Goal: Task Accomplishment & Management: Complete application form

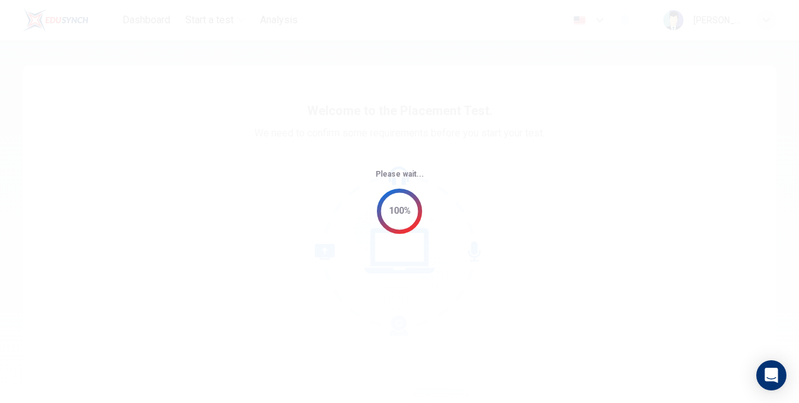
click at [437, 187] on div "Please wait... 100%" at bounding box center [399, 201] width 799 height 403
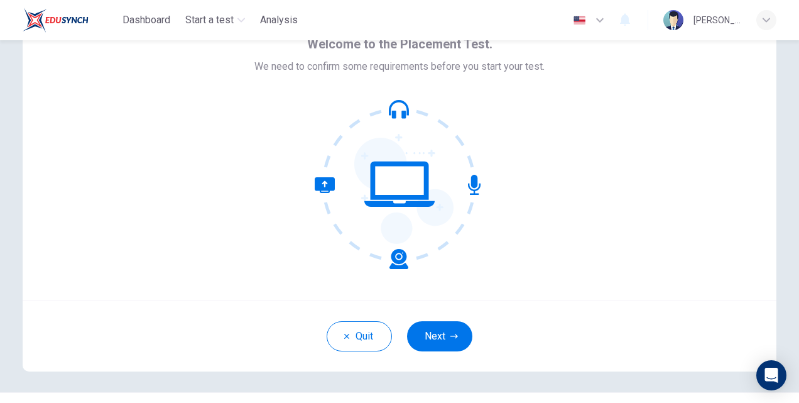
scroll to position [70, 0]
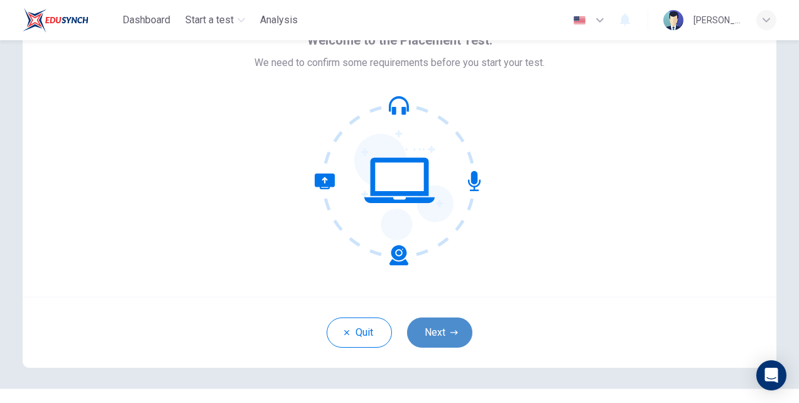
click at [438, 339] on button "Next" at bounding box center [439, 332] width 65 height 30
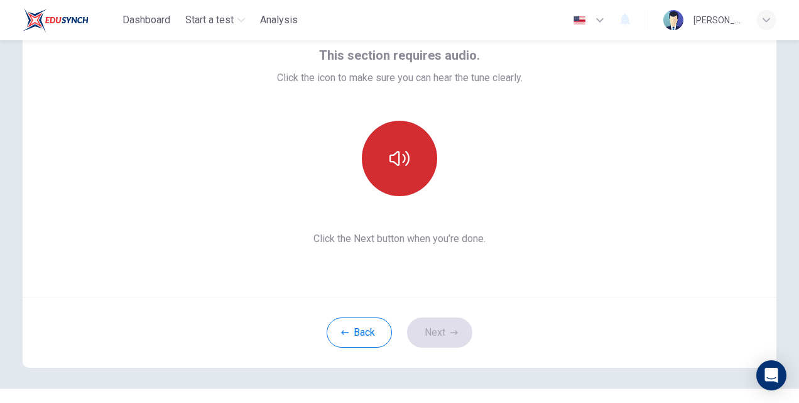
click at [400, 158] on icon "button" at bounding box center [399, 158] width 20 height 20
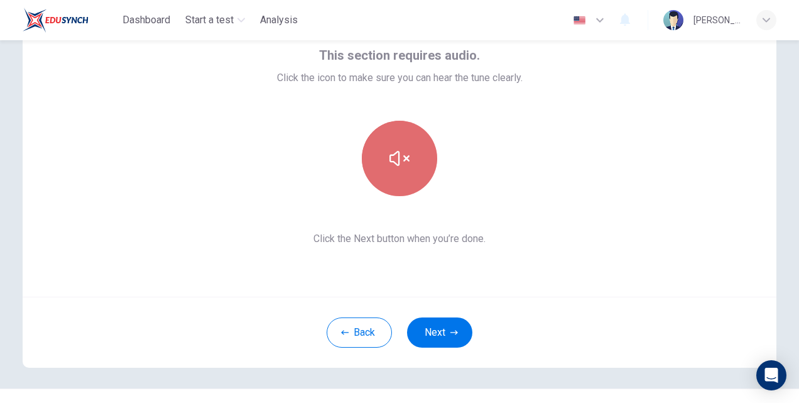
click at [400, 158] on icon "button" at bounding box center [399, 158] width 20 height 20
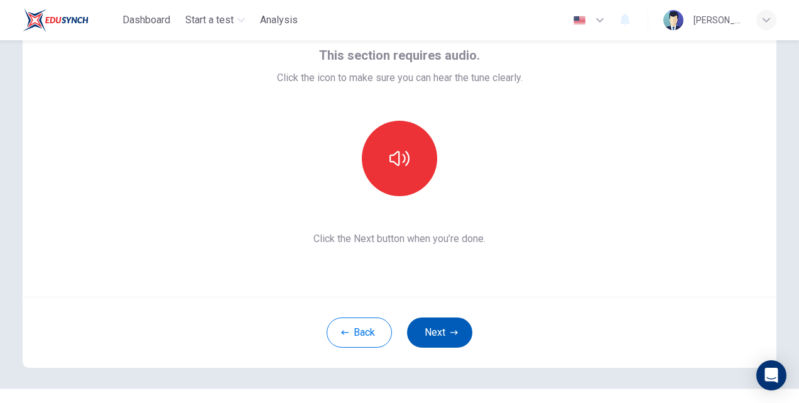
click at [452, 326] on button "Next" at bounding box center [439, 332] width 65 height 30
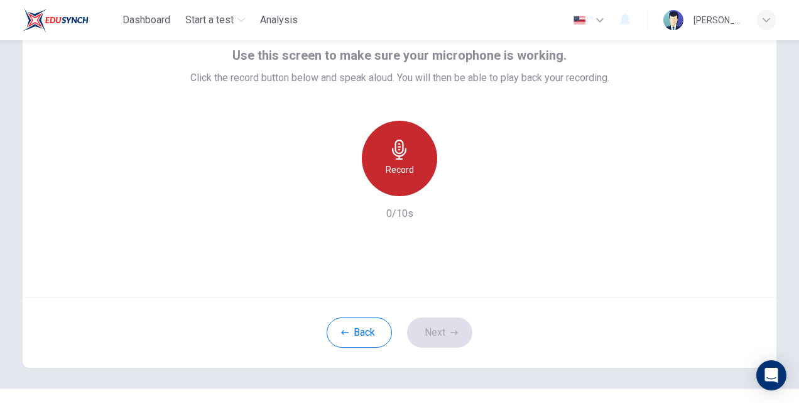
click at [398, 162] on h6 "Record" at bounding box center [400, 169] width 28 height 15
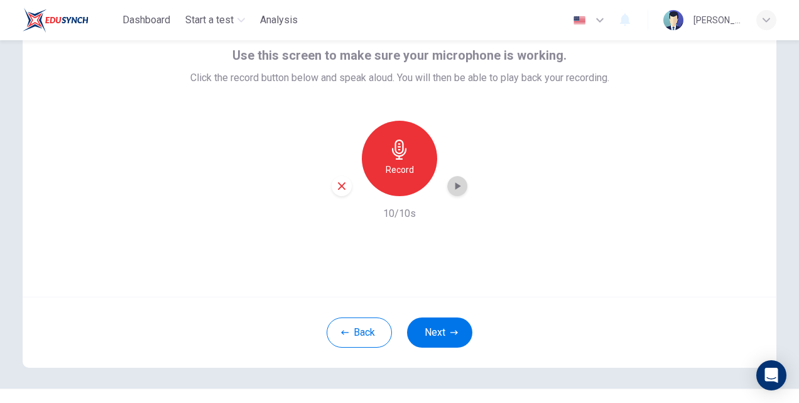
click at [451, 184] on icon "button" at bounding box center [457, 186] width 13 height 13
click at [428, 345] on button "Next" at bounding box center [439, 332] width 65 height 30
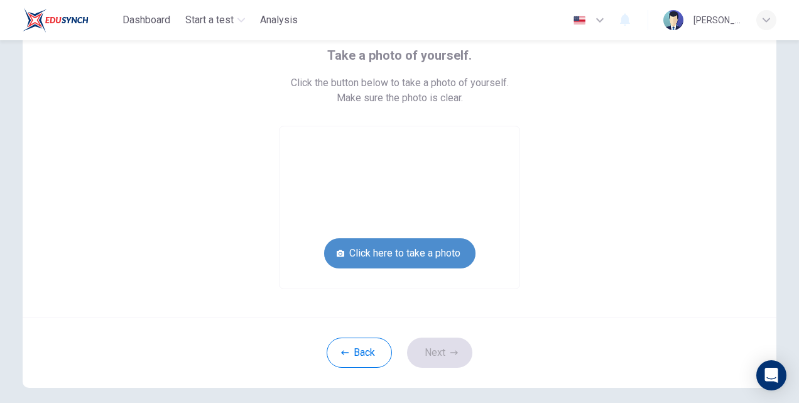
click at [432, 246] on button "Click here to take a photo" at bounding box center [399, 253] width 151 height 30
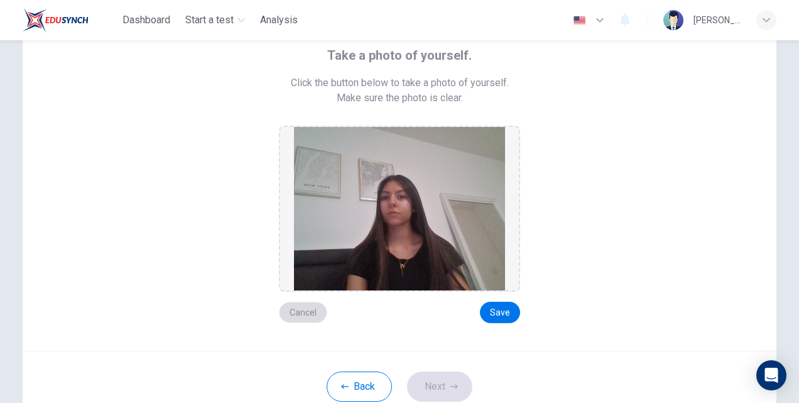
click at [317, 310] on button "Cancel" at bounding box center [303, 312] width 48 height 21
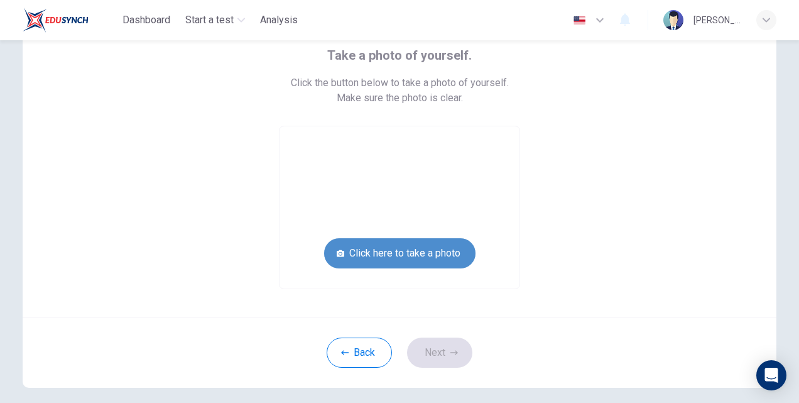
click at [407, 253] on button "Click here to take a photo" at bounding box center [399, 253] width 151 height 30
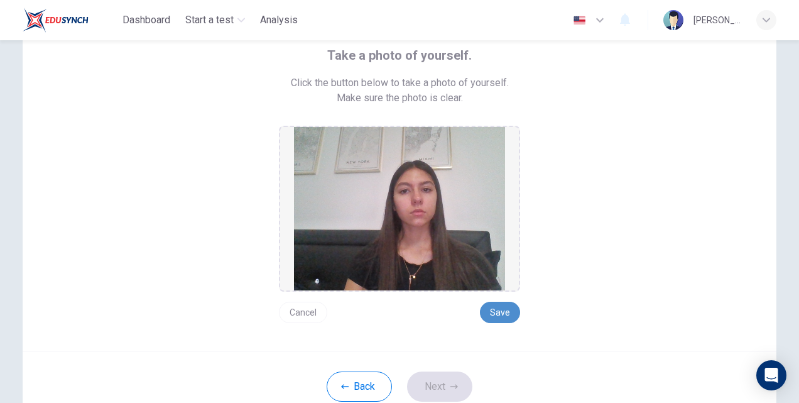
click at [500, 308] on button "Save" at bounding box center [500, 312] width 40 height 21
click at [439, 390] on button "Next" at bounding box center [439, 386] width 65 height 30
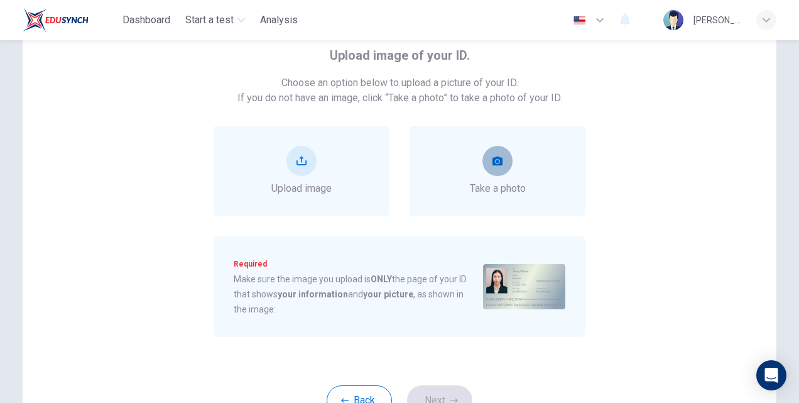
click at [503, 163] on button "take photo" at bounding box center [497, 161] width 30 height 30
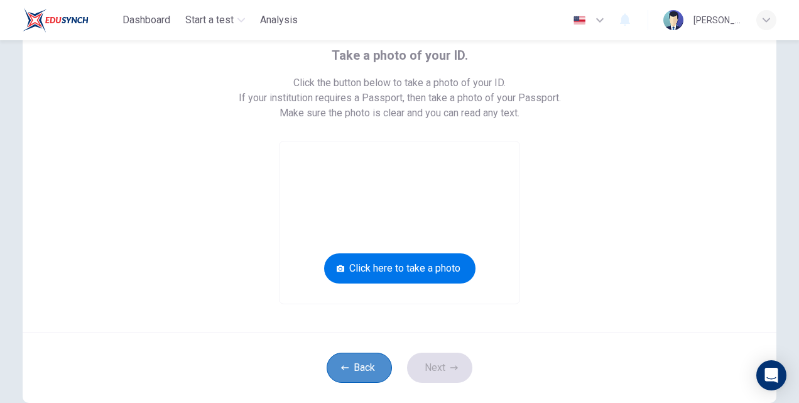
click at [373, 373] on button "Back" at bounding box center [359, 367] width 65 height 30
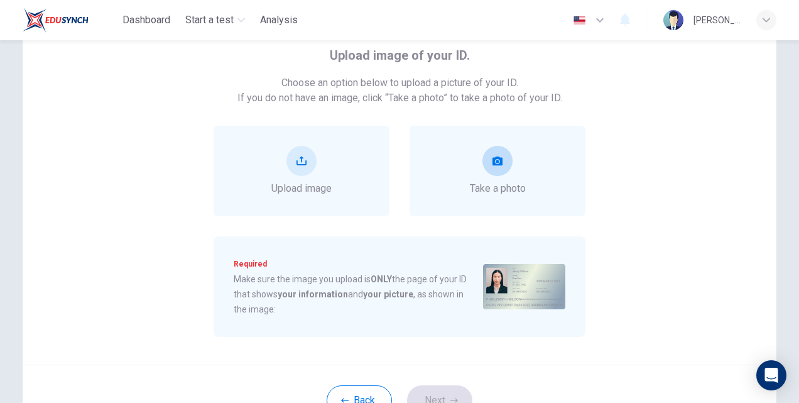
click at [448, 150] on div "Take a photo" at bounding box center [498, 171] width 176 height 90
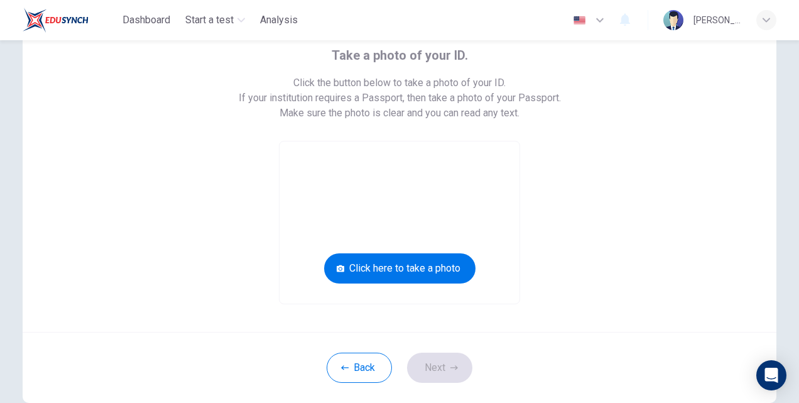
click at [403, 304] on div "Take a photo of your ID. Click the button below to take a photo of your ID. If …" at bounding box center [400, 163] width 754 height 337
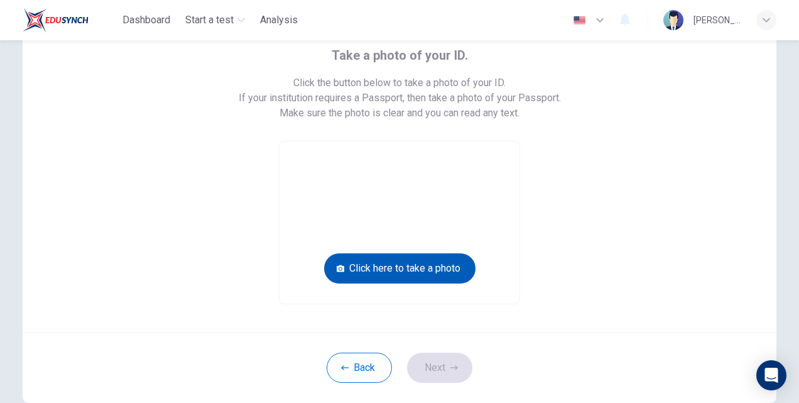
click at [416, 267] on button "Click here to take a photo" at bounding box center [399, 268] width 151 height 30
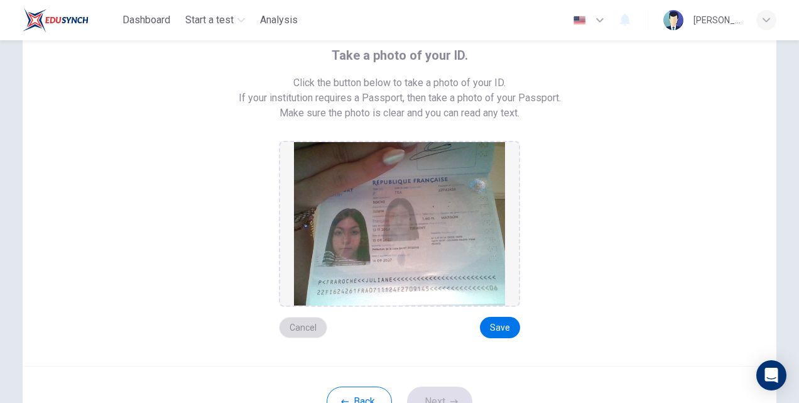
click at [298, 335] on button "Cancel" at bounding box center [303, 327] width 48 height 21
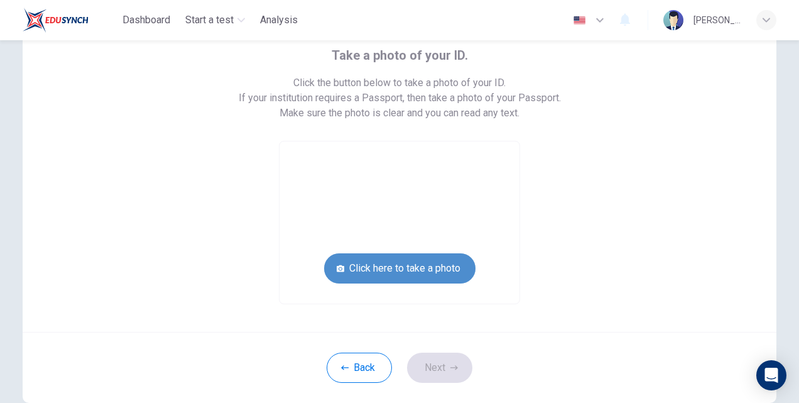
click at [377, 255] on button "Click here to take a photo" at bounding box center [399, 268] width 151 height 30
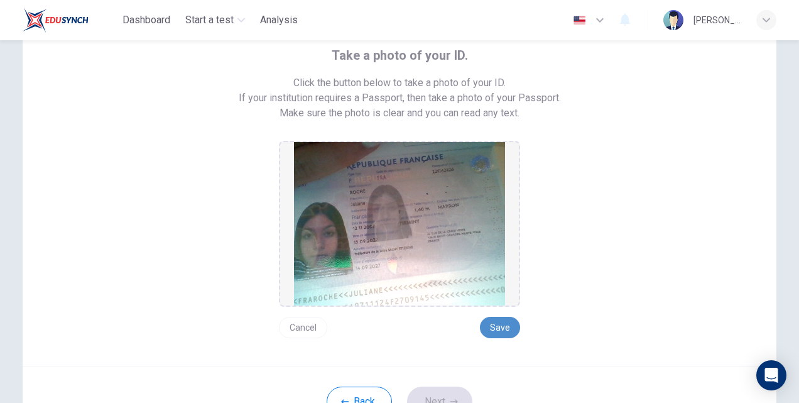
click at [504, 330] on button "Save" at bounding box center [500, 327] width 40 height 21
click at [449, 402] on html "Dashboard Start a test Analysis English en ​ [PERSON_NAME] Take a photo of your…" at bounding box center [399, 201] width 799 height 403
click at [443, 395] on button "Next" at bounding box center [439, 401] width 65 height 30
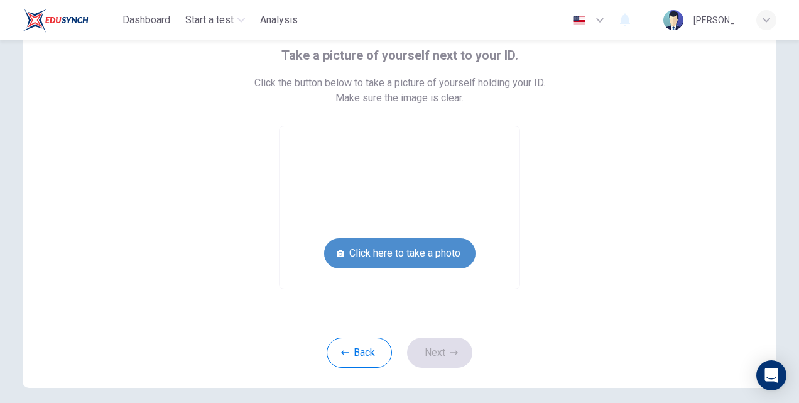
click at [435, 249] on button "Click here to take a photo" at bounding box center [399, 253] width 151 height 30
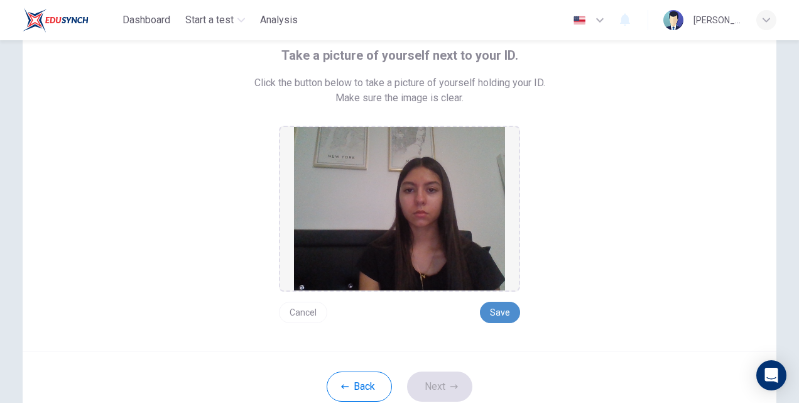
click at [491, 315] on button "Save" at bounding box center [500, 312] width 40 height 21
click at [422, 384] on button "Next" at bounding box center [439, 386] width 65 height 30
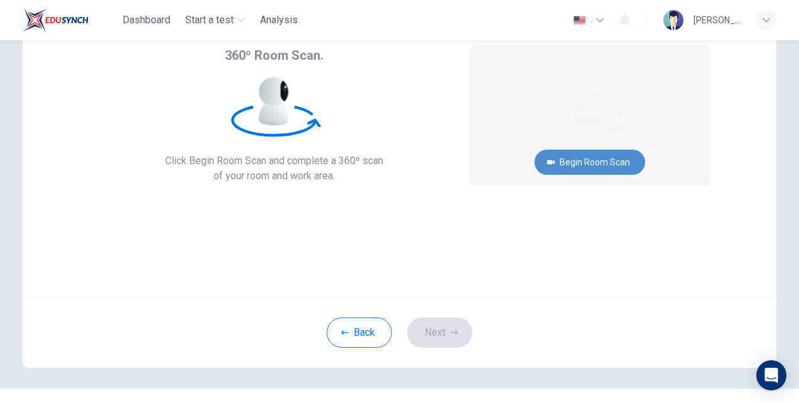
click at [557, 163] on button "Begin Room Scan" at bounding box center [590, 162] width 111 height 25
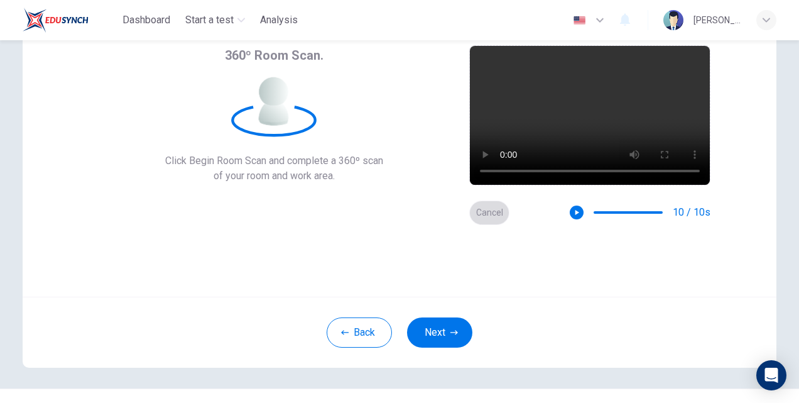
click at [494, 212] on button "Cancel" at bounding box center [489, 212] width 40 height 24
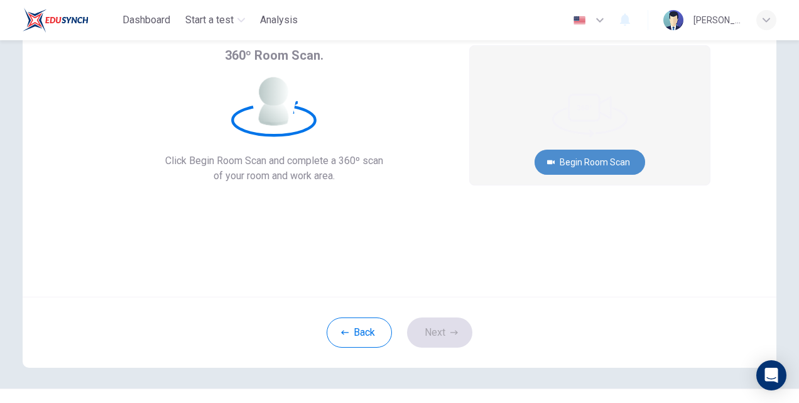
click at [590, 161] on button "Begin Room Scan" at bounding box center [590, 162] width 111 height 25
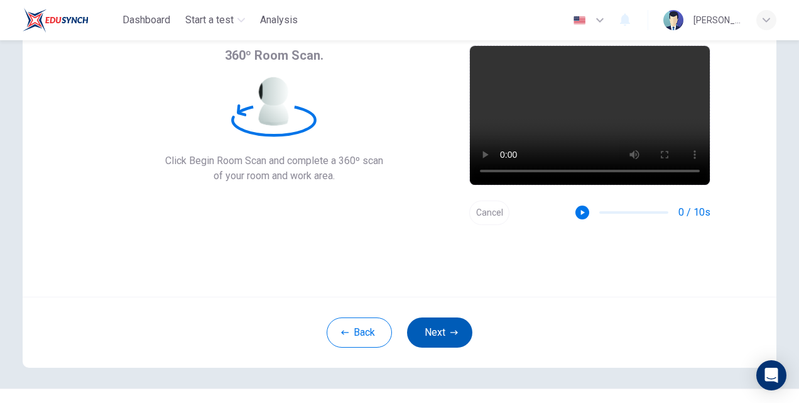
click at [441, 329] on button "Next" at bounding box center [439, 332] width 65 height 30
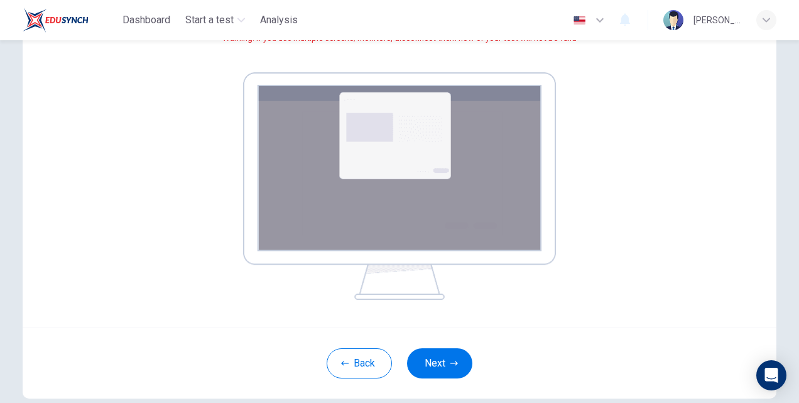
scroll to position [169, 0]
click at [429, 357] on button "Next" at bounding box center [439, 362] width 65 height 30
click at [449, 352] on button "Next" at bounding box center [439, 362] width 65 height 30
click at [445, 362] on button "Next" at bounding box center [439, 362] width 65 height 30
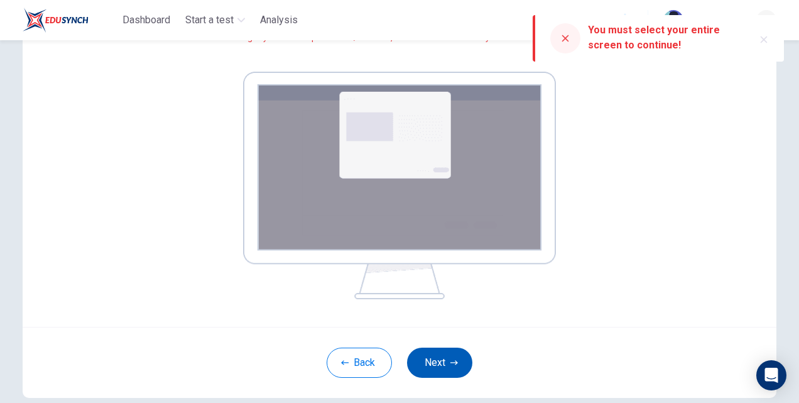
click at [429, 352] on button "Next" at bounding box center [439, 362] width 65 height 30
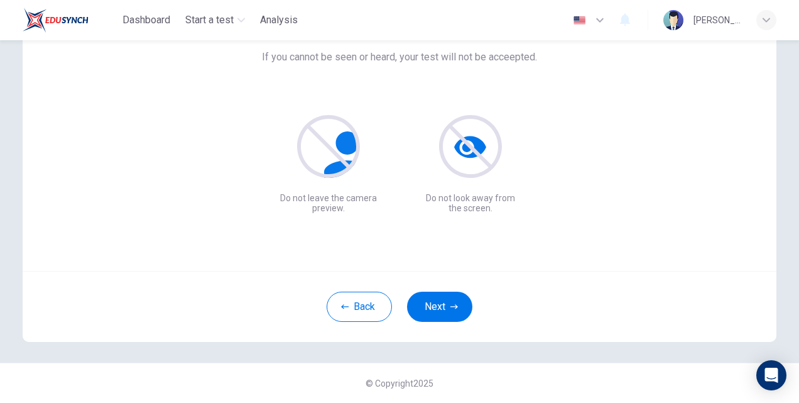
scroll to position [95, 0]
click at [440, 308] on button "Next" at bounding box center [439, 307] width 65 height 30
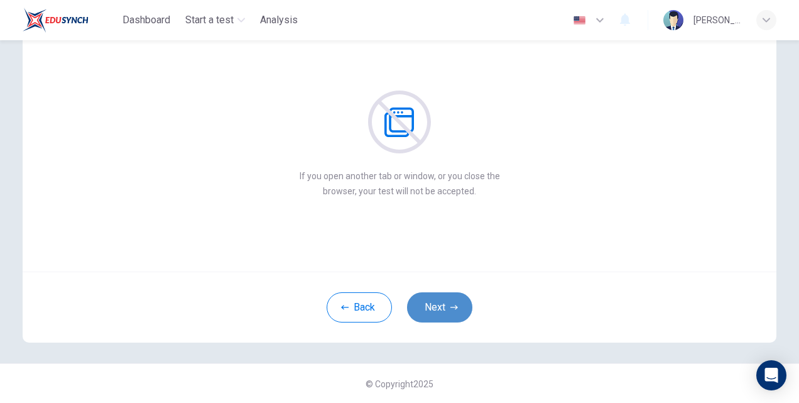
click at [440, 308] on button "Next" at bounding box center [439, 307] width 65 height 30
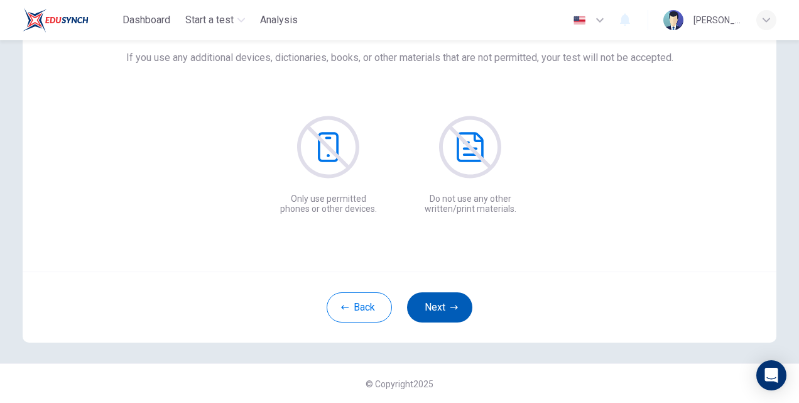
click at [440, 308] on button "Next" at bounding box center [439, 307] width 65 height 30
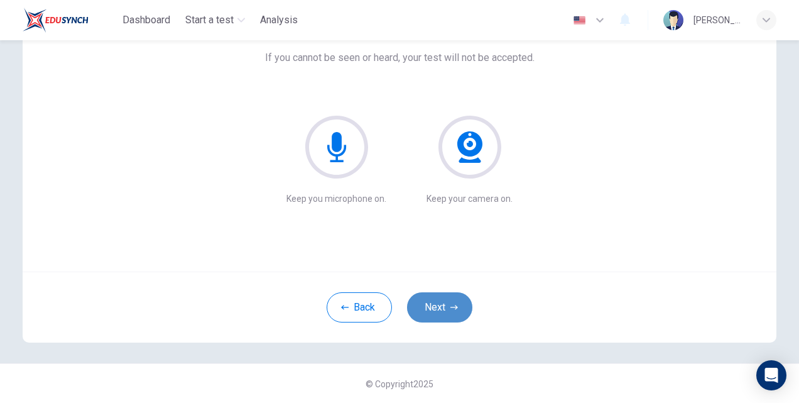
click at [440, 308] on button "Next" at bounding box center [439, 307] width 65 height 30
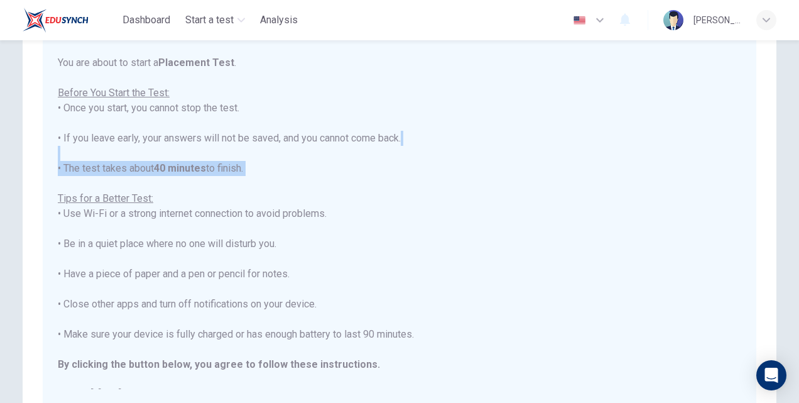
drag, startPoint x: 734, startPoint y: 156, endPoint x: 734, endPoint y: 187, distance: 30.8
click at [734, 187] on div "You are about to start a Placement Test . Before You Start the Test: • Once you…" at bounding box center [402, 222] width 688 height 334
click at [681, 117] on div "You are about to start a Placement Test . Before You Start the Test: • Once you…" at bounding box center [399, 228] width 683 height 347
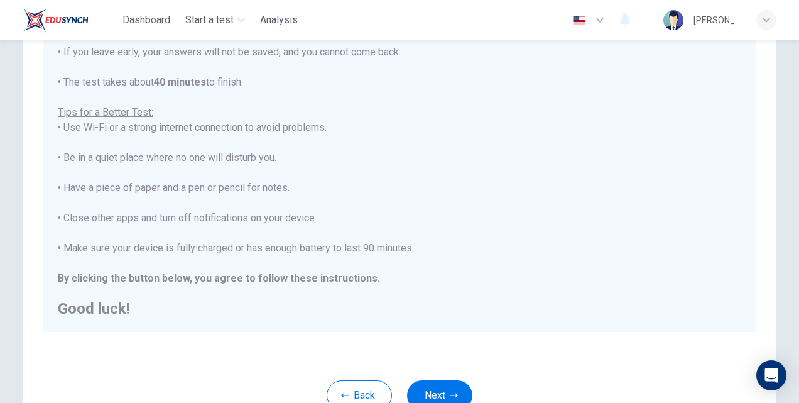
scroll to position [256, 0]
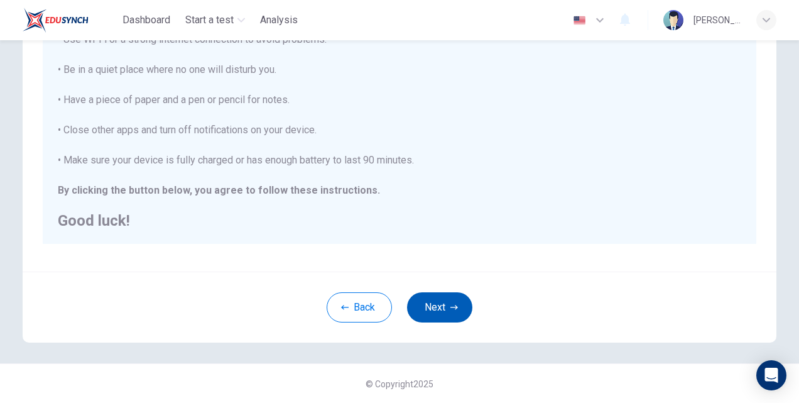
click at [432, 309] on button "Next" at bounding box center [439, 307] width 65 height 30
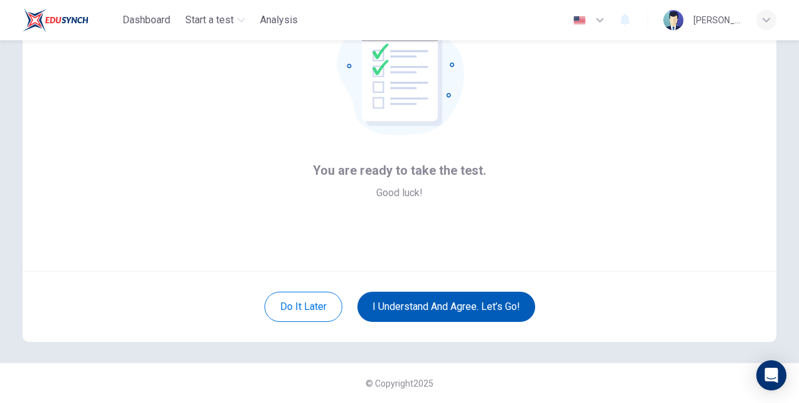
scroll to position [95, 0]
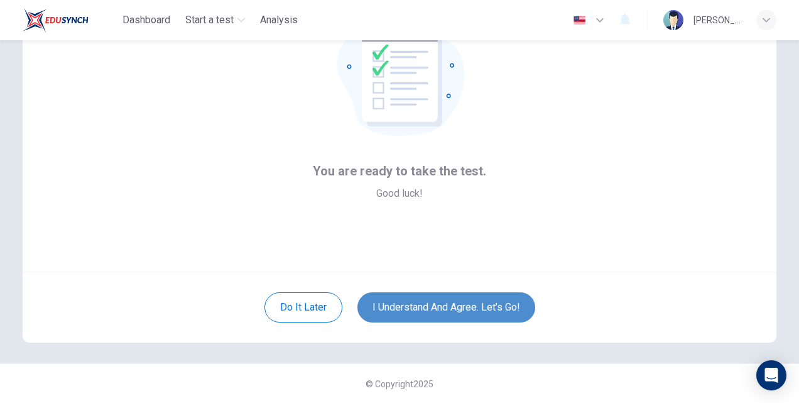
click at [437, 309] on button "I understand and agree. Let’s go!" at bounding box center [446, 307] width 178 height 30
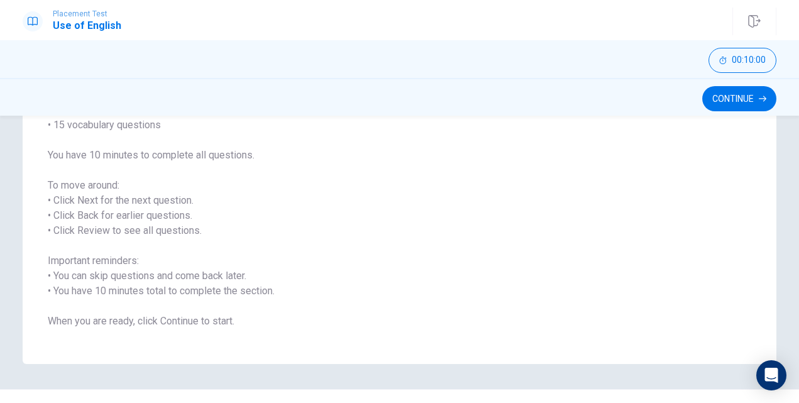
scroll to position [160, 0]
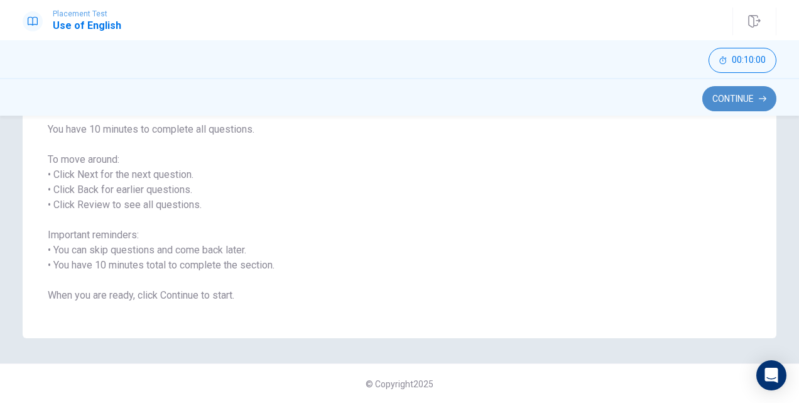
click at [742, 103] on button "Continue" at bounding box center [739, 98] width 74 height 25
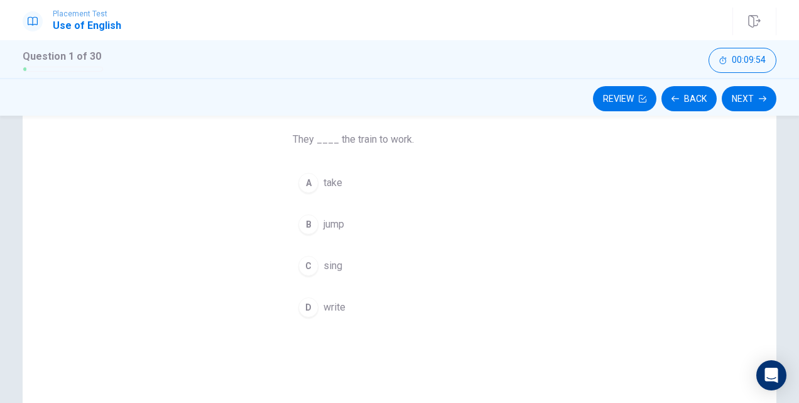
scroll to position [94, 0]
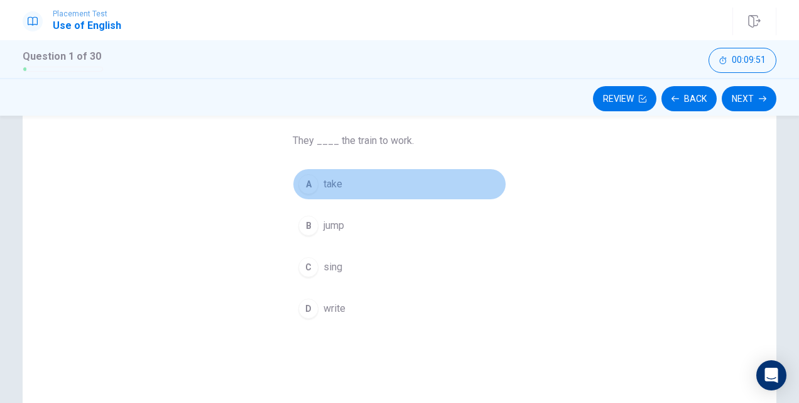
click at [307, 178] on div "A" at bounding box center [308, 184] width 20 height 20
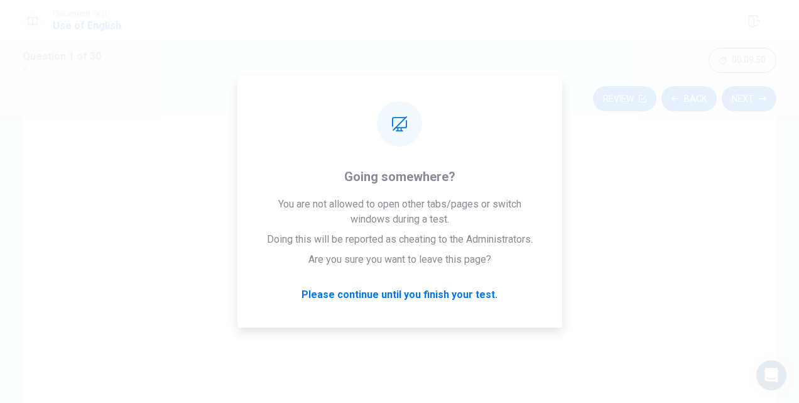
scroll to position [122, 0]
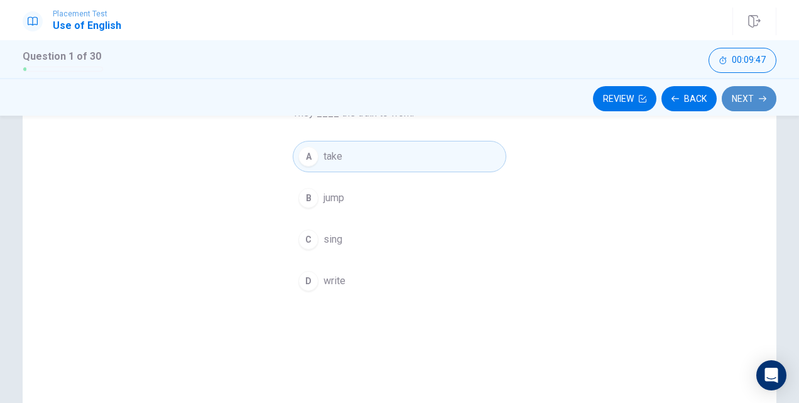
click at [739, 97] on button "Next" at bounding box center [749, 98] width 55 height 25
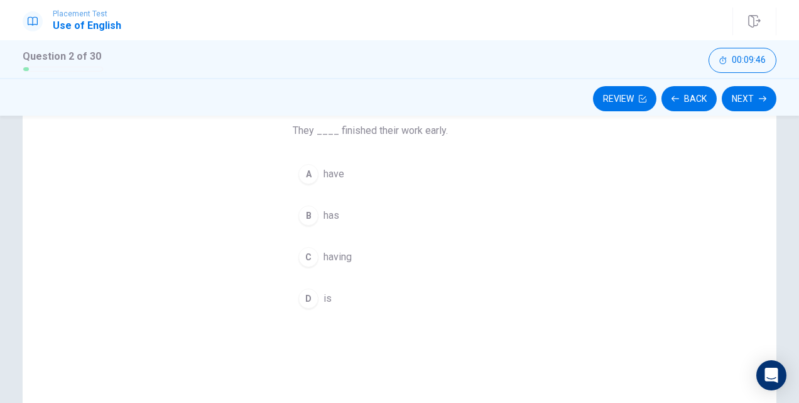
scroll to position [97, 0]
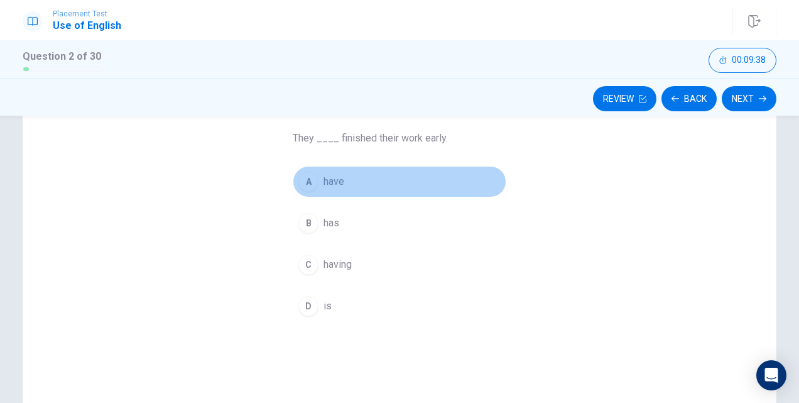
click at [307, 178] on div "A" at bounding box center [308, 181] width 20 height 20
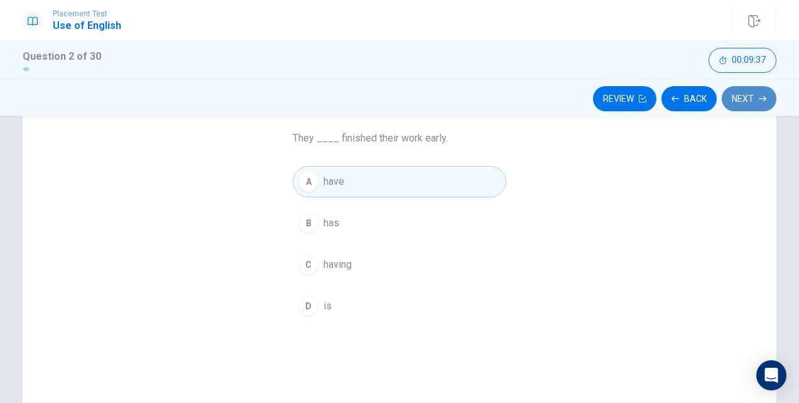
click at [746, 103] on button "Next" at bounding box center [749, 98] width 55 height 25
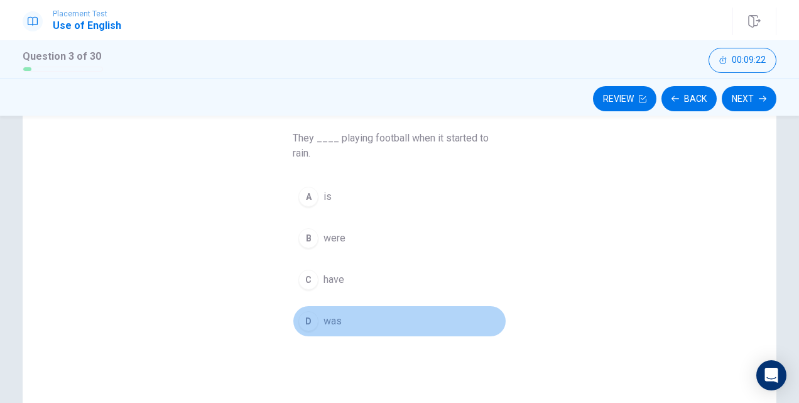
click at [306, 318] on div "D" at bounding box center [308, 321] width 20 height 20
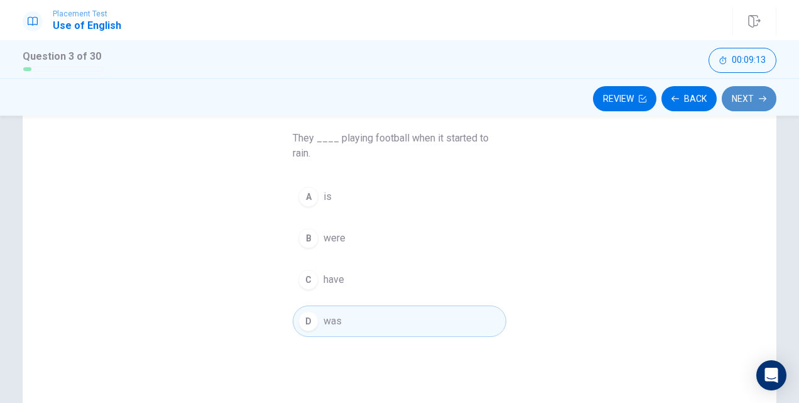
click at [748, 99] on button "Next" at bounding box center [749, 98] width 55 height 25
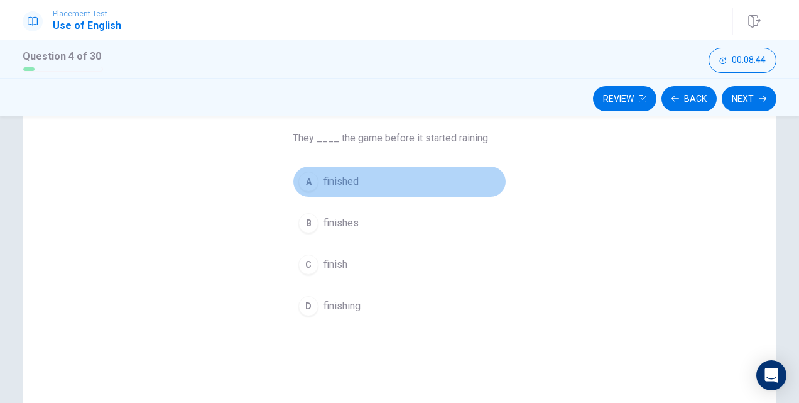
click at [306, 182] on div "A" at bounding box center [308, 181] width 20 height 20
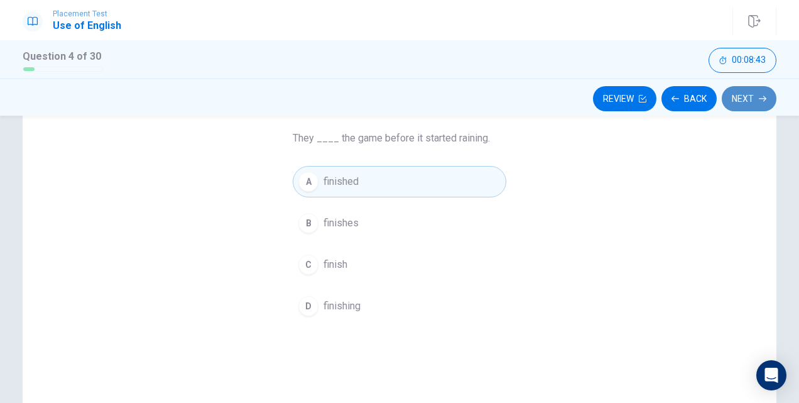
click at [763, 90] on button "Next" at bounding box center [749, 98] width 55 height 25
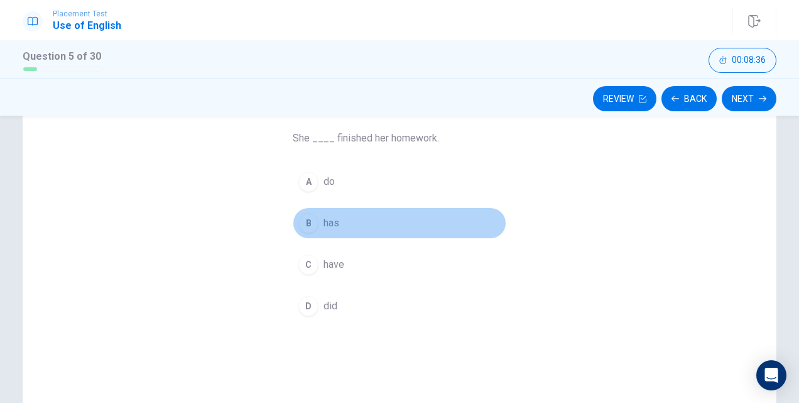
click at [303, 219] on div "B" at bounding box center [308, 223] width 20 height 20
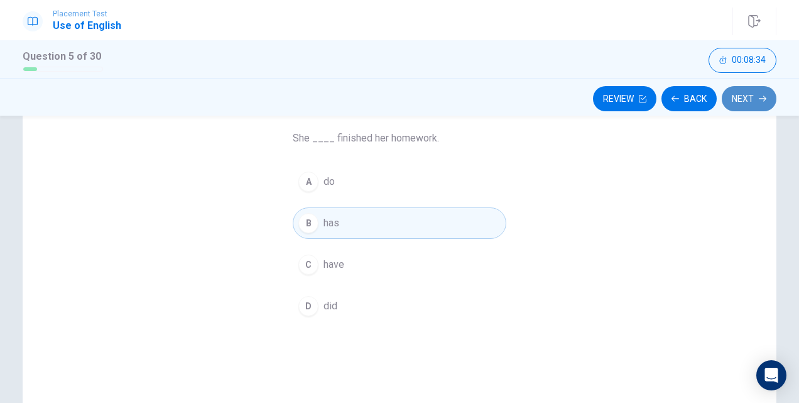
click at [742, 103] on button "Next" at bounding box center [749, 98] width 55 height 25
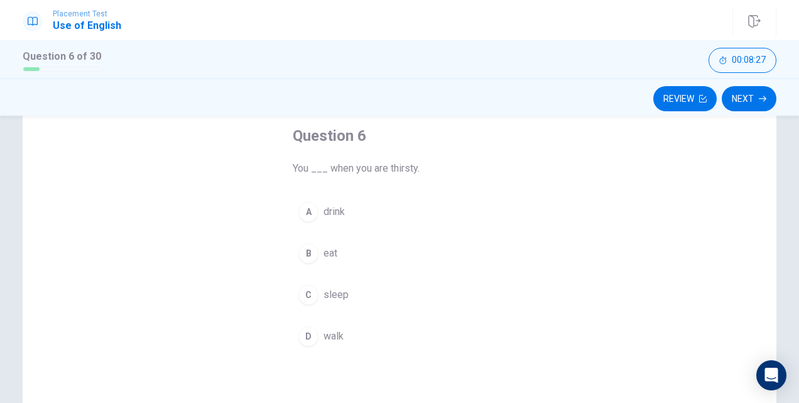
scroll to position [67, 0]
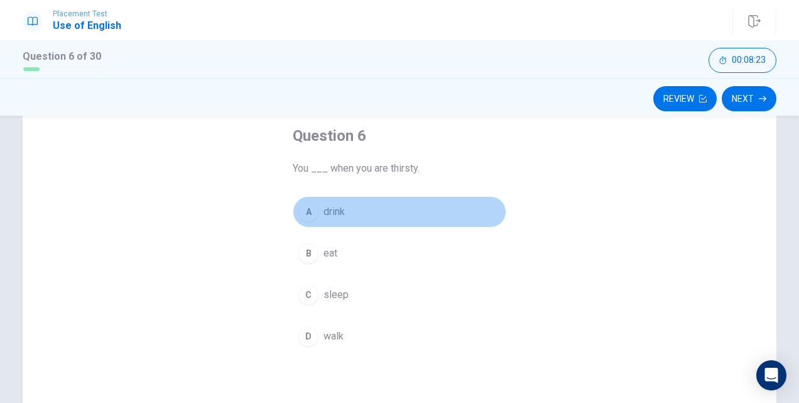
click at [310, 205] on div "A" at bounding box center [308, 212] width 20 height 20
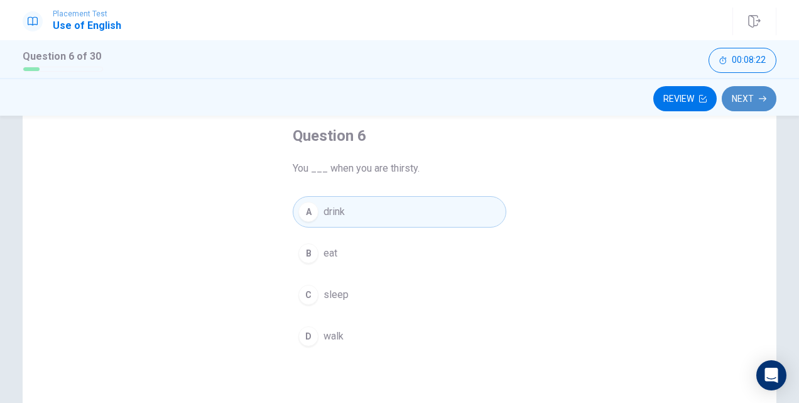
click at [753, 90] on button "Next" at bounding box center [749, 98] width 55 height 25
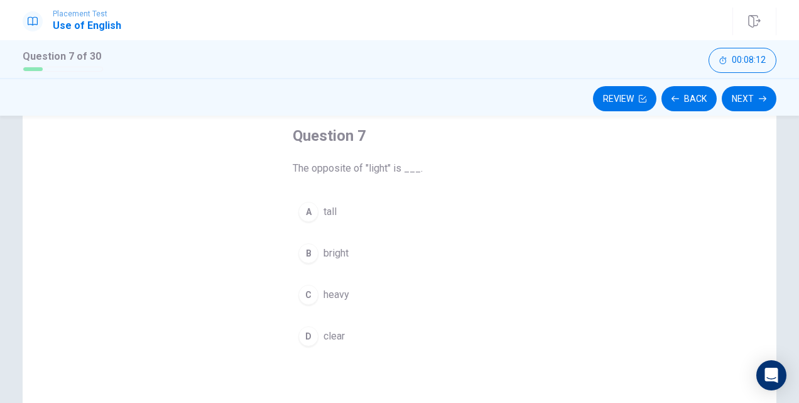
click at [310, 291] on div "C" at bounding box center [308, 295] width 20 height 20
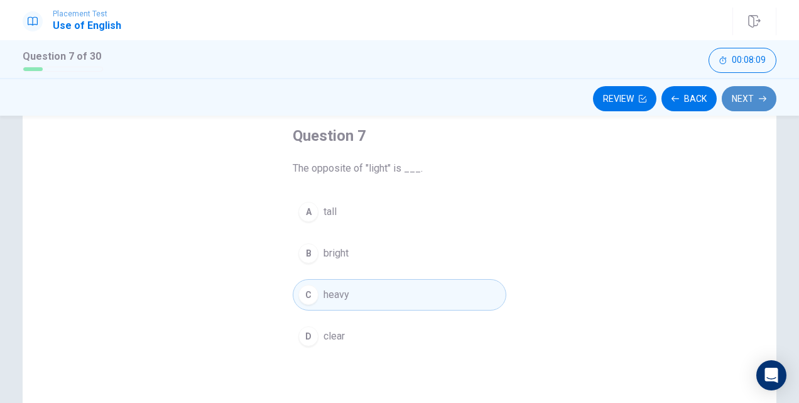
click at [732, 95] on button "Next" at bounding box center [749, 98] width 55 height 25
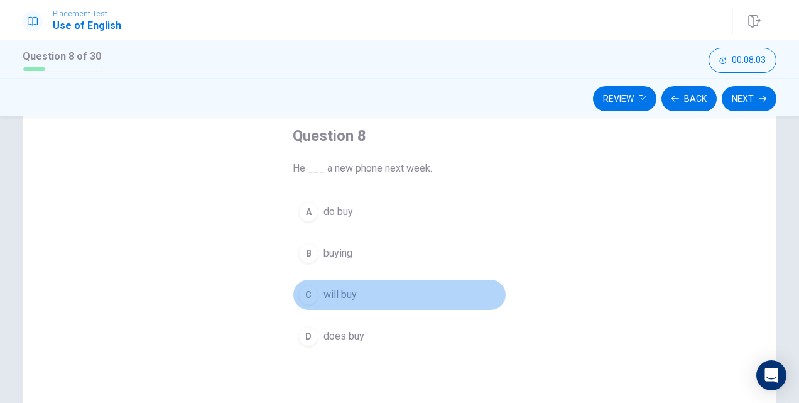
click at [308, 291] on div "C" at bounding box center [308, 295] width 20 height 20
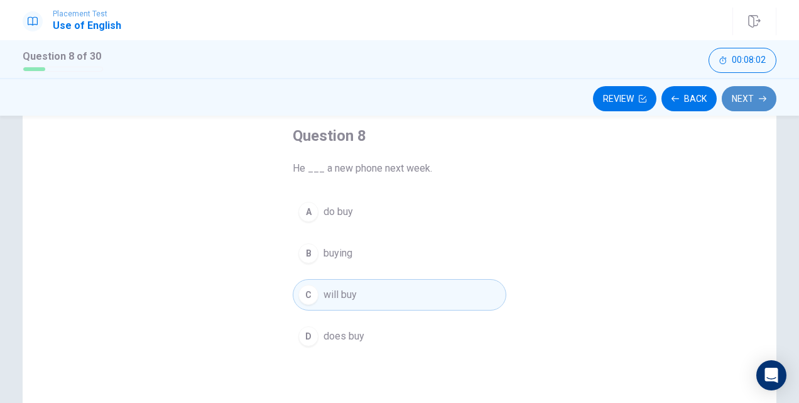
click at [734, 98] on button "Next" at bounding box center [749, 98] width 55 height 25
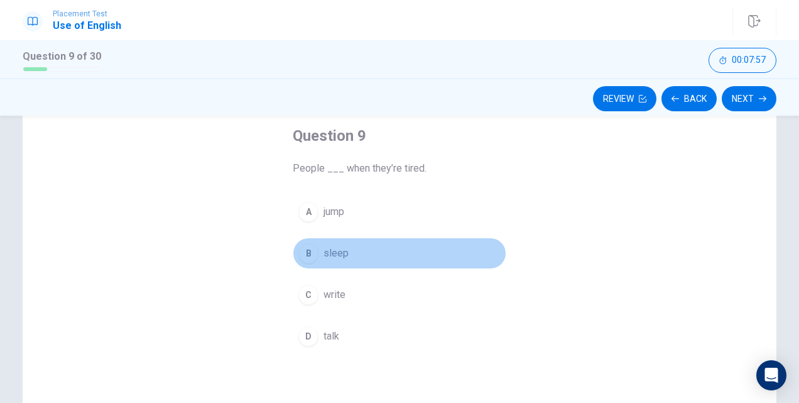
click at [307, 245] on div "B" at bounding box center [308, 253] width 20 height 20
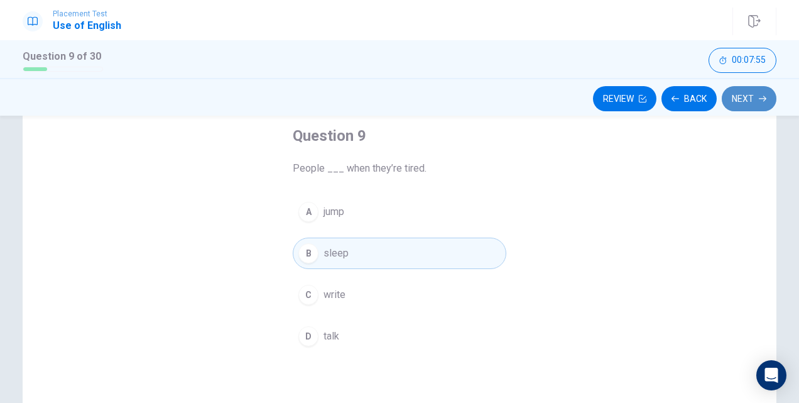
click at [750, 92] on button "Next" at bounding box center [749, 98] width 55 height 25
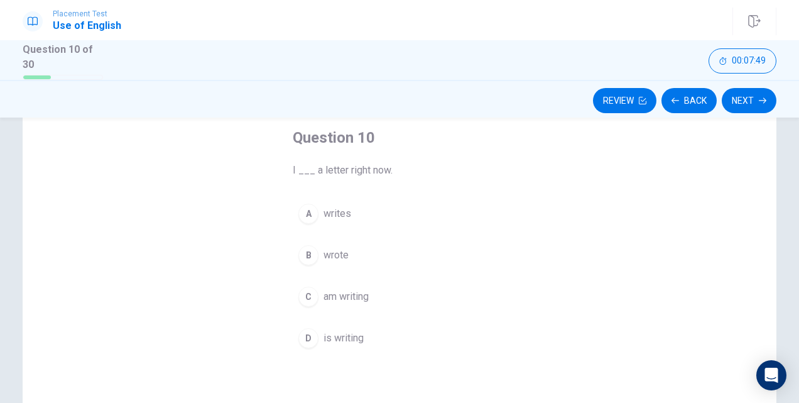
click at [300, 296] on div "C" at bounding box center [308, 296] width 20 height 20
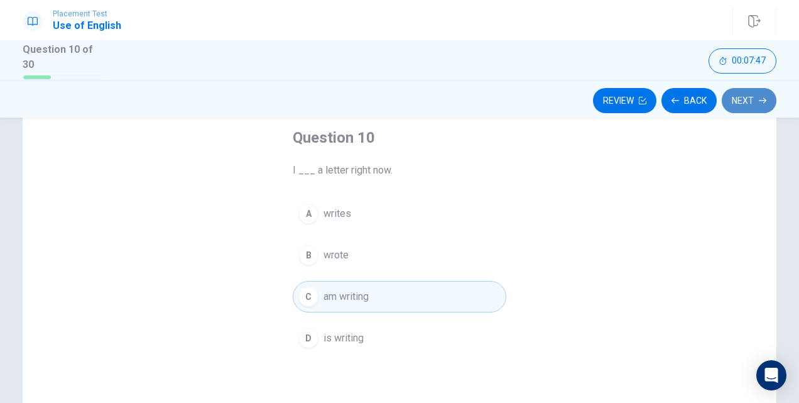
click at [749, 97] on button "Next" at bounding box center [749, 100] width 55 height 25
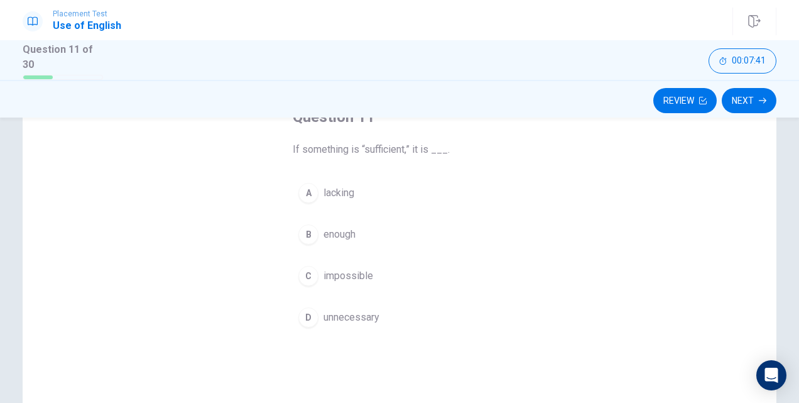
scroll to position [90, 0]
click at [305, 231] on div "B" at bounding box center [308, 231] width 20 height 20
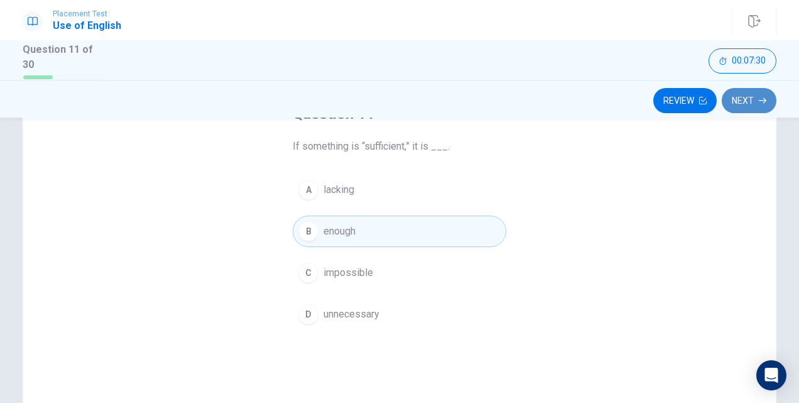
click at [750, 96] on button "Next" at bounding box center [749, 100] width 55 height 25
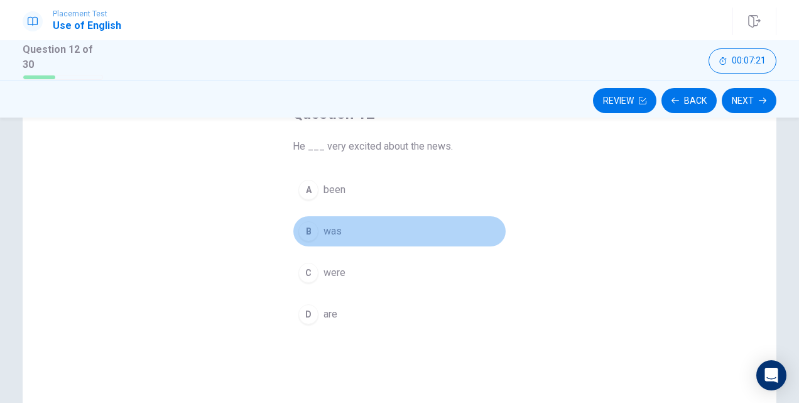
click at [303, 222] on div "B" at bounding box center [308, 231] width 20 height 20
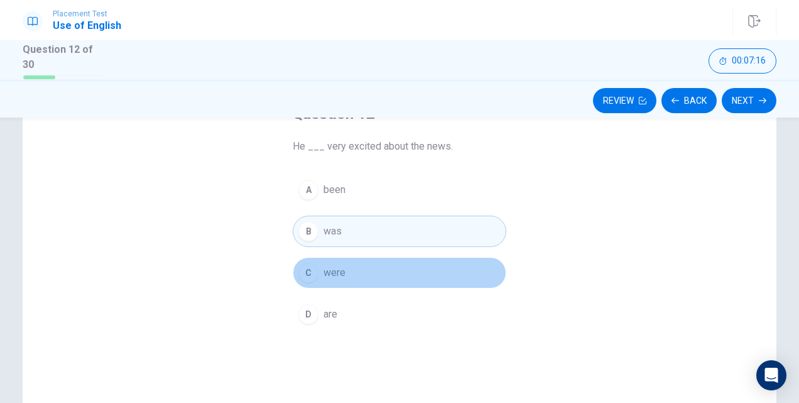
click at [306, 264] on div "C" at bounding box center [308, 273] width 20 height 20
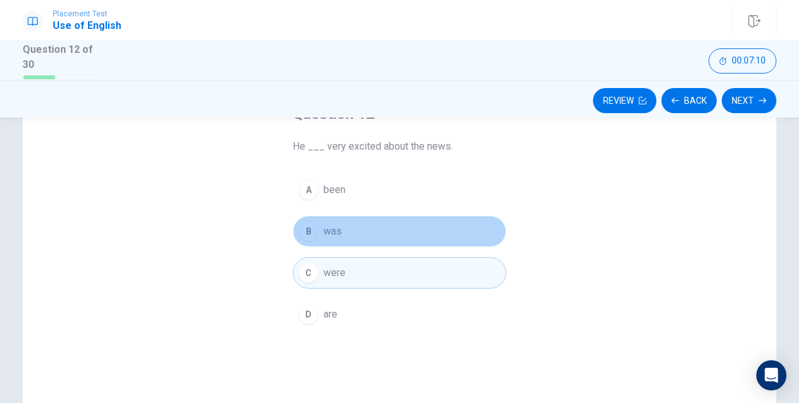
click at [302, 223] on div "B" at bounding box center [308, 231] width 20 height 20
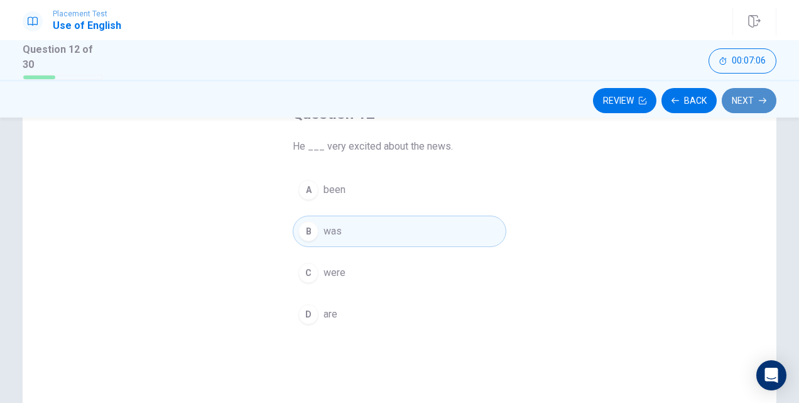
click at [748, 99] on button "Next" at bounding box center [749, 100] width 55 height 25
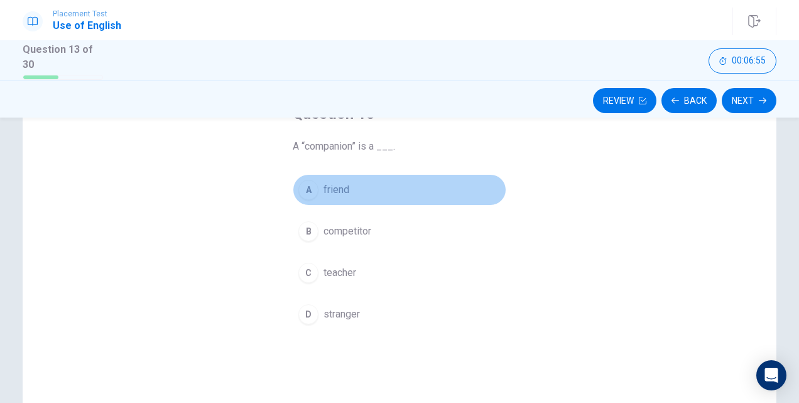
click at [312, 182] on div "A" at bounding box center [308, 190] width 20 height 20
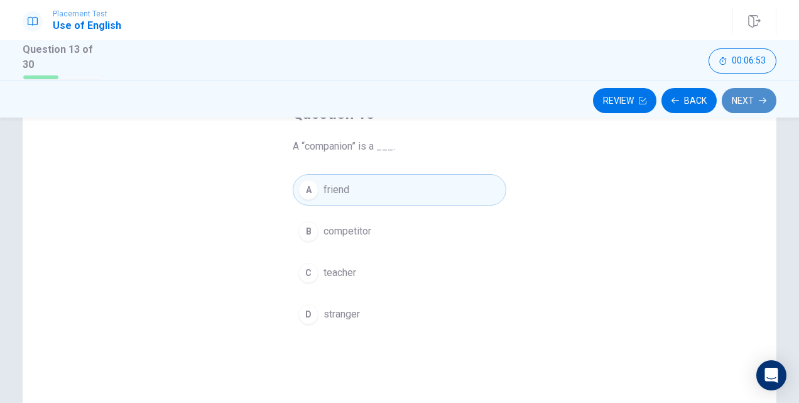
click at [754, 95] on button "Next" at bounding box center [749, 100] width 55 height 25
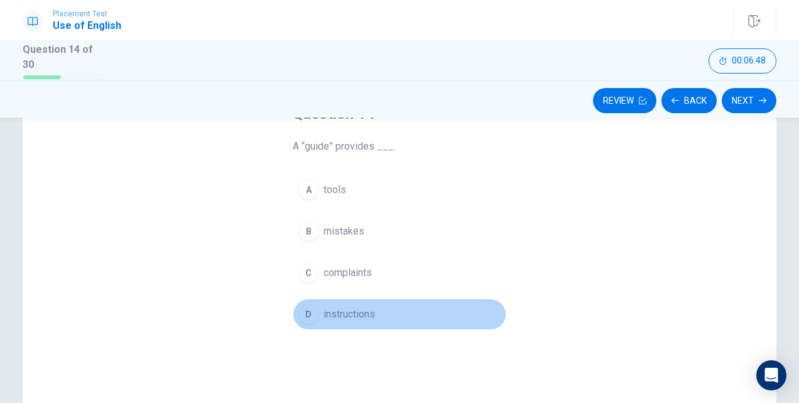
click at [308, 317] on div "D" at bounding box center [308, 314] width 20 height 20
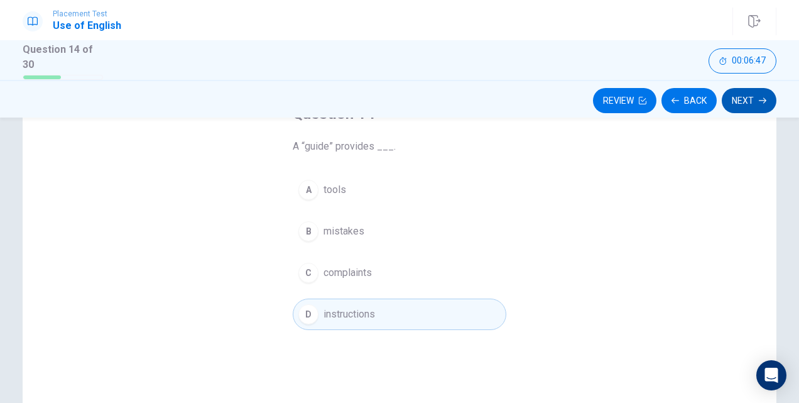
click at [761, 99] on icon "button" at bounding box center [763, 101] width 8 height 8
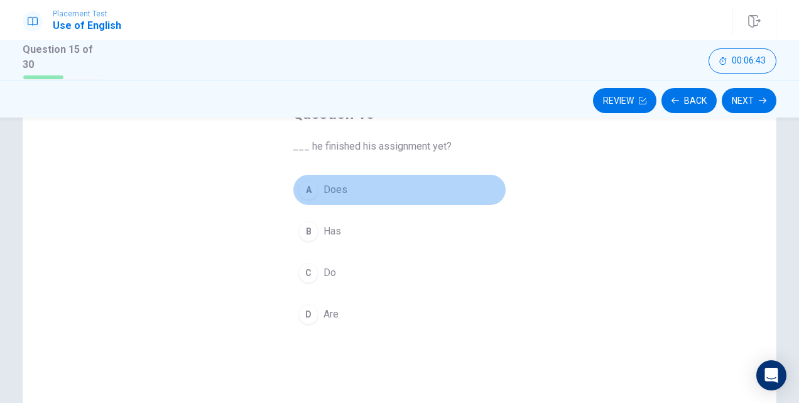
click at [311, 188] on div "A" at bounding box center [308, 190] width 20 height 20
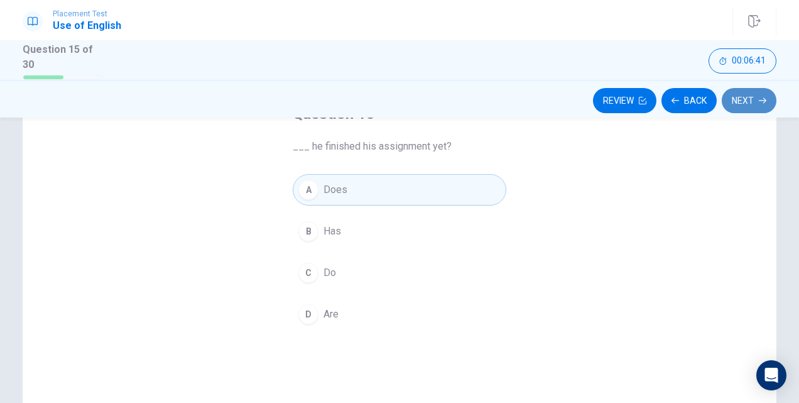
click at [759, 93] on button "Next" at bounding box center [749, 100] width 55 height 25
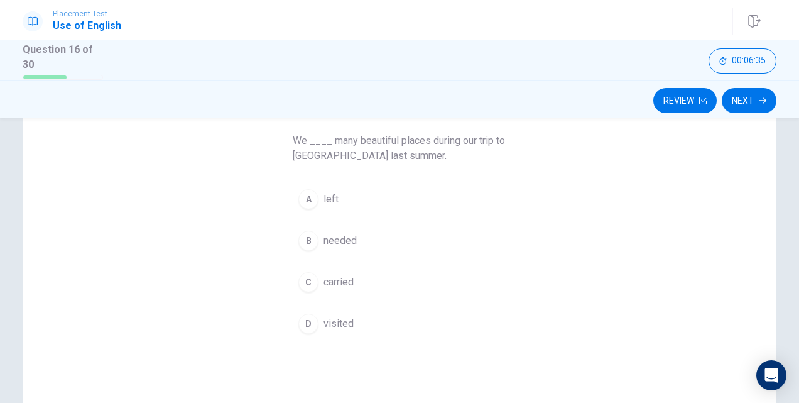
scroll to position [95, 0]
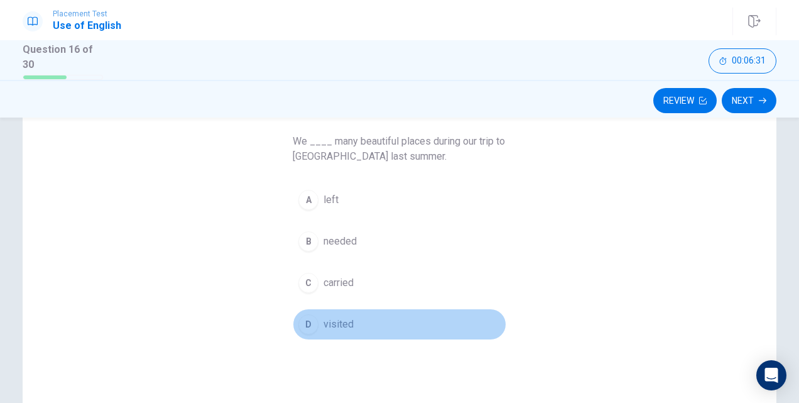
click at [305, 315] on div "D" at bounding box center [308, 324] width 20 height 20
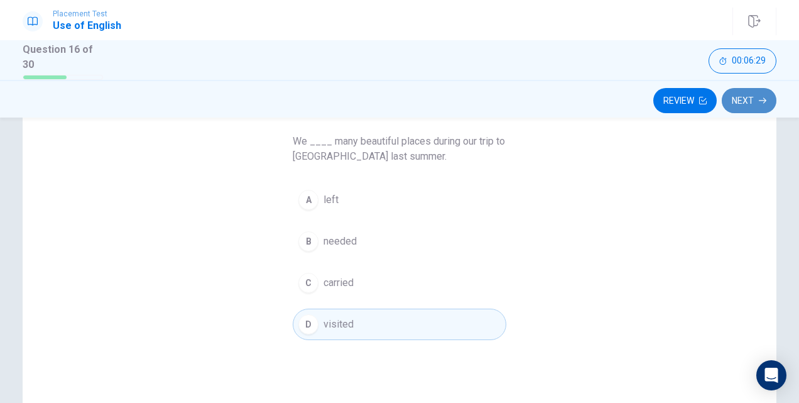
click at [761, 92] on button "Next" at bounding box center [749, 100] width 55 height 25
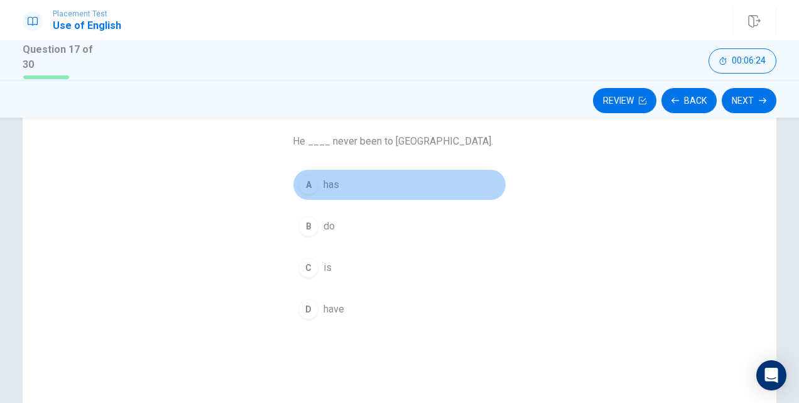
click at [304, 184] on div "A" at bounding box center [308, 185] width 20 height 20
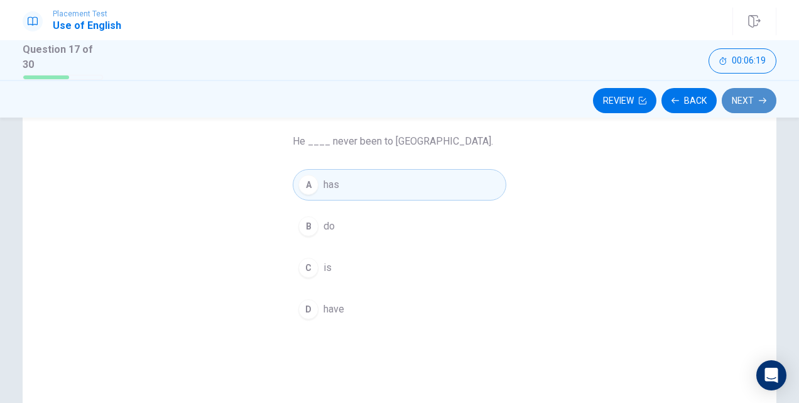
click at [741, 96] on button "Next" at bounding box center [749, 100] width 55 height 25
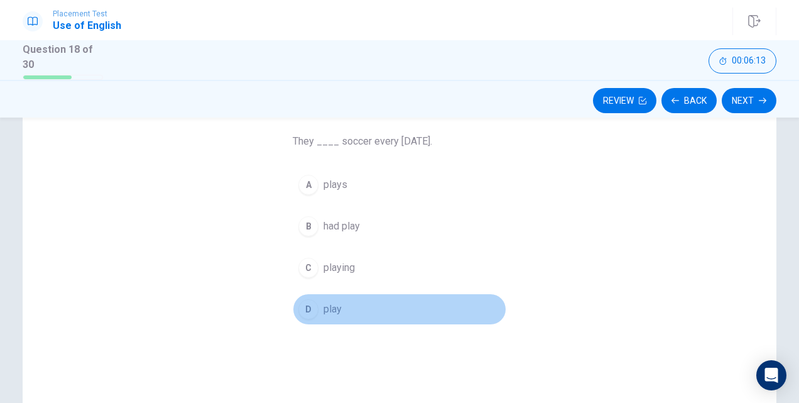
click at [305, 308] on div "D" at bounding box center [308, 309] width 20 height 20
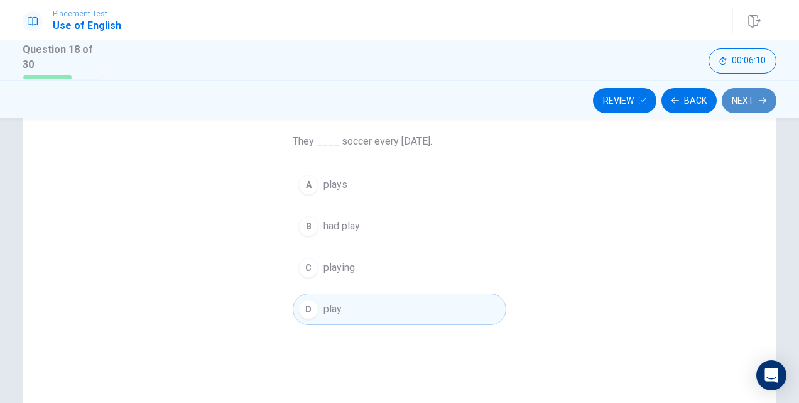
click at [742, 98] on button "Next" at bounding box center [749, 100] width 55 height 25
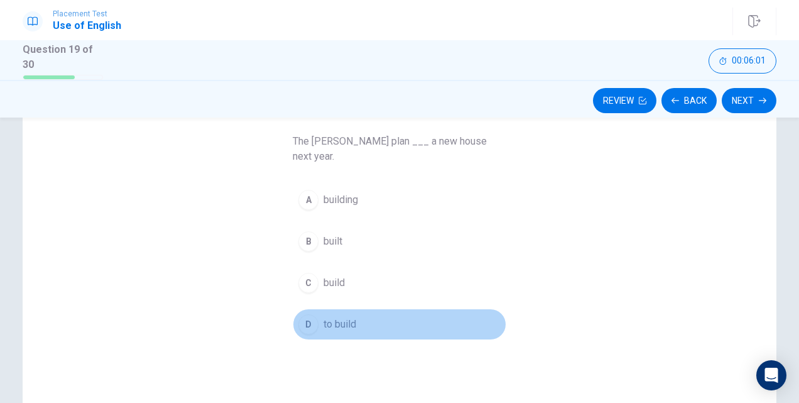
click at [302, 314] on div "D" at bounding box center [308, 324] width 20 height 20
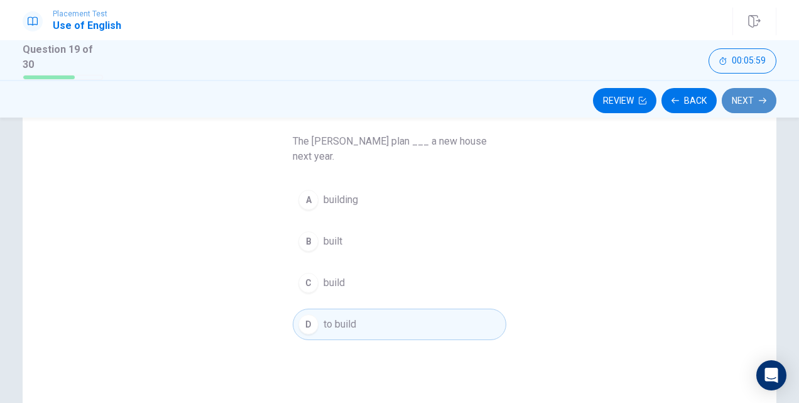
click at [748, 104] on button "Next" at bounding box center [749, 100] width 55 height 25
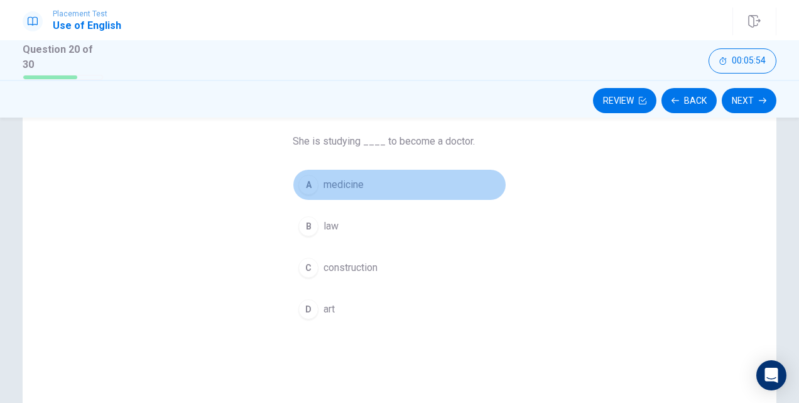
click at [308, 178] on div "A" at bounding box center [308, 185] width 20 height 20
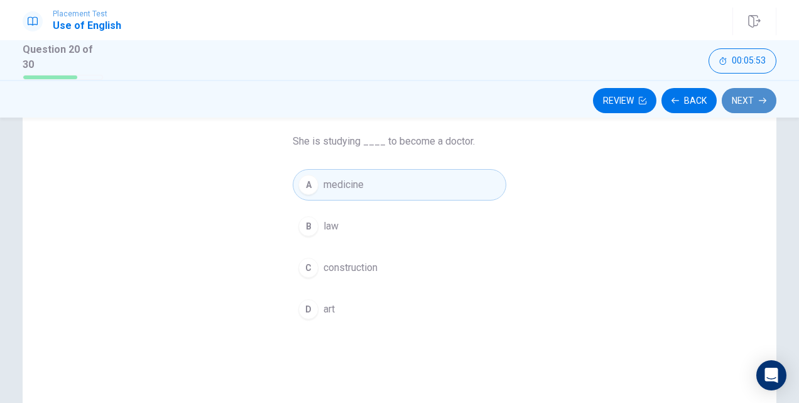
click at [753, 89] on button "Next" at bounding box center [749, 100] width 55 height 25
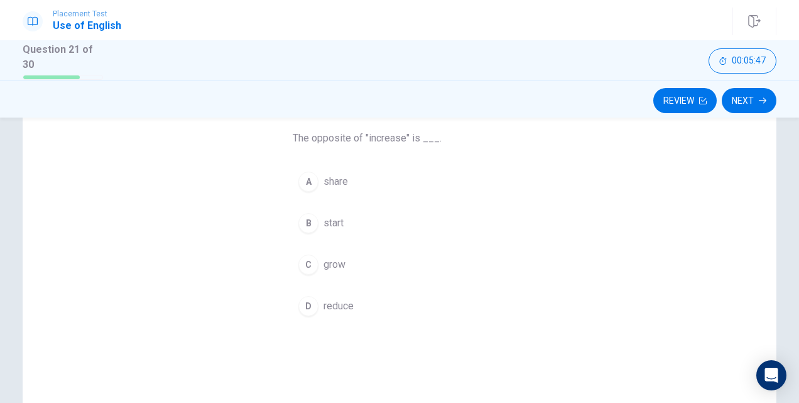
scroll to position [94, 0]
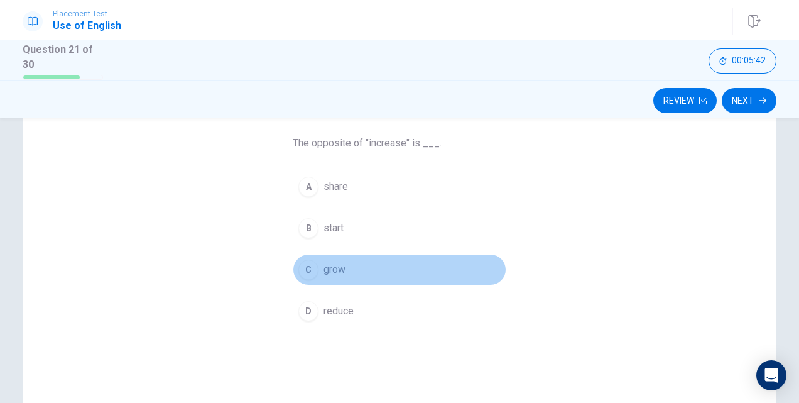
click at [304, 261] on div "C" at bounding box center [308, 269] width 20 height 20
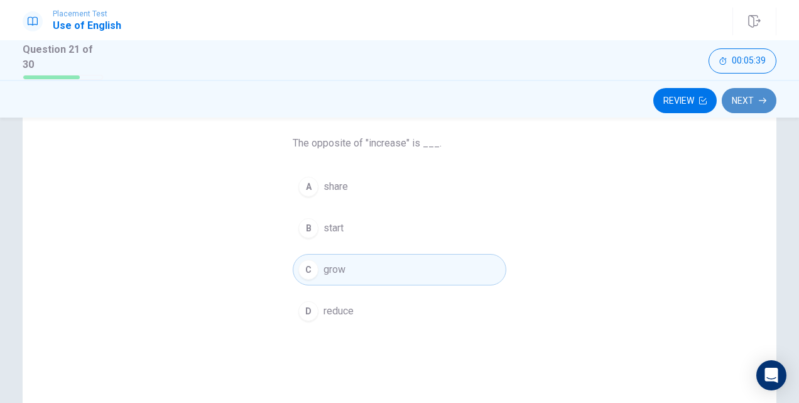
click at [758, 96] on button "Next" at bounding box center [749, 100] width 55 height 25
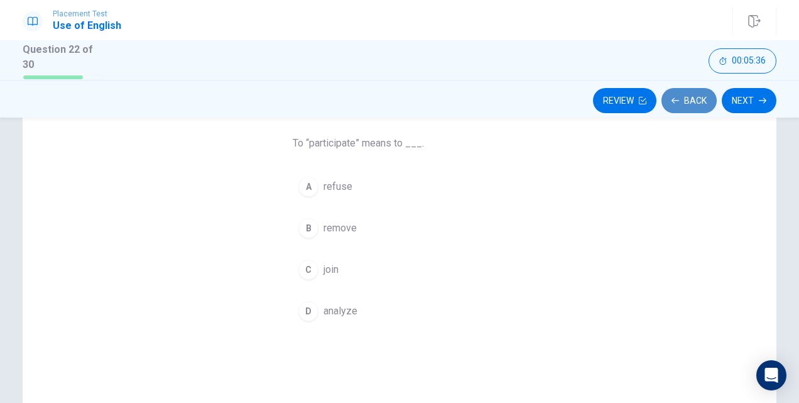
click at [681, 107] on button "Back" at bounding box center [688, 100] width 55 height 25
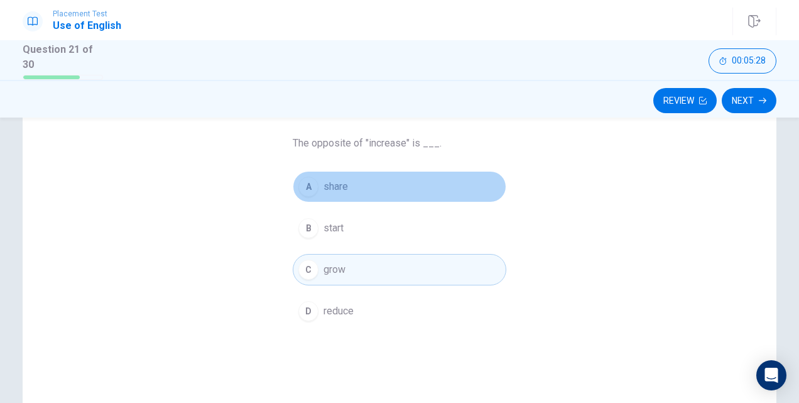
click at [305, 185] on div "A" at bounding box center [308, 187] width 20 height 20
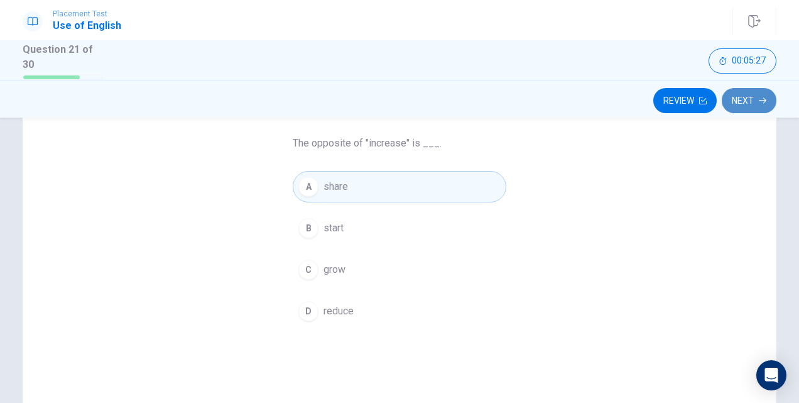
click at [754, 103] on button "Next" at bounding box center [749, 100] width 55 height 25
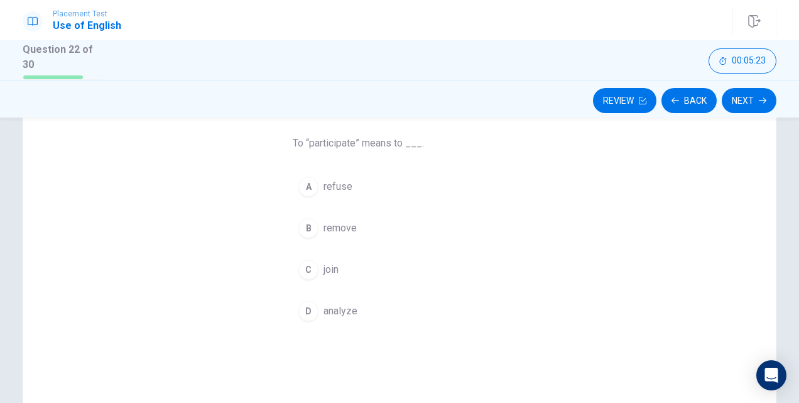
click at [307, 275] on div "C" at bounding box center [308, 269] width 20 height 20
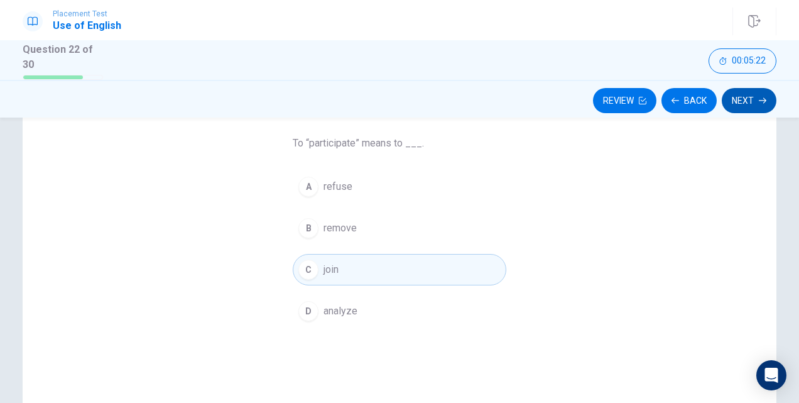
click at [755, 98] on button "Next" at bounding box center [749, 100] width 55 height 25
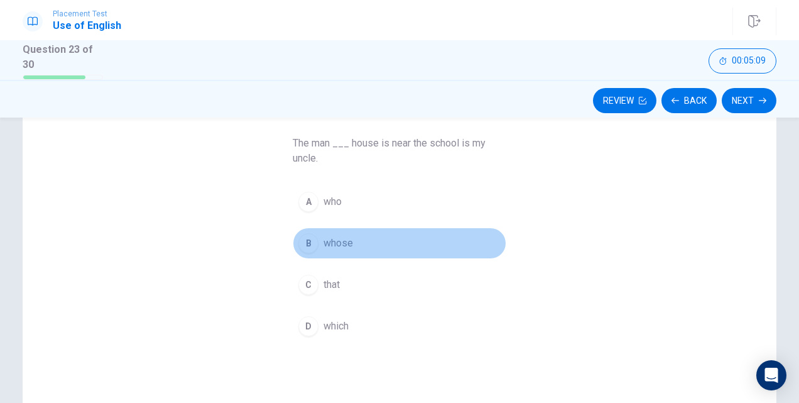
click at [302, 240] on div "B" at bounding box center [308, 243] width 20 height 20
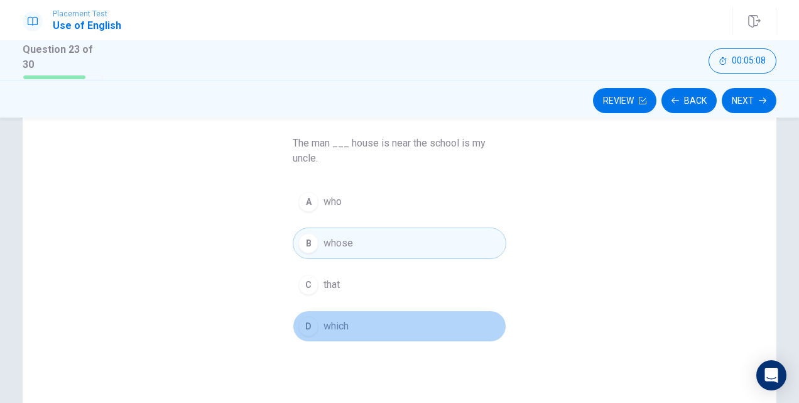
click at [307, 316] on div "D" at bounding box center [308, 326] width 20 height 20
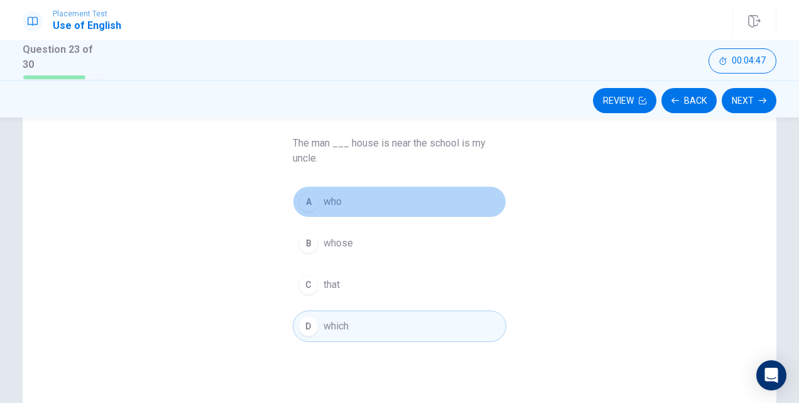
click at [306, 192] on div "A" at bounding box center [308, 202] width 20 height 20
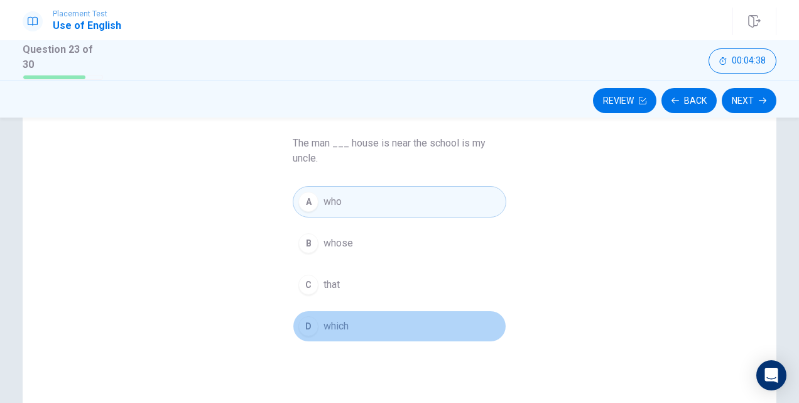
click at [310, 322] on div "D" at bounding box center [308, 326] width 20 height 20
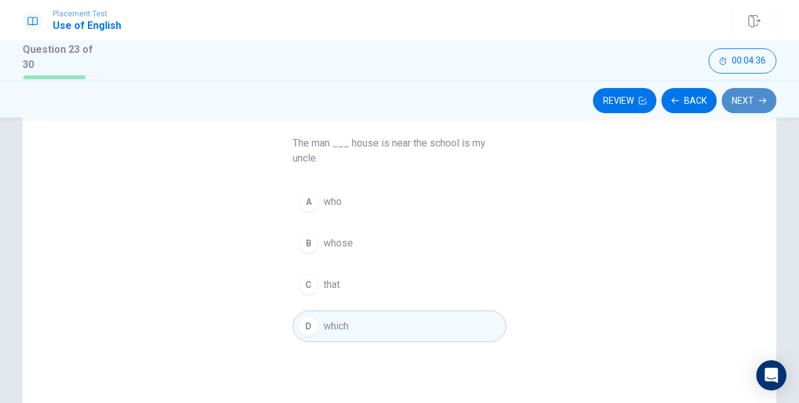
click at [742, 104] on button "Next" at bounding box center [749, 100] width 55 height 25
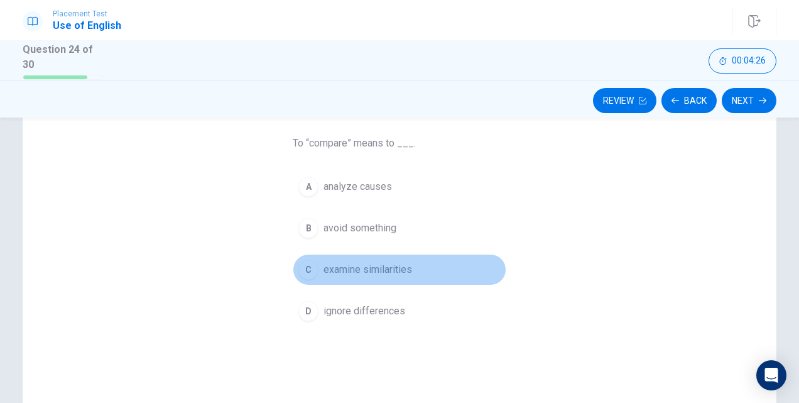
click at [310, 261] on div "C" at bounding box center [308, 269] width 20 height 20
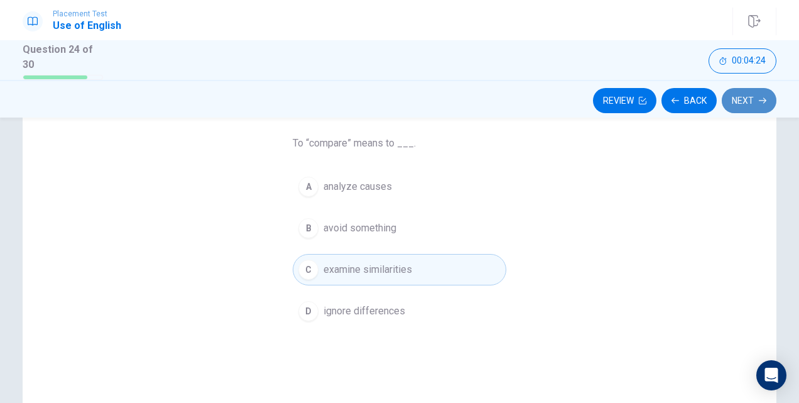
click at [736, 96] on button "Next" at bounding box center [749, 100] width 55 height 25
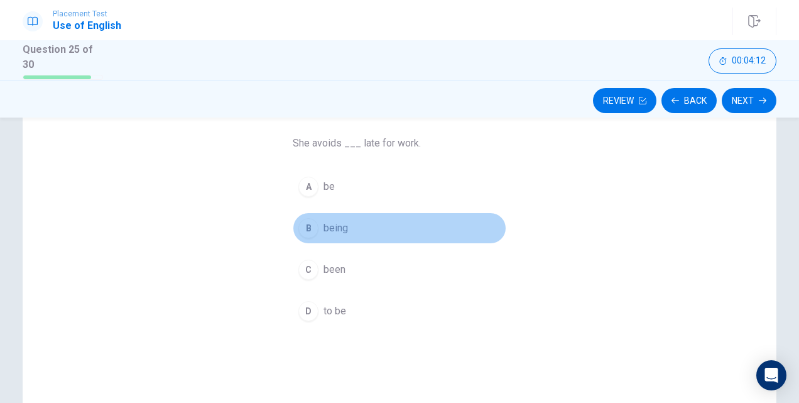
click at [308, 226] on div "B" at bounding box center [308, 228] width 20 height 20
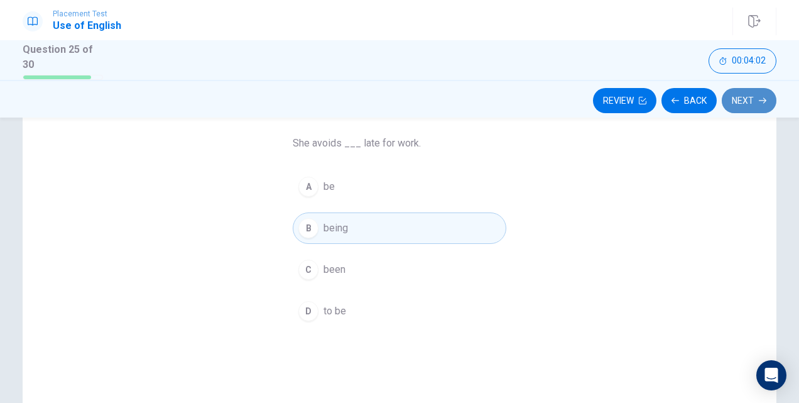
click at [751, 99] on button "Next" at bounding box center [749, 100] width 55 height 25
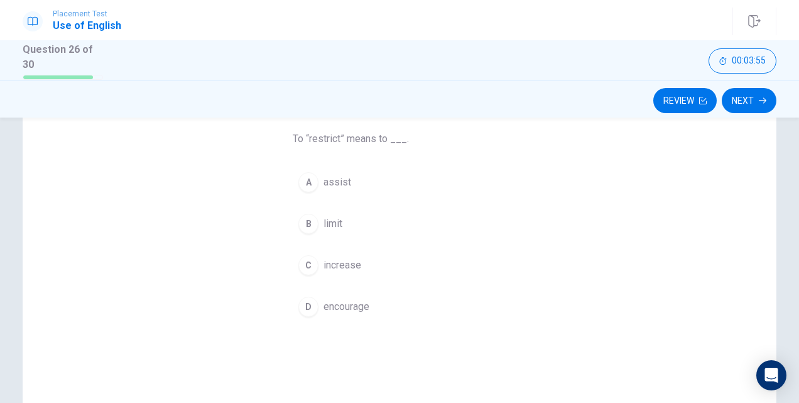
scroll to position [99, 0]
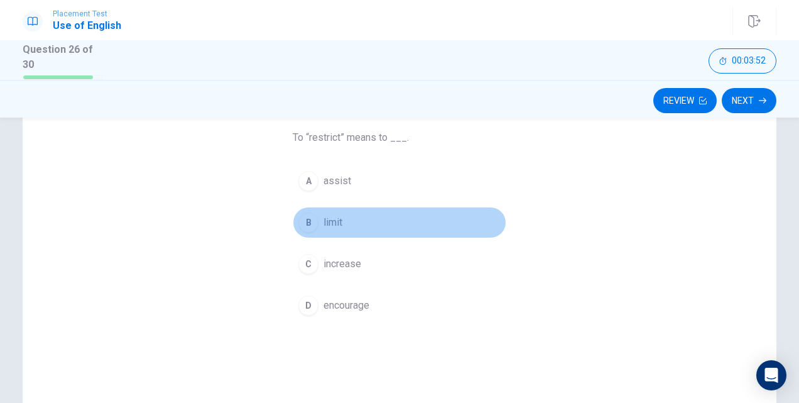
click at [306, 216] on div "B" at bounding box center [308, 222] width 20 height 20
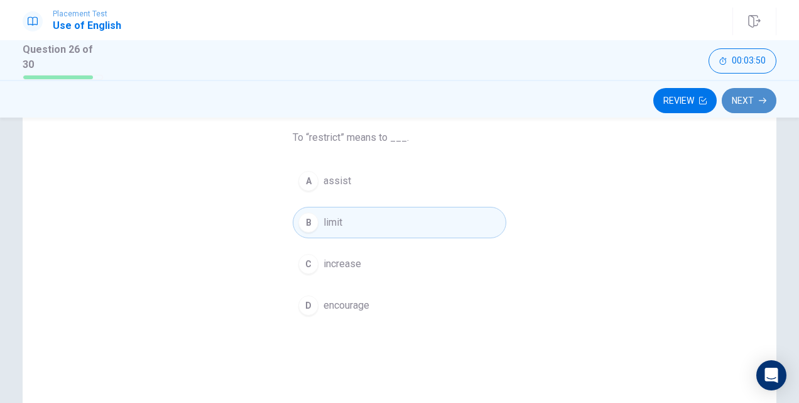
click at [748, 103] on button "Next" at bounding box center [749, 100] width 55 height 25
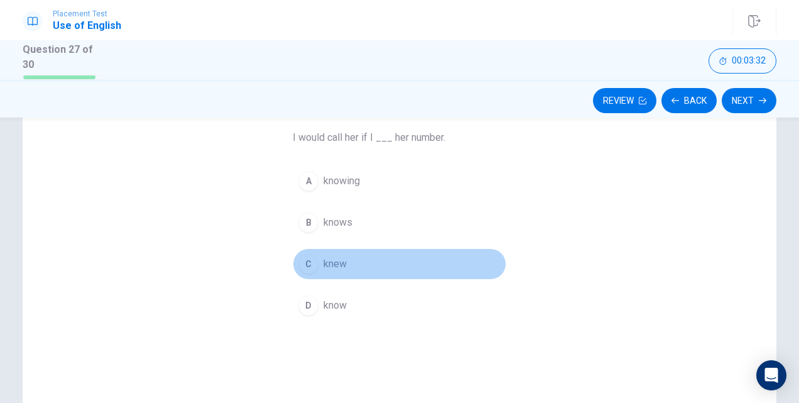
click at [305, 259] on div "C" at bounding box center [308, 264] width 20 height 20
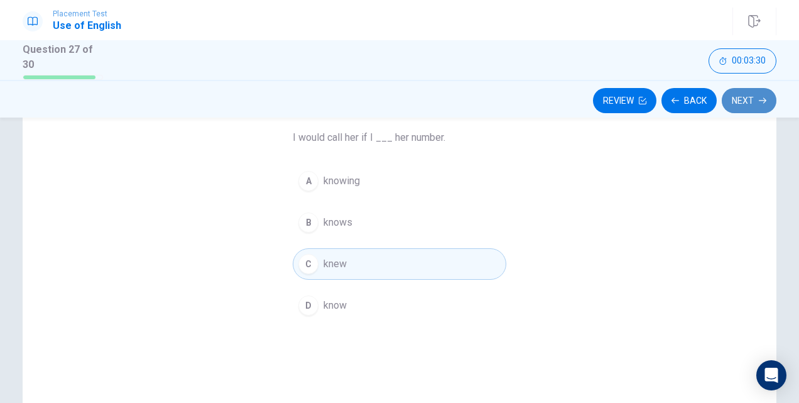
click at [749, 90] on button "Next" at bounding box center [749, 100] width 55 height 25
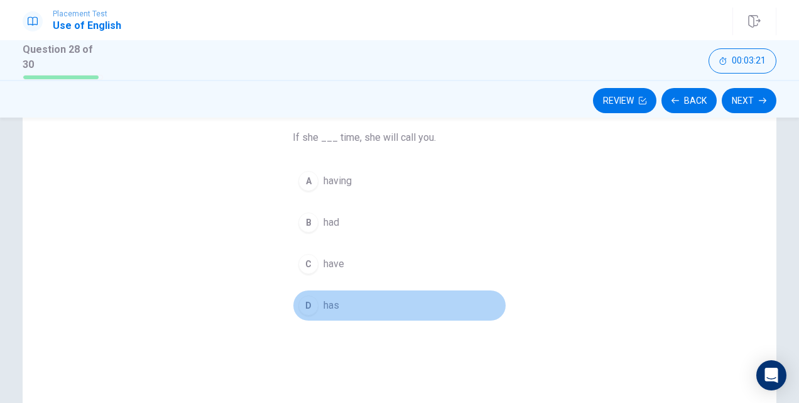
click at [307, 300] on div "D" at bounding box center [308, 305] width 20 height 20
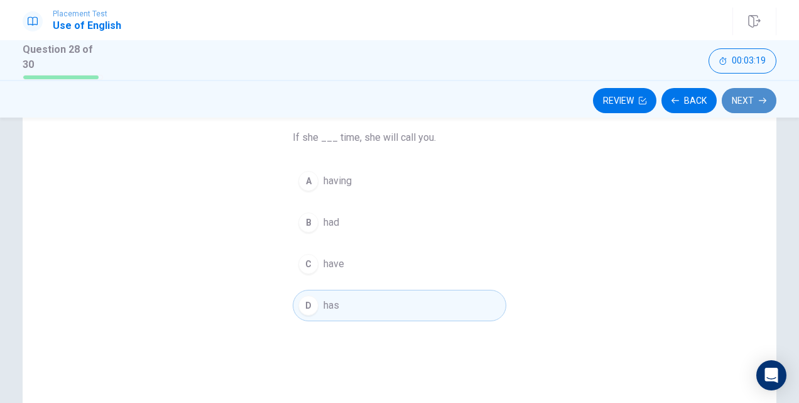
click at [759, 90] on button "Next" at bounding box center [749, 100] width 55 height 25
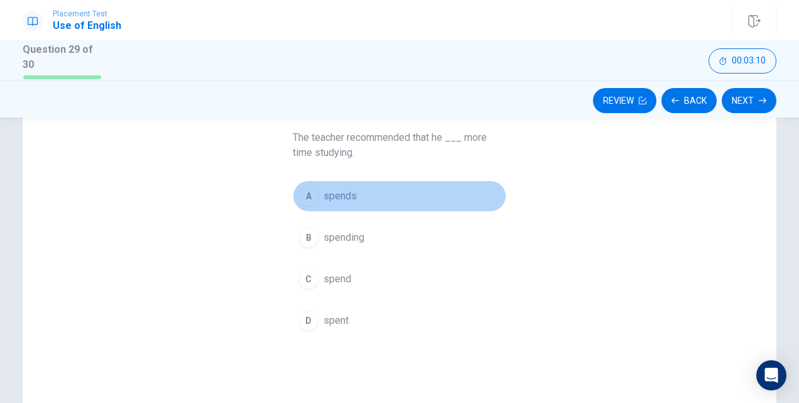
click at [304, 188] on div "A" at bounding box center [308, 196] width 20 height 20
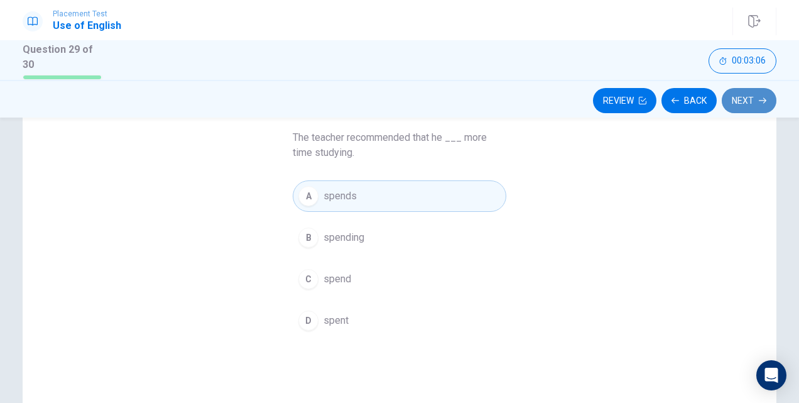
click at [761, 93] on button "Next" at bounding box center [749, 100] width 55 height 25
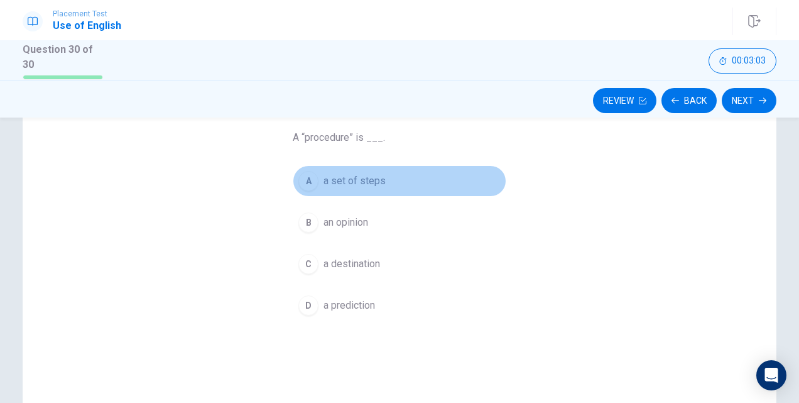
click at [311, 175] on div "A" at bounding box center [308, 181] width 20 height 20
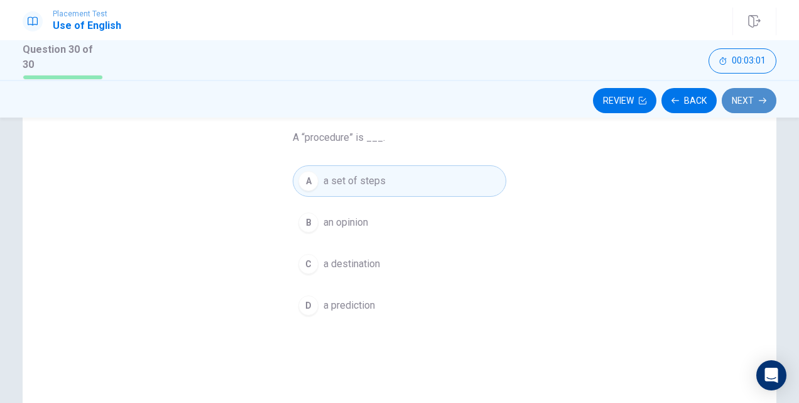
click at [731, 97] on button "Next" at bounding box center [749, 100] width 55 height 25
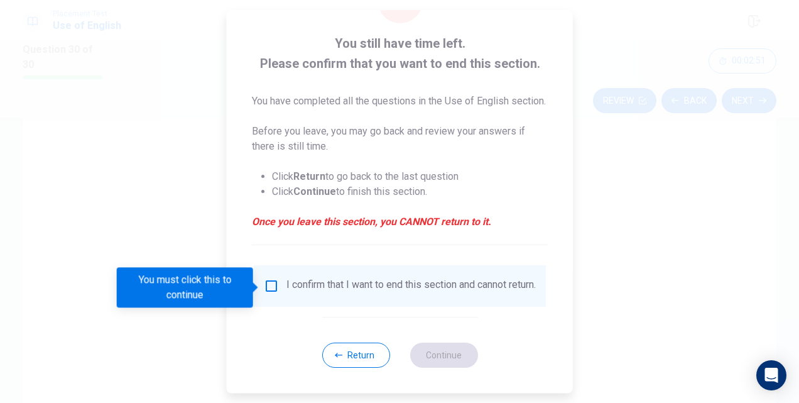
scroll to position [80, 0]
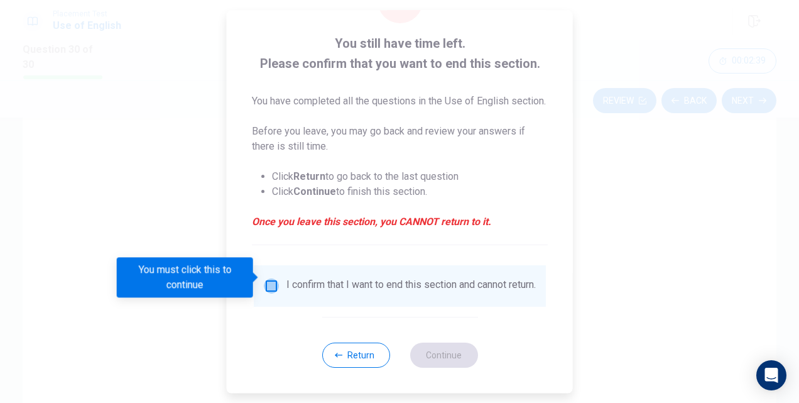
click at [269, 279] on input "You must click this to continue" at bounding box center [271, 285] width 15 height 15
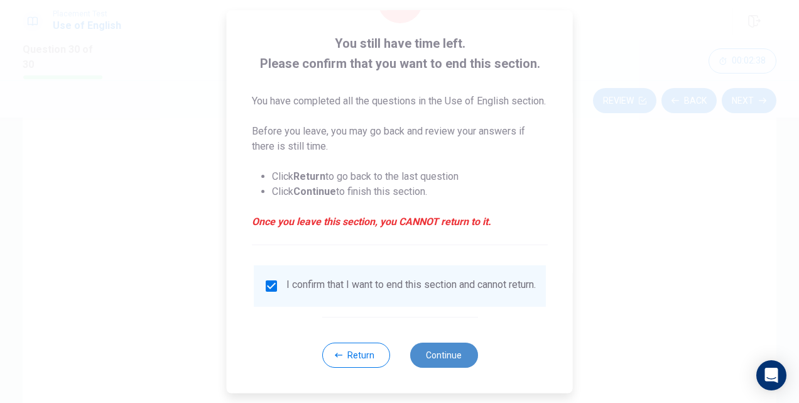
click at [435, 344] on button "Continue" at bounding box center [444, 354] width 68 height 25
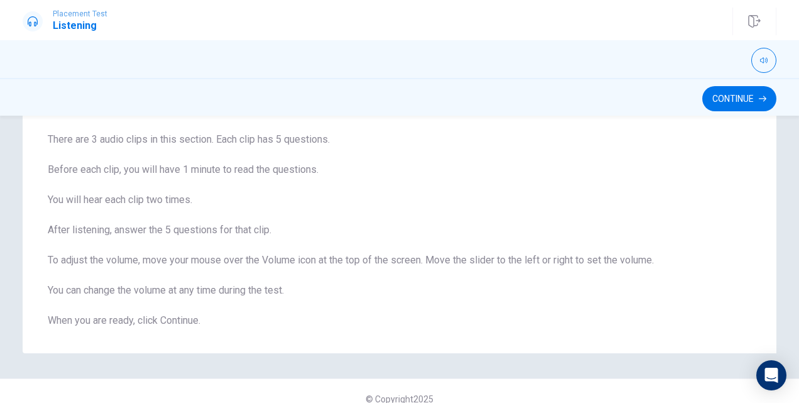
scroll to position [94, 0]
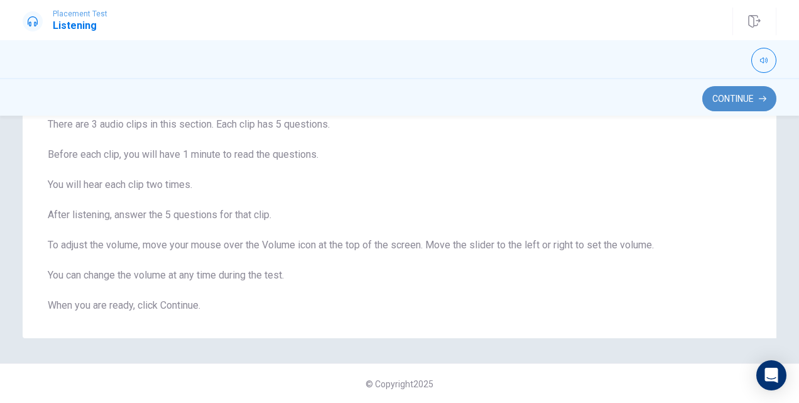
click at [734, 100] on button "Continue" at bounding box center [739, 98] width 74 height 25
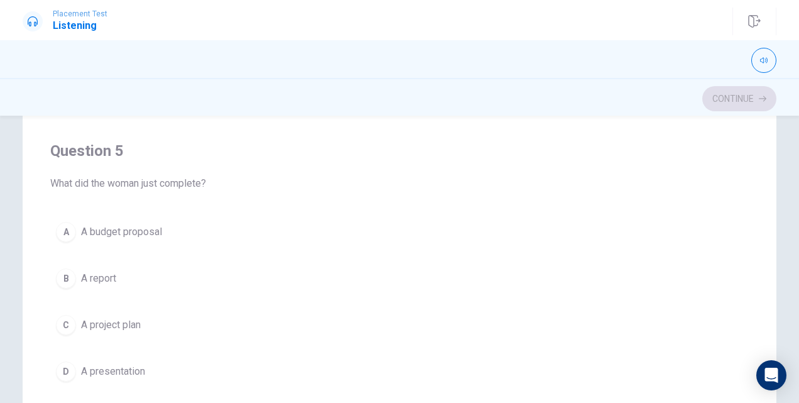
scroll to position [0, 0]
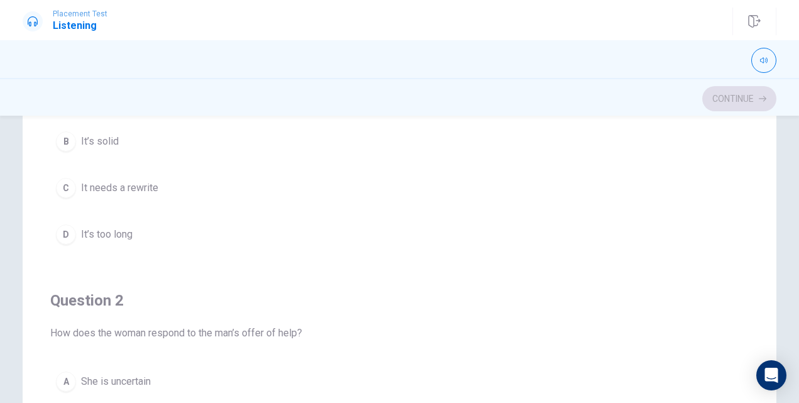
click at [745, 204] on div "Question 1 What does the man think about the presentation content? A It’s confu…" at bounding box center [400, 173] width 754 height 505
click at [742, 202] on div "Question 1 What does the man think about the presentation content? A It’s confu…" at bounding box center [400, 173] width 754 height 505
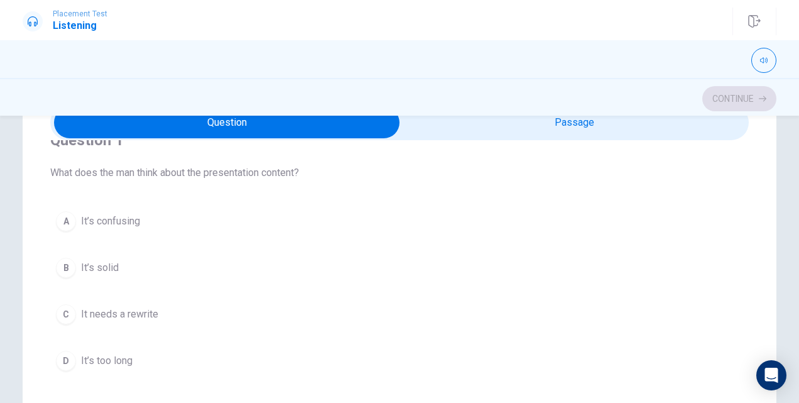
scroll to position [41, 0]
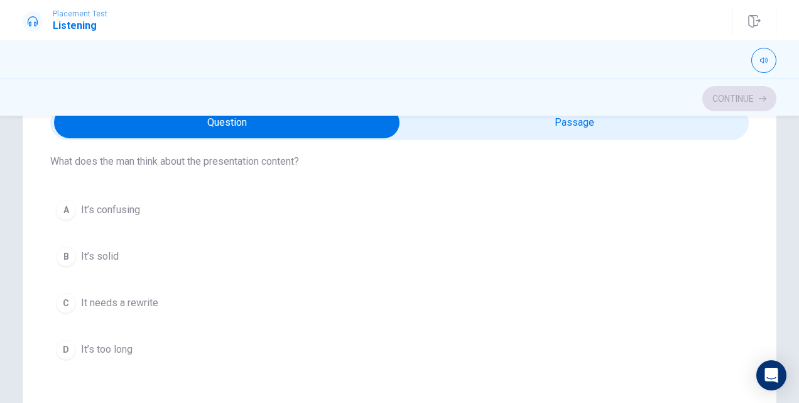
click at [793, 190] on div "Question 1 What does the man think about the presentation content? A It’s confu…" at bounding box center [399, 259] width 799 height 287
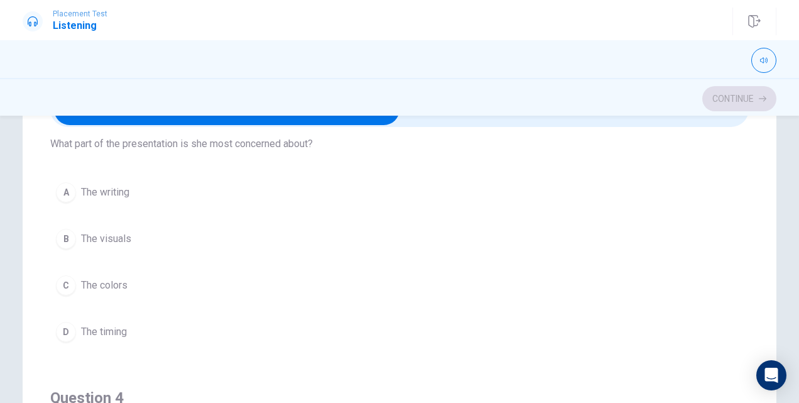
scroll to position [621, 0]
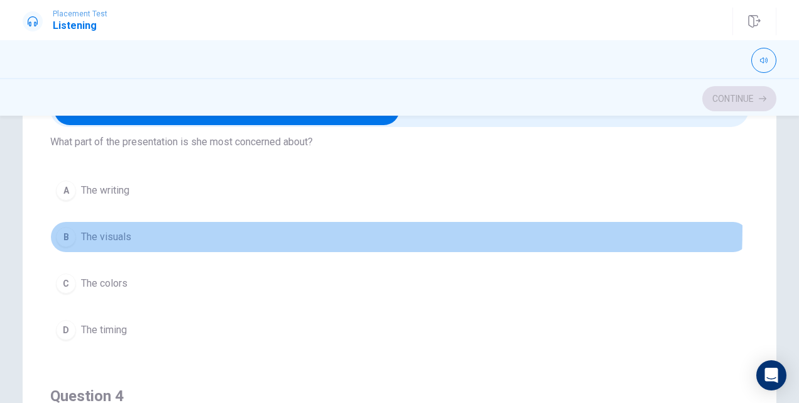
click at [65, 222] on button "B The visuals" at bounding box center [399, 236] width 699 height 31
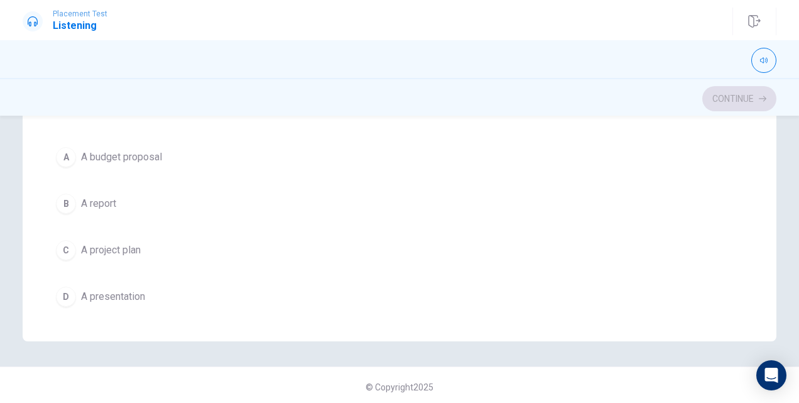
scroll to position [1009, 0]
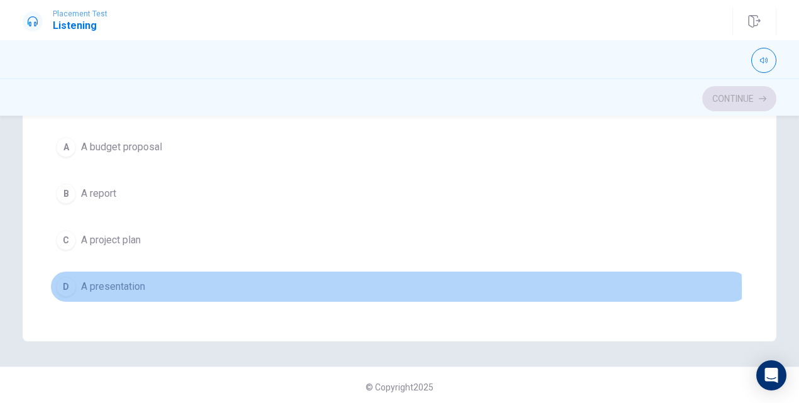
click at [70, 280] on div "D" at bounding box center [66, 286] width 20 height 20
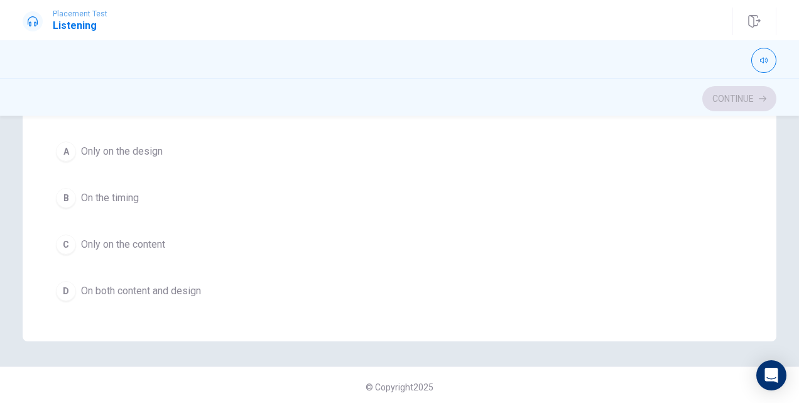
scroll to position [721, 0]
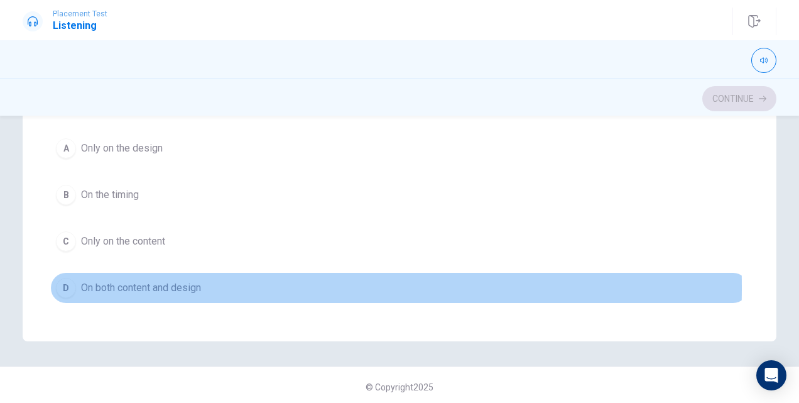
click at [67, 280] on div "D" at bounding box center [66, 288] width 20 height 20
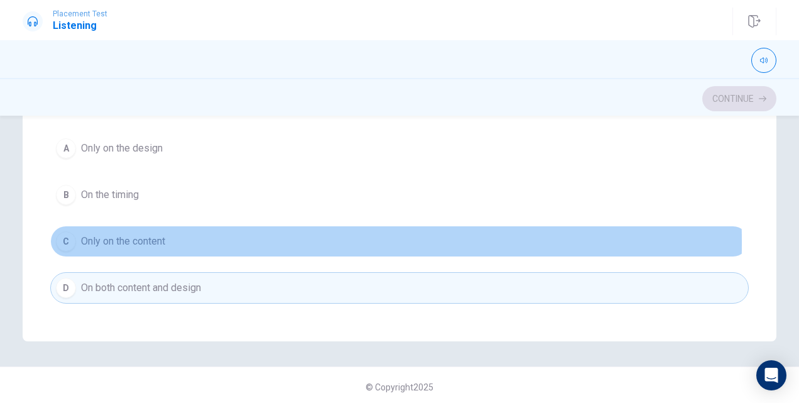
click at [60, 236] on div "C" at bounding box center [66, 241] width 20 height 20
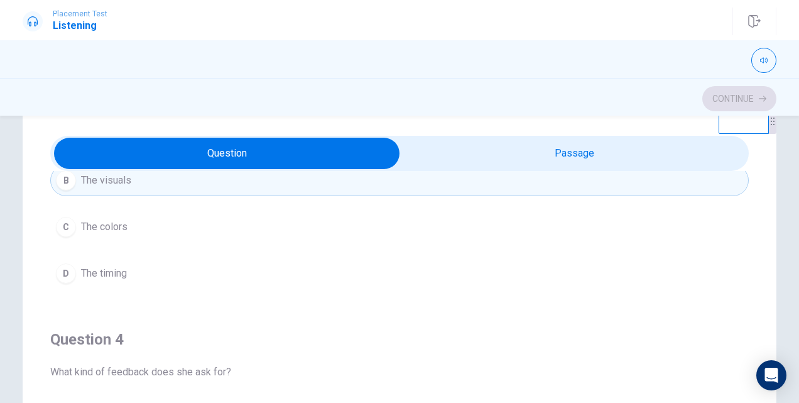
scroll to position [36, 0]
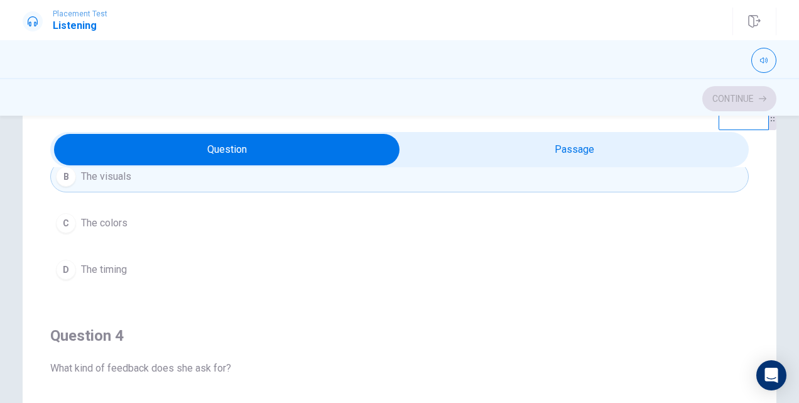
click at [737, 190] on div "A The writing B The visuals C The colors D The timing" at bounding box center [399, 199] width 699 height 171
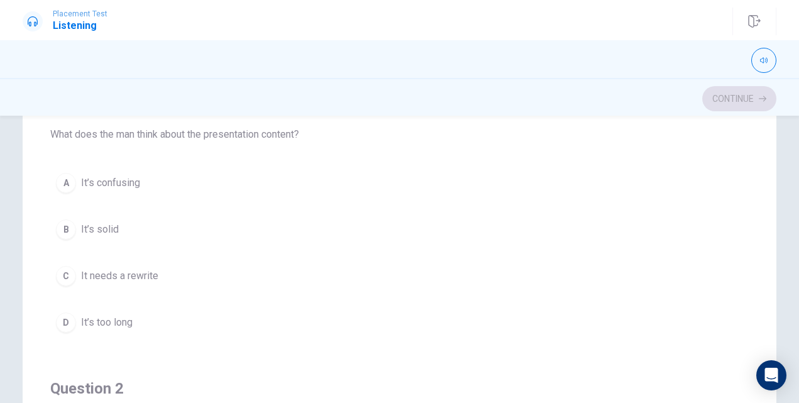
scroll to position [131, 0]
click at [58, 232] on div "B" at bounding box center [66, 230] width 20 height 20
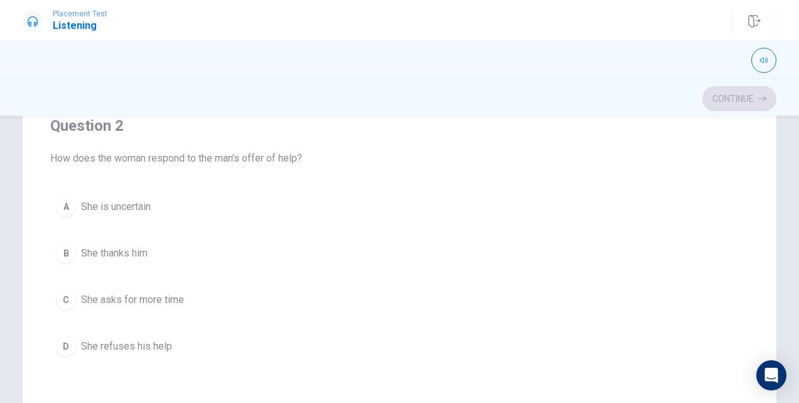
scroll to position [267, 0]
click at [69, 246] on div "B" at bounding box center [66, 250] width 20 height 20
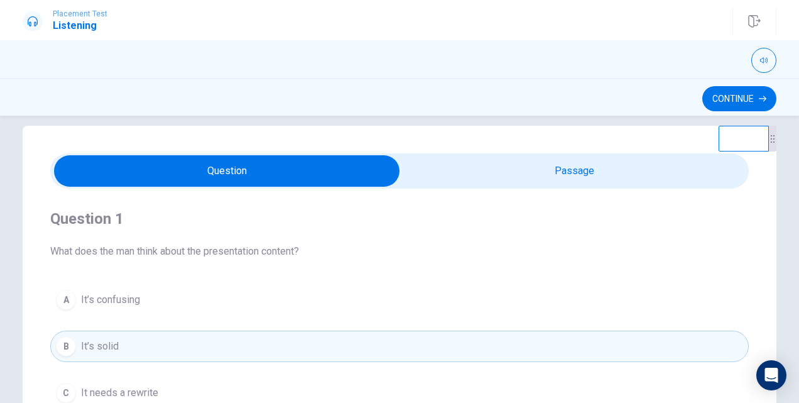
scroll to position [18, 0]
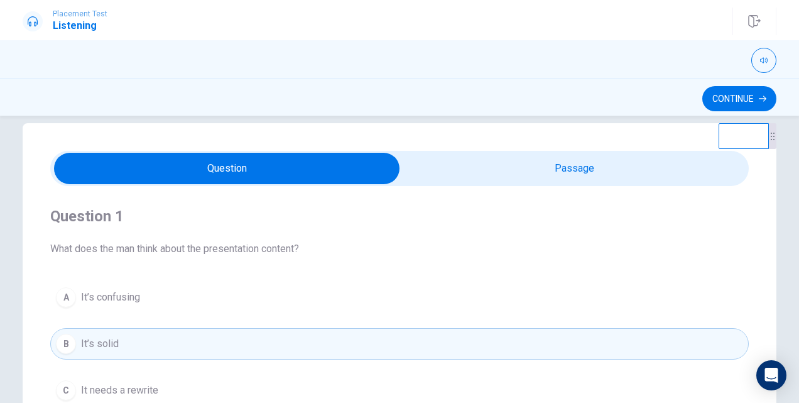
type input "61"
click at [573, 165] on input "checkbox" at bounding box center [227, 168] width 1048 height 31
checkbox input "true"
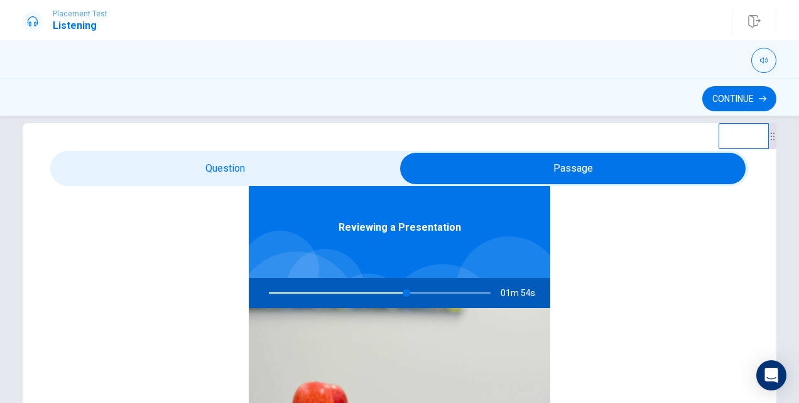
scroll to position [70, 0]
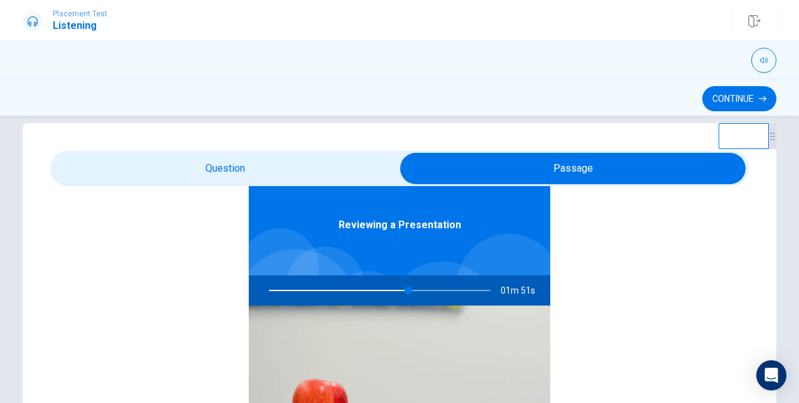
drag, startPoint x: 401, startPoint y: 286, endPoint x: 393, endPoint y: 234, distance: 52.8
click at [393, 234] on div "Reviewing a Presentation 01m 51s" at bounding box center [400, 388] width 302 height 426
click at [393, 234] on div "Reviewing a Presentation" at bounding box center [400, 225] width 302 height 101
drag, startPoint x: 393, startPoint y: 234, endPoint x: 403, endPoint y: 291, distance: 57.5
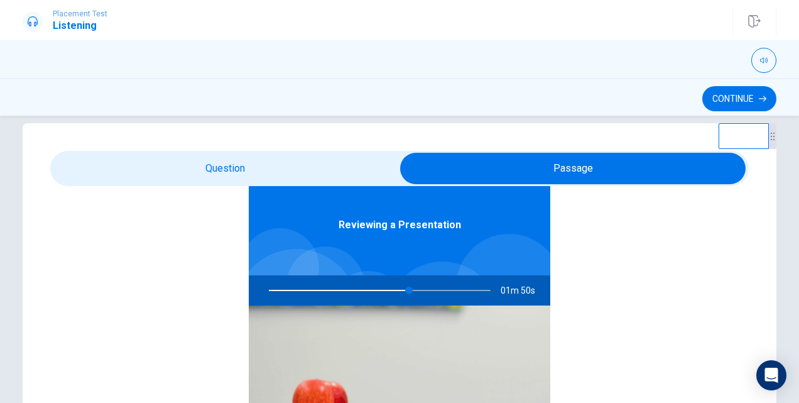
click at [403, 291] on div "Reviewing a Presentation 01m 50s" at bounding box center [400, 388] width 302 height 426
drag, startPoint x: 403, startPoint y: 291, endPoint x: 327, endPoint y: 294, distance: 76.7
click at [327, 294] on div at bounding box center [377, 290] width 247 height 30
drag, startPoint x: 327, startPoint y: 294, endPoint x: 734, endPoint y: 284, distance: 407.2
click at [734, 284] on div "Reviewing a Presentation 01m 48s" at bounding box center [399, 358] width 699 height 485
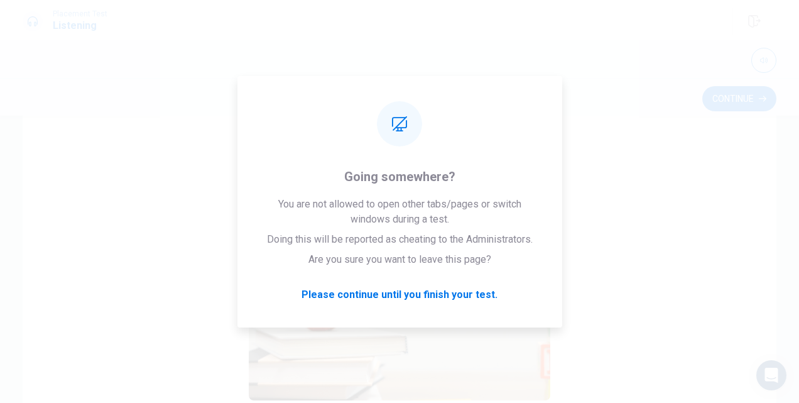
scroll to position [0, 0]
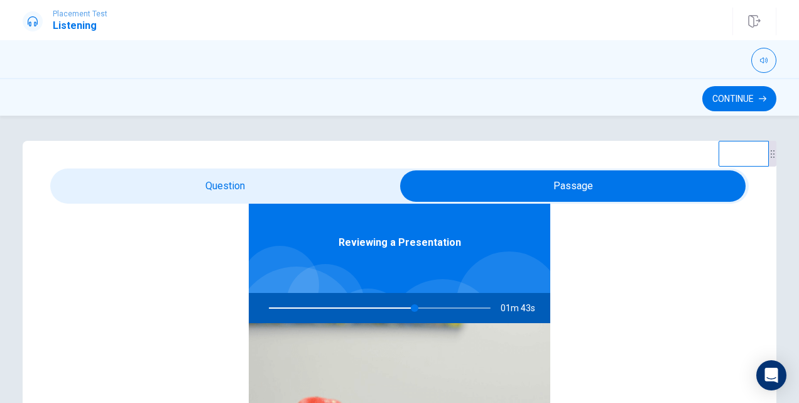
type input "66"
click at [226, 178] on input "checkbox" at bounding box center [573, 185] width 1048 height 31
checkbox input "false"
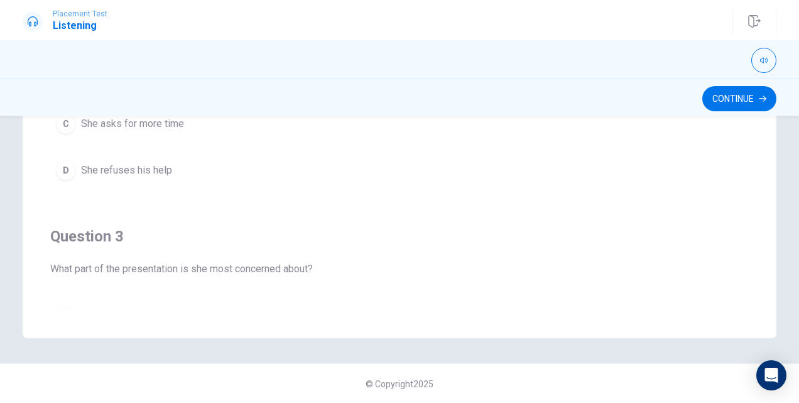
scroll to position [229, 0]
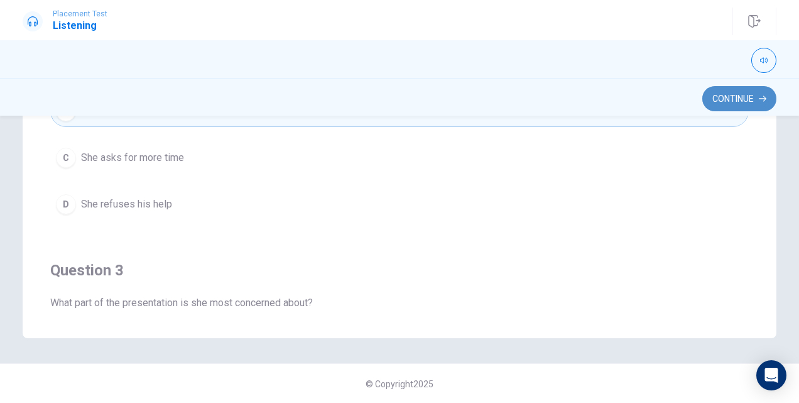
click at [748, 101] on button "Continue" at bounding box center [739, 98] width 74 height 25
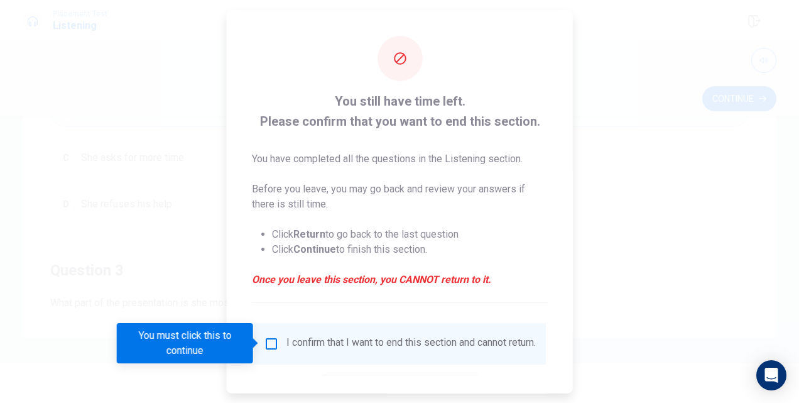
click at [269, 342] on input "You must click this to continue" at bounding box center [271, 342] width 15 height 15
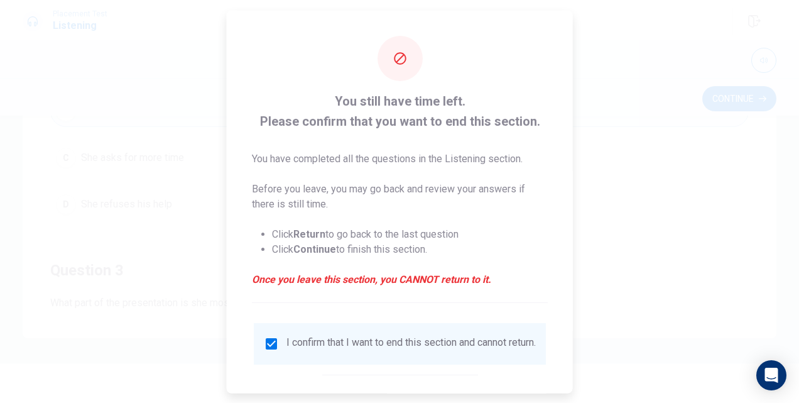
drag, startPoint x: 566, startPoint y: 276, endPoint x: 569, endPoint y: 323, distance: 47.2
click at [569, 323] on div "You still have time left. Please confirm that you want to end this section. You…" at bounding box center [400, 201] width 346 height 383
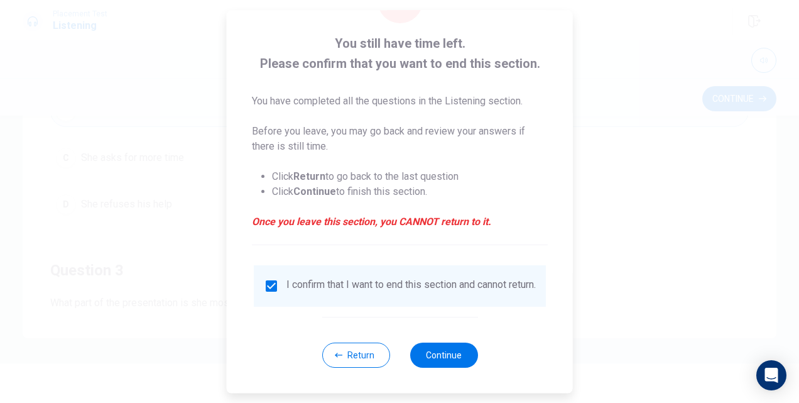
scroll to position [59, 0]
drag, startPoint x: 573, startPoint y: 280, endPoint x: 565, endPoint y: 317, distance: 37.8
click at [565, 317] on div "You still have time left. Please confirm that you want to end this section. You…" at bounding box center [399, 201] width 799 height 403
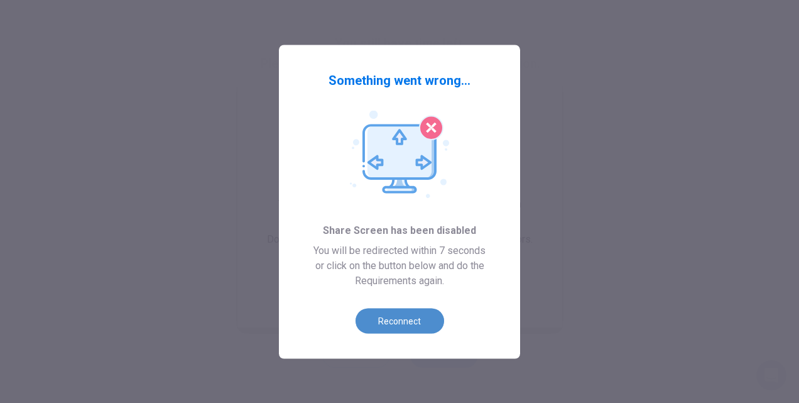
click at [418, 313] on button "Reconnect" at bounding box center [400, 320] width 89 height 25
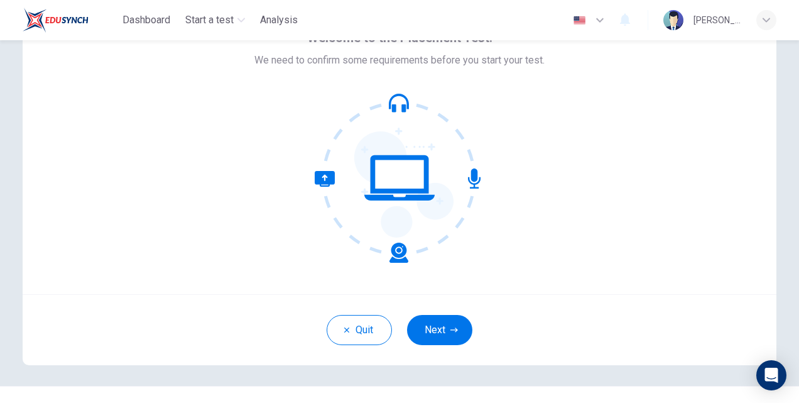
scroll to position [85, 0]
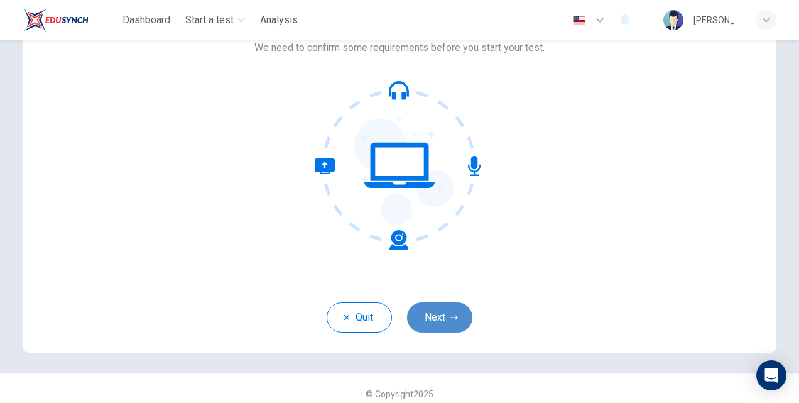
click at [451, 311] on button "Next" at bounding box center [439, 317] width 65 height 30
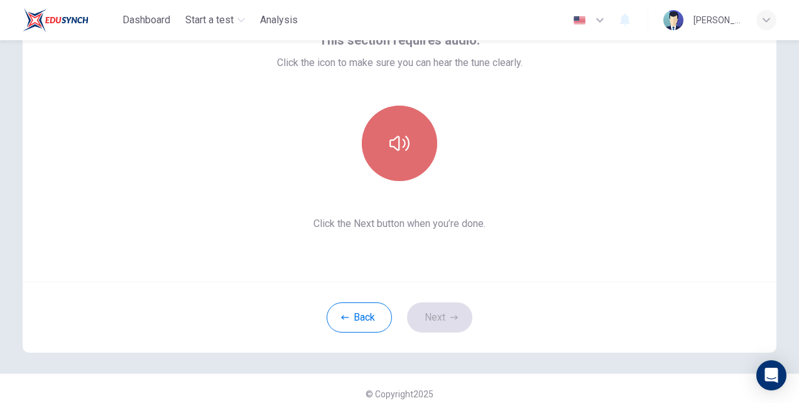
click at [396, 117] on button "button" at bounding box center [399, 143] width 75 height 75
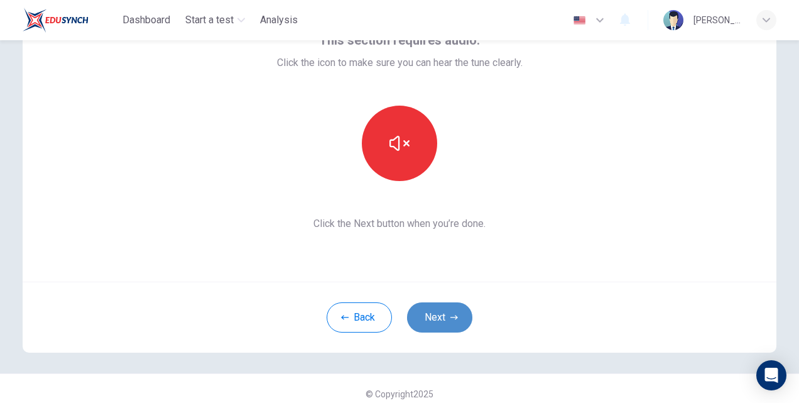
click at [437, 307] on button "Next" at bounding box center [439, 317] width 65 height 30
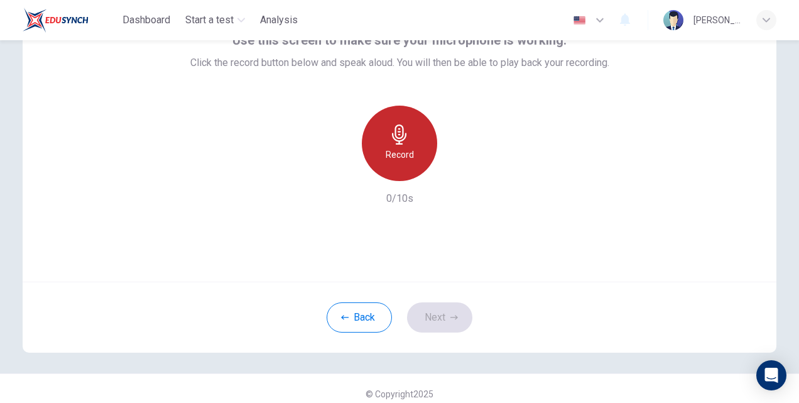
click at [397, 160] on h6 "Record" at bounding box center [400, 154] width 28 height 15
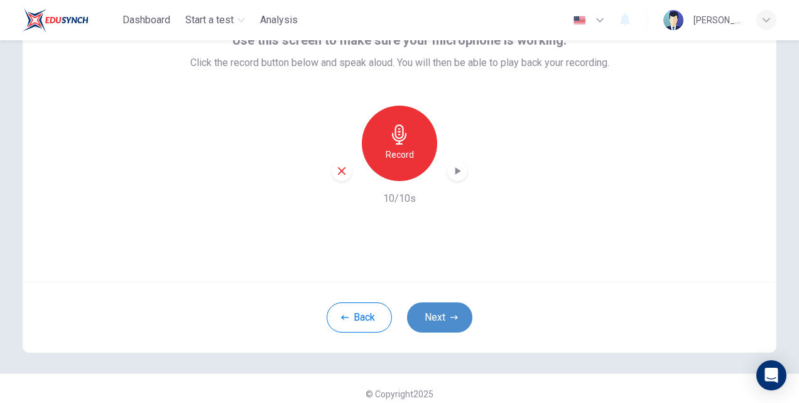
click at [444, 313] on button "Next" at bounding box center [439, 317] width 65 height 30
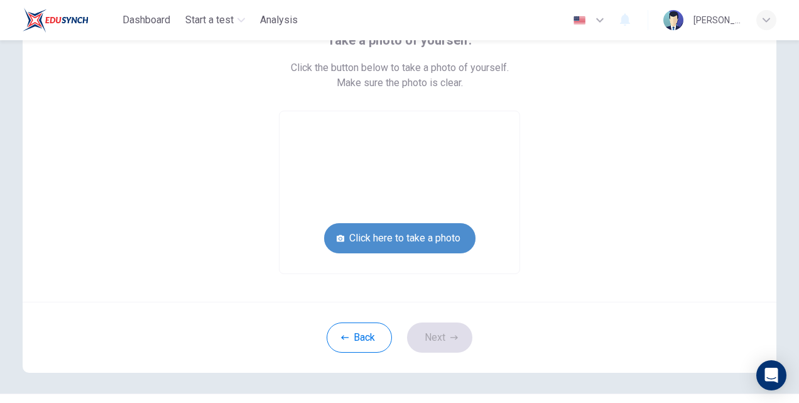
click at [402, 237] on button "Click here to take a photo" at bounding box center [399, 238] width 151 height 30
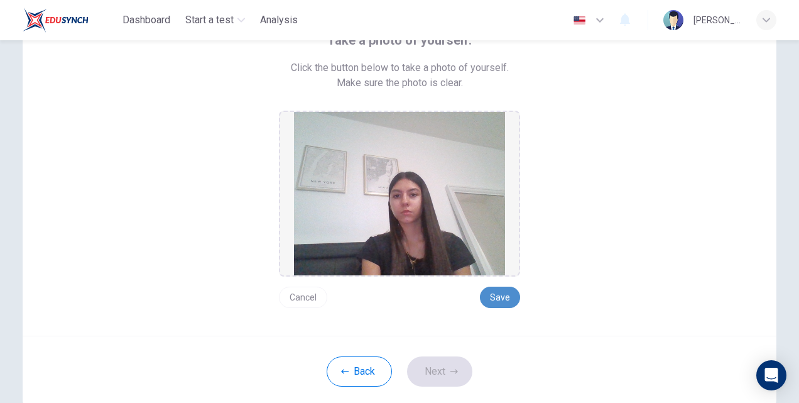
click at [495, 293] on button "Save" at bounding box center [500, 296] width 40 height 21
click at [433, 366] on button "Next" at bounding box center [439, 371] width 65 height 30
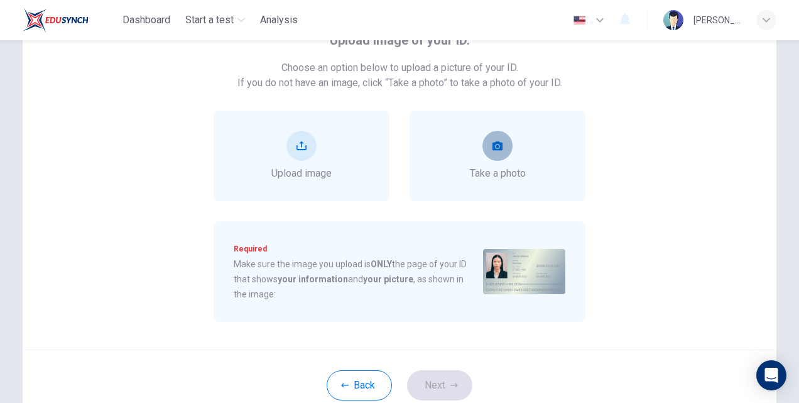
click at [496, 153] on button "take photo" at bounding box center [497, 146] width 30 height 30
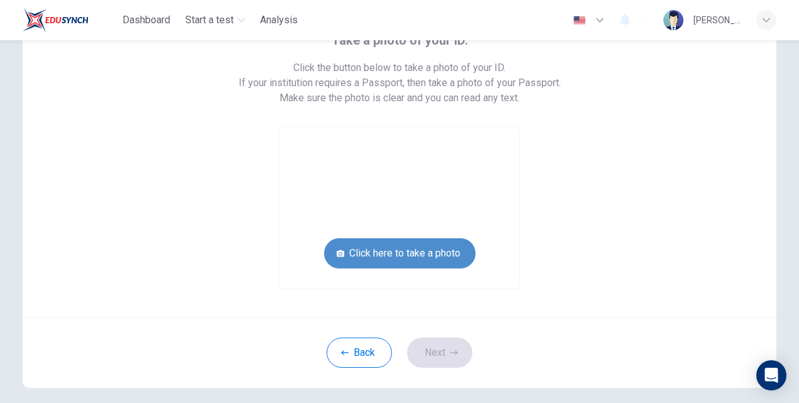
click at [410, 252] on button "Click here to take a photo" at bounding box center [399, 253] width 151 height 30
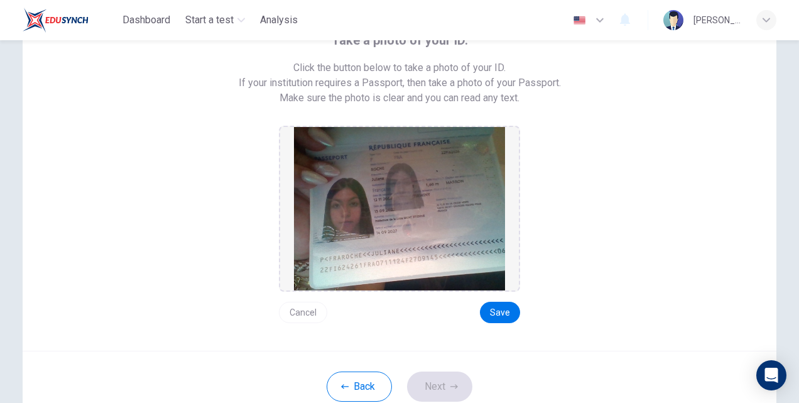
click at [489, 301] on div "Cancel Save" at bounding box center [399, 306] width 241 height 31
click at [494, 311] on button "Save" at bounding box center [500, 312] width 40 height 21
click at [304, 309] on button "Cancel" at bounding box center [303, 312] width 48 height 21
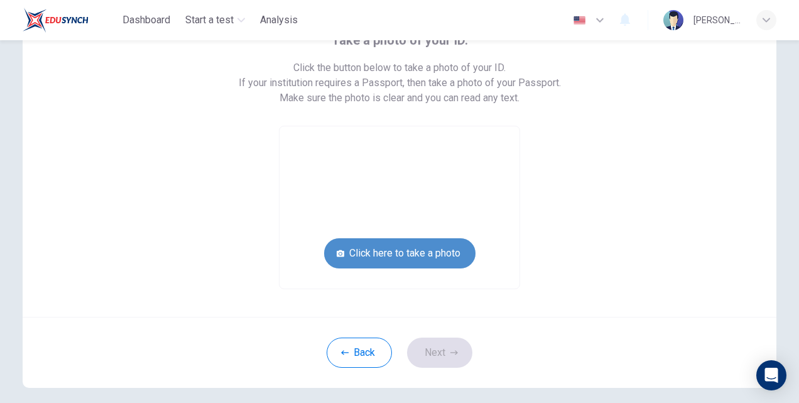
click at [399, 244] on button "Click here to take a photo" at bounding box center [399, 253] width 151 height 30
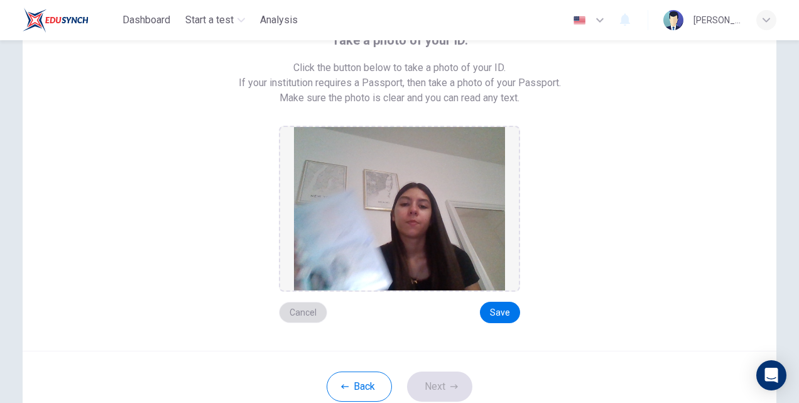
click at [281, 305] on button "Cancel" at bounding box center [303, 312] width 48 height 21
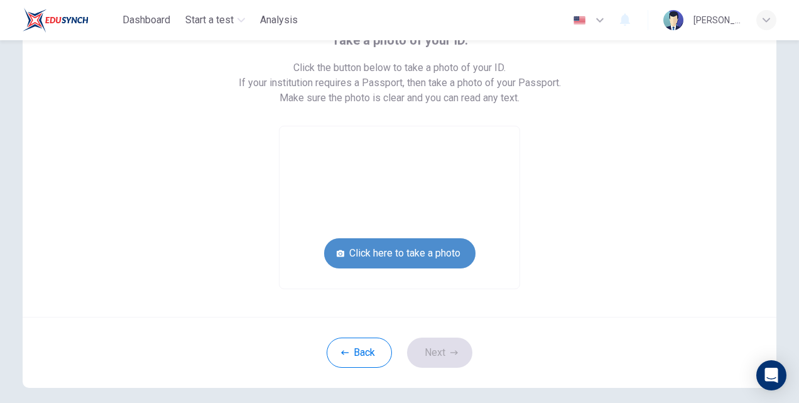
click at [368, 252] on button "Click here to take a photo" at bounding box center [399, 253] width 151 height 30
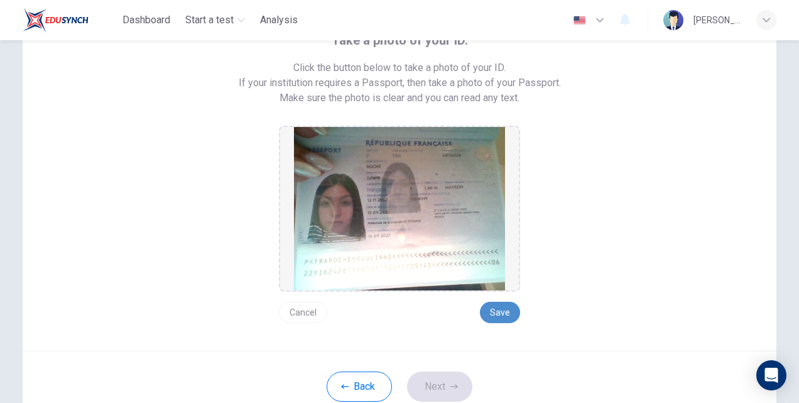
click at [486, 305] on button "Save" at bounding box center [500, 312] width 40 height 21
click at [444, 375] on button "Next" at bounding box center [439, 386] width 65 height 30
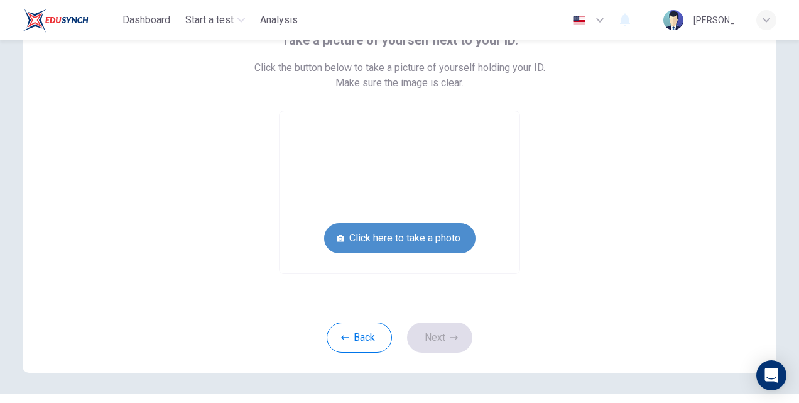
click at [402, 234] on button "Click here to take a photo" at bounding box center [399, 238] width 151 height 30
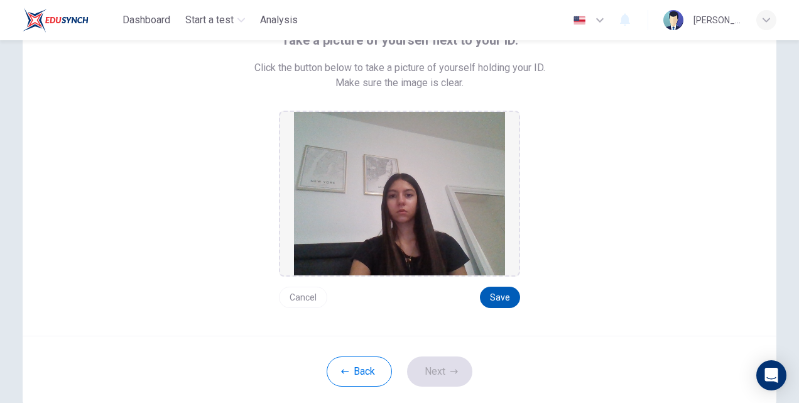
click at [492, 297] on button "Save" at bounding box center [500, 296] width 40 height 21
click at [445, 380] on button "Next" at bounding box center [439, 371] width 65 height 30
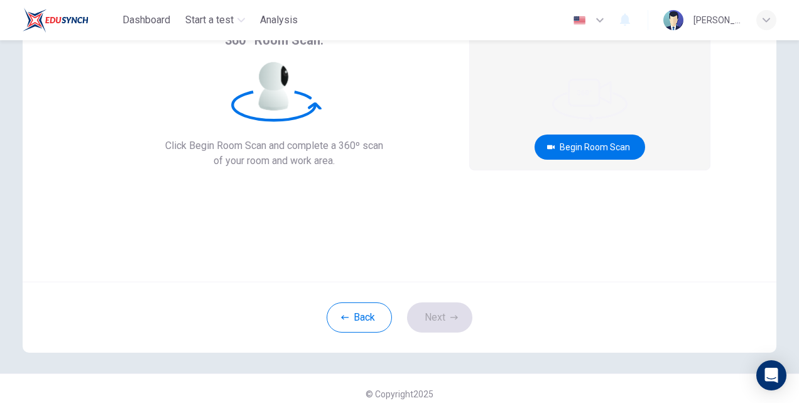
scroll to position [0, 0]
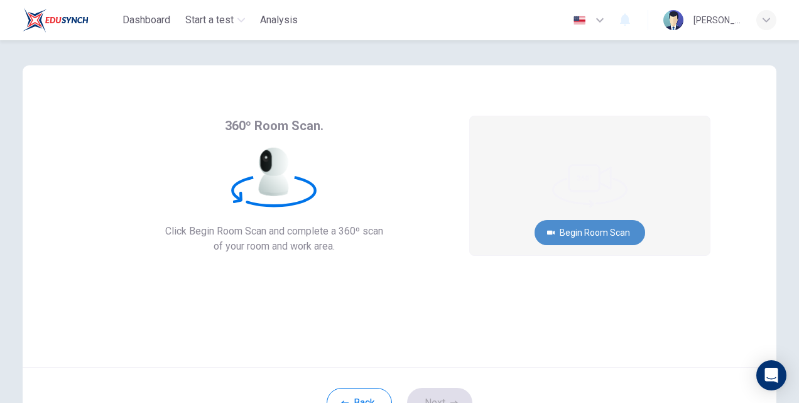
click at [599, 227] on button "Begin Room Scan" at bounding box center [590, 232] width 111 height 25
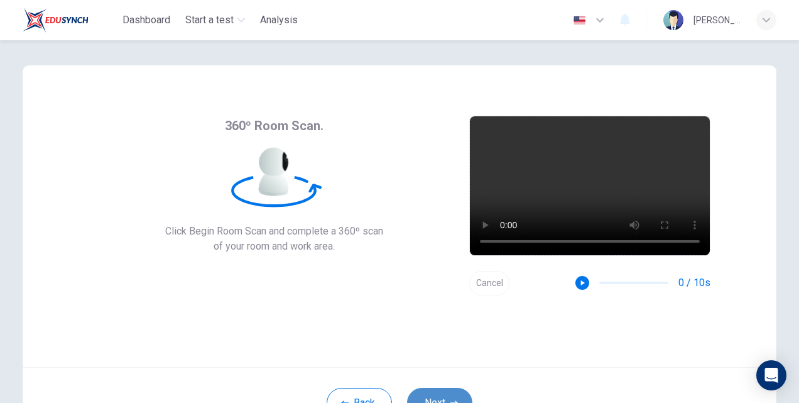
click at [442, 397] on button "Next" at bounding box center [439, 403] width 65 height 30
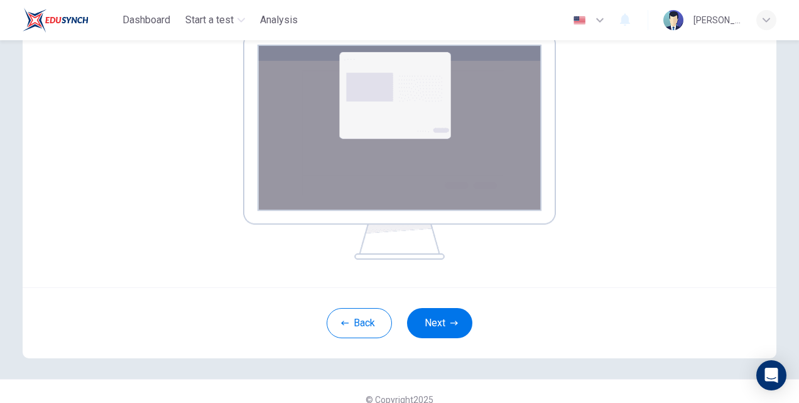
scroll to position [225, 0]
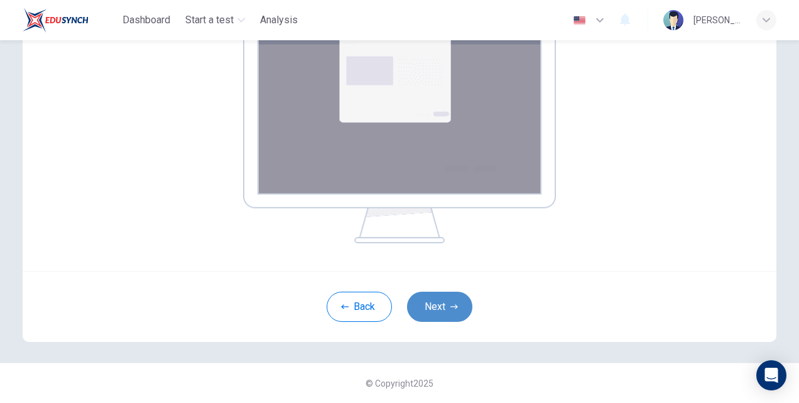
click at [421, 312] on button "Next" at bounding box center [439, 306] width 65 height 30
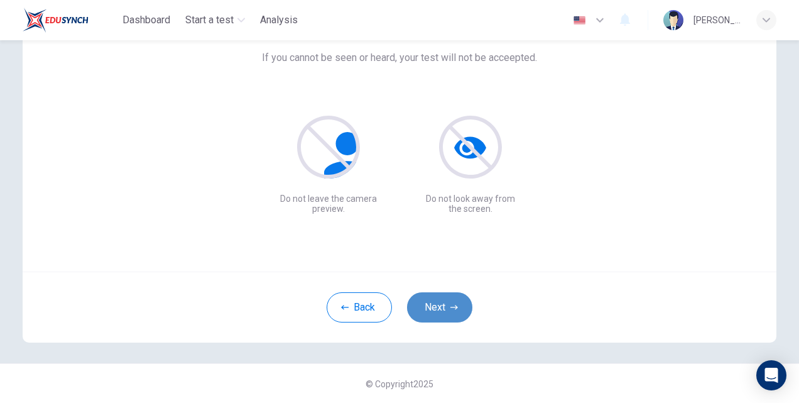
click at [440, 305] on button "Next" at bounding box center [439, 307] width 65 height 30
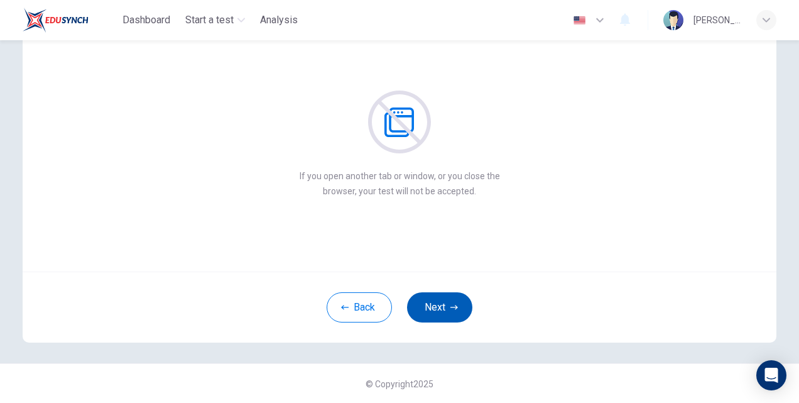
click at [440, 305] on button "Next" at bounding box center [439, 307] width 65 height 30
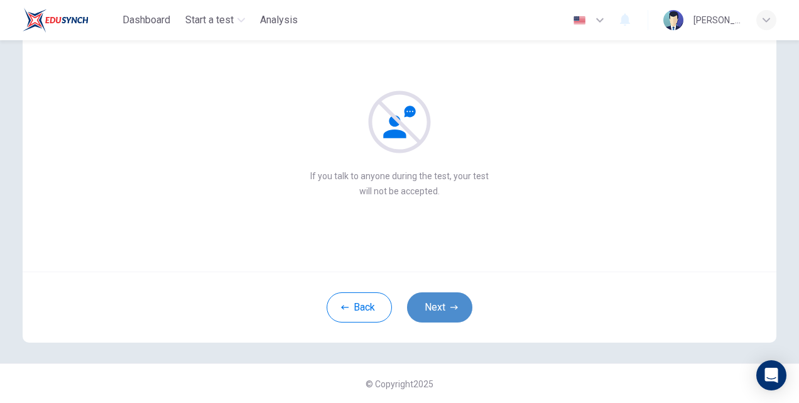
click at [440, 305] on button "Next" at bounding box center [439, 307] width 65 height 30
click at [440, 312] on button "Next" at bounding box center [439, 307] width 65 height 30
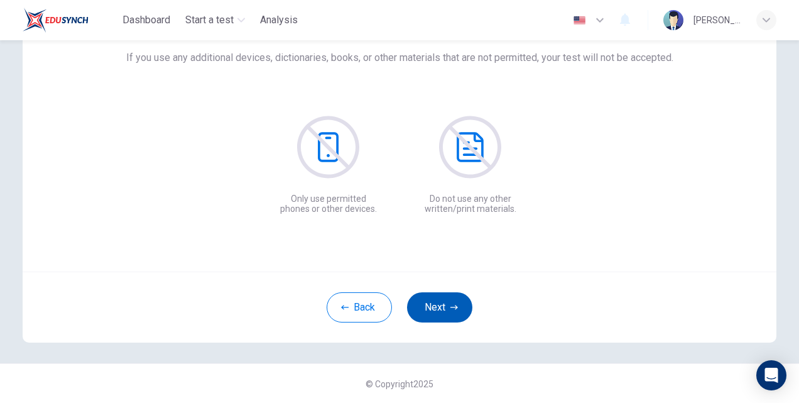
click at [440, 312] on button "Next" at bounding box center [439, 307] width 65 height 30
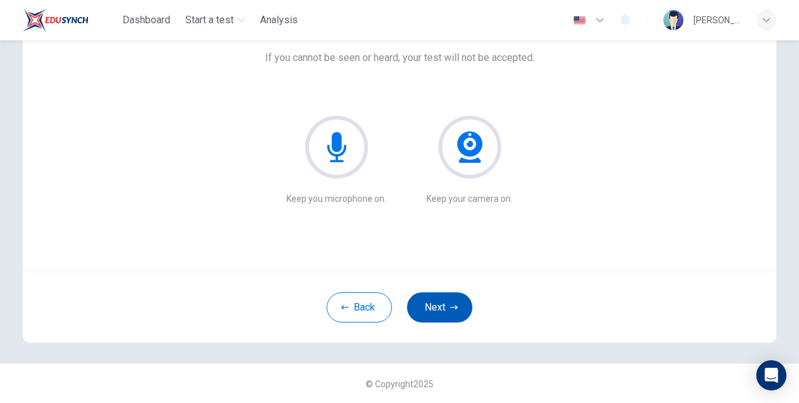
click at [440, 312] on button "Next" at bounding box center [439, 307] width 65 height 30
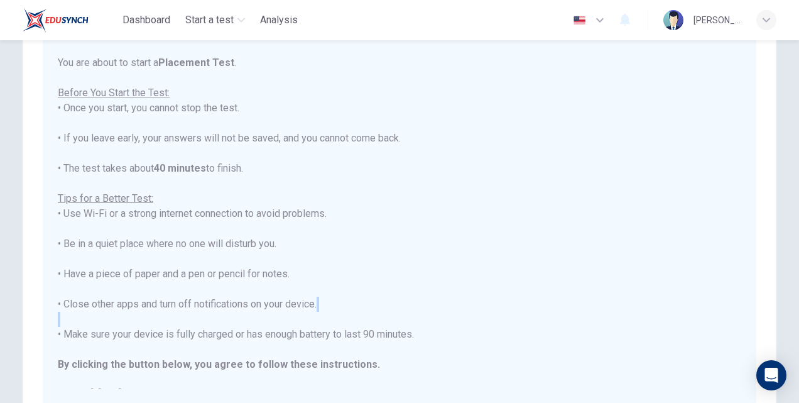
click at [440, 312] on div "You are about to start a Placement Test . Before You Start the Test: • Once you…" at bounding box center [399, 228] width 683 height 347
drag, startPoint x: 754, startPoint y: 210, endPoint x: 735, endPoint y: 201, distance: 20.8
click at [735, 201] on div "Disclaimer: You are about to start a Placement Test . Before You Start the Test…" at bounding box center [400, 201] width 754 height 462
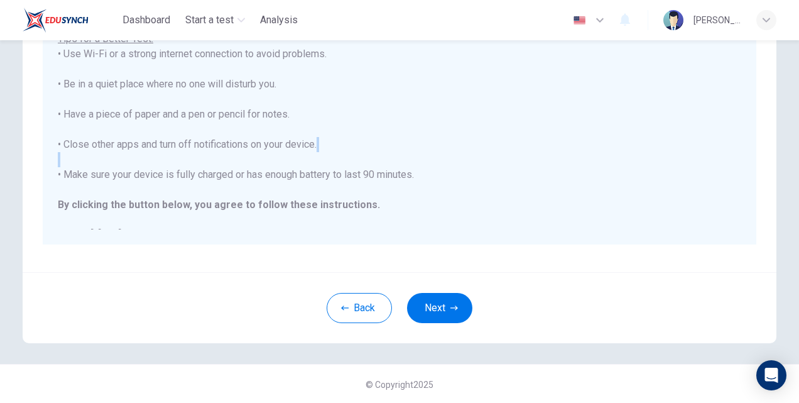
scroll to position [256, 0]
click at [445, 313] on button "Next" at bounding box center [439, 307] width 65 height 30
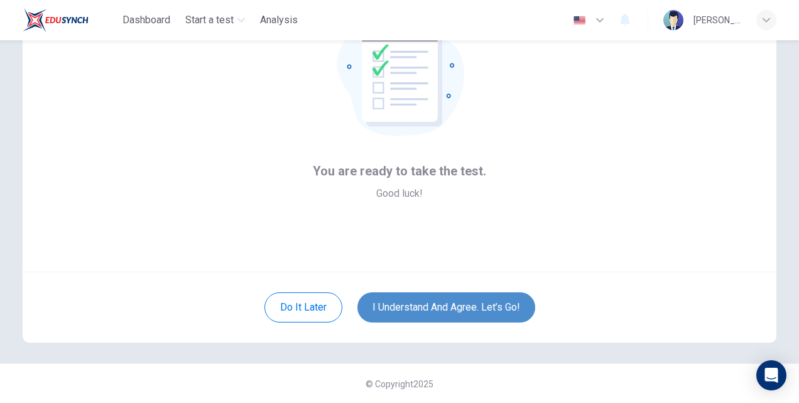
click at [439, 313] on button "I understand and agree. Let’s go!" at bounding box center [446, 307] width 178 height 30
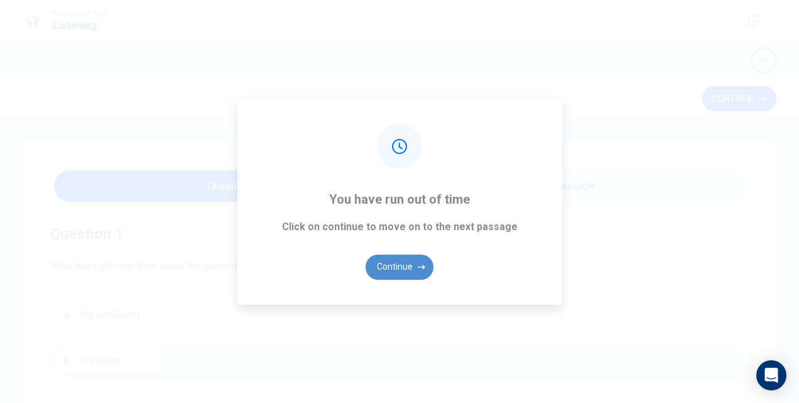
click at [406, 265] on button "Continue" at bounding box center [400, 266] width 68 height 25
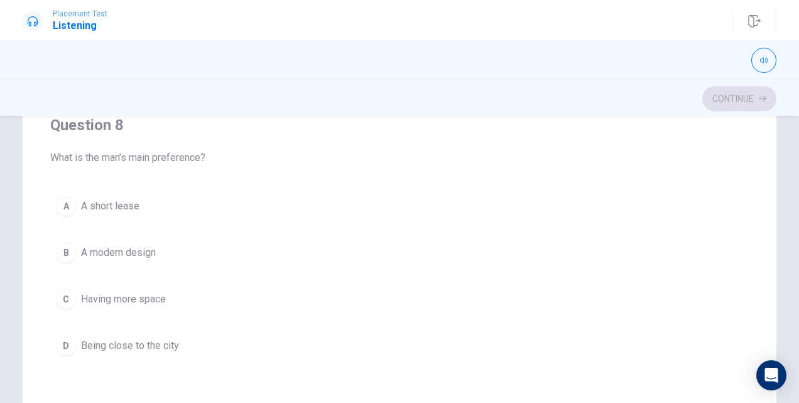
scroll to position [513, 0]
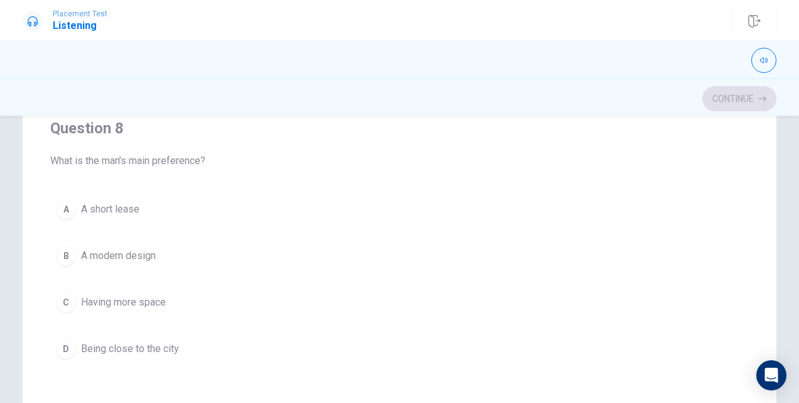
click at [739, 240] on div "Question 6 What is special about the city apartment? A It has a balcony B It’s …" at bounding box center [399, 245] width 699 height 415
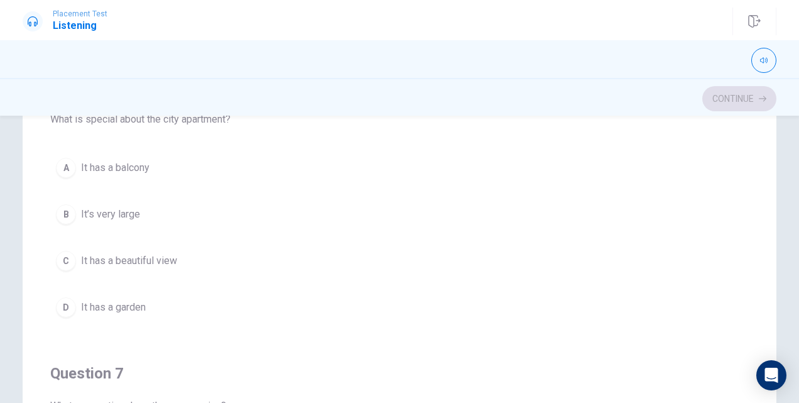
scroll to position [44, 0]
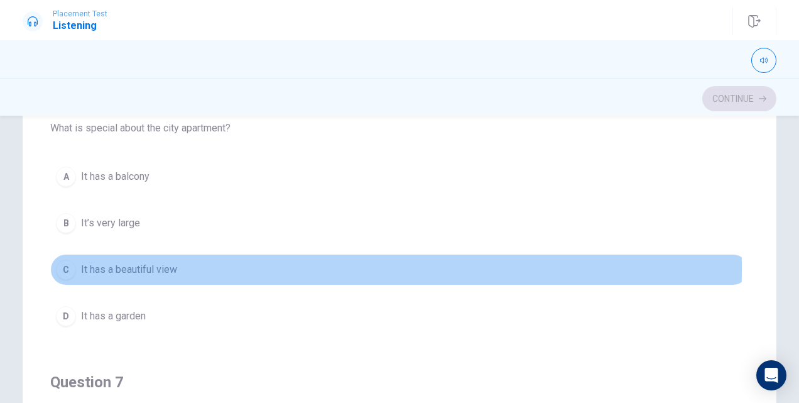
click at [67, 267] on div "C" at bounding box center [66, 269] width 20 height 20
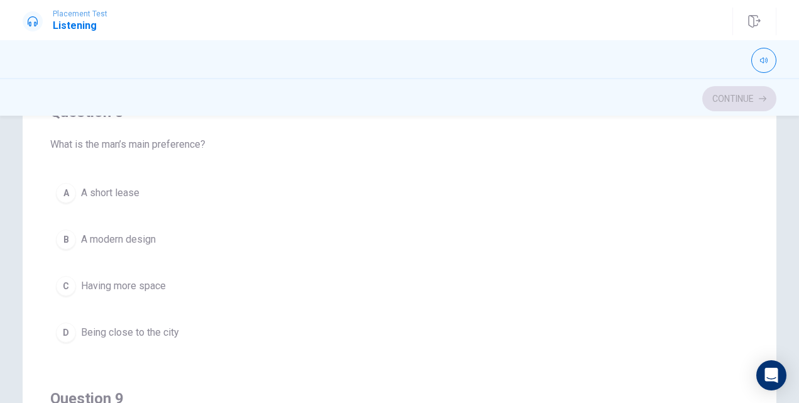
scroll to position [543, 0]
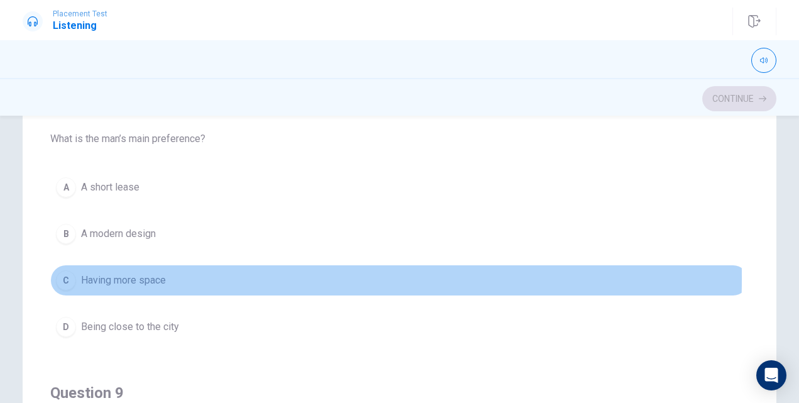
click at [63, 273] on div "C" at bounding box center [66, 280] width 20 height 20
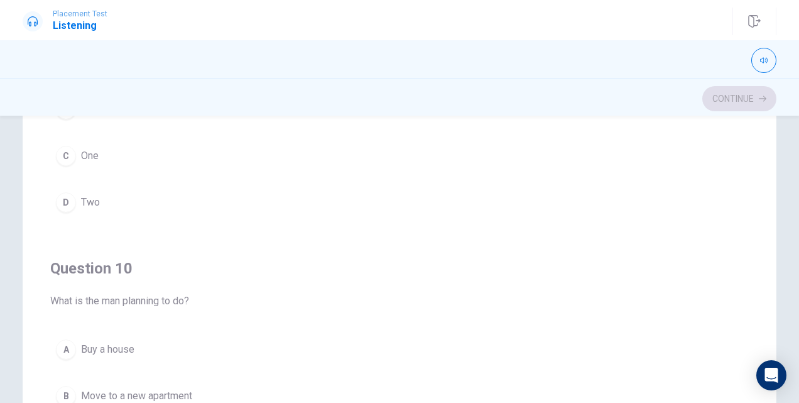
scroll to position [1009, 0]
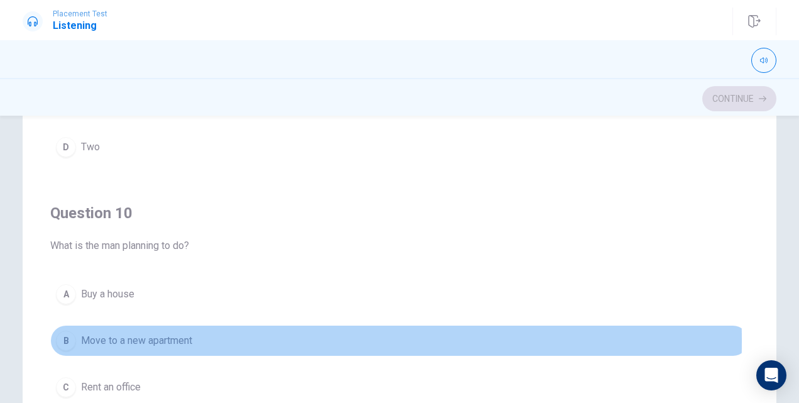
click at [65, 332] on div "B" at bounding box center [66, 340] width 20 height 20
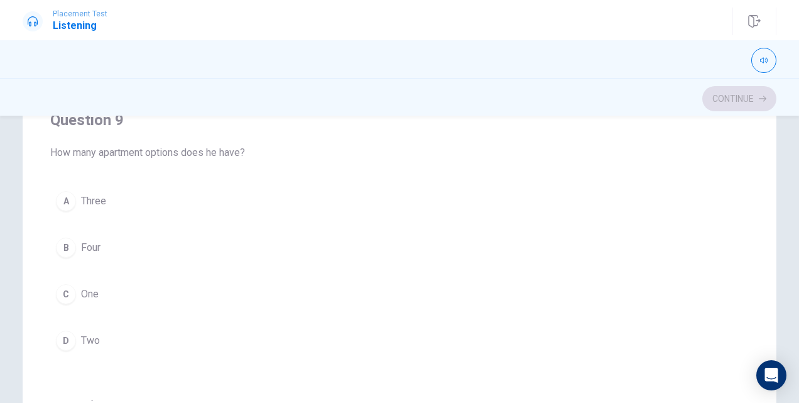
scroll to position [762, 0]
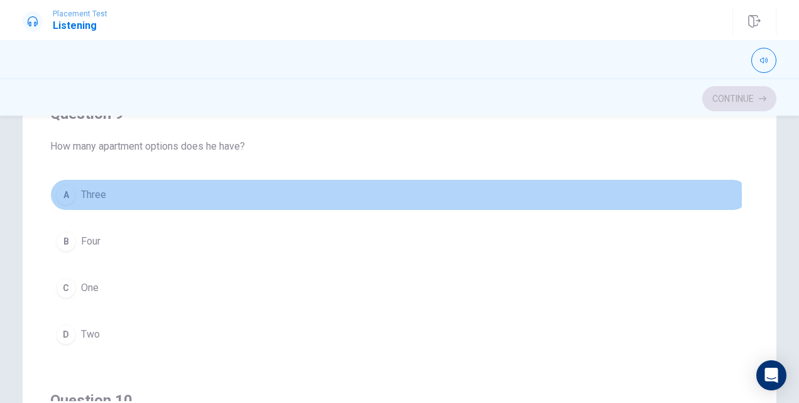
click at [61, 191] on div "A" at bounding box center [66, 195] width 20 height 20
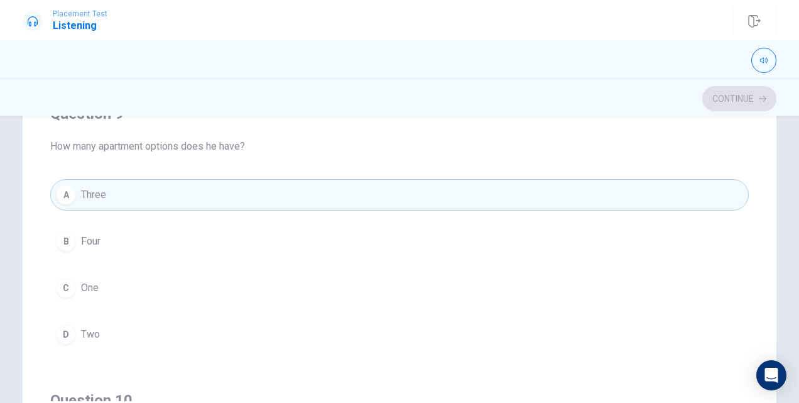
drag, startPoint x: 746, startPoint y: 254, endPoint x: 731, endPoint y: 206, distance: 49.9
click at [731, 206] on div "Question 6 What is special about the city apartment? A It has a balcony B It’s …" at bounding box center [400, 175] width 754 height 505
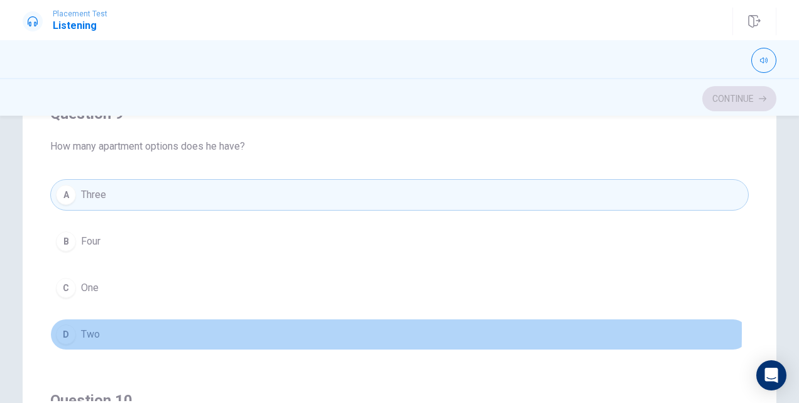
click at [69, 324] on div "D" at bounding box center [66, 334] width 20 height 20
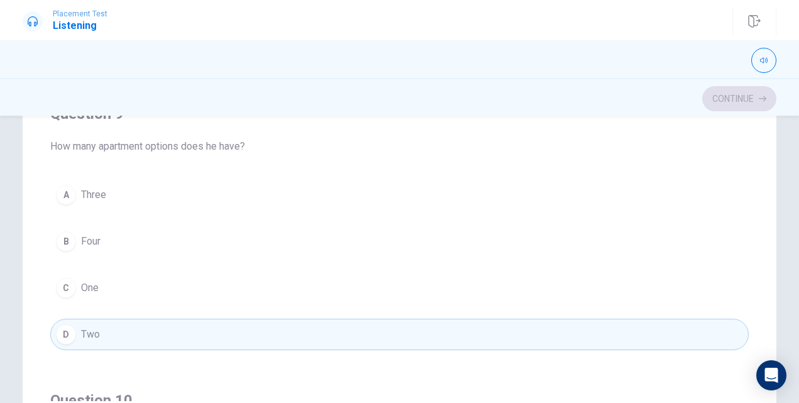
drag, startPoint x: 738, startPoint y: 249, endPoint x: 748, endPoint y: 263, distance: 16.7
click at [748, 263] on div "Question 6 What is special about the city apartment? A It has a balcony B It’s …" at bounding box center [400, 175] width 754 height 505
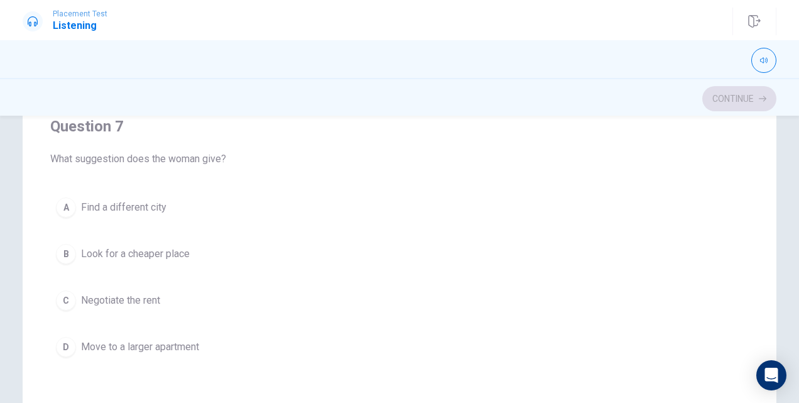
scroll to position [178, 0]
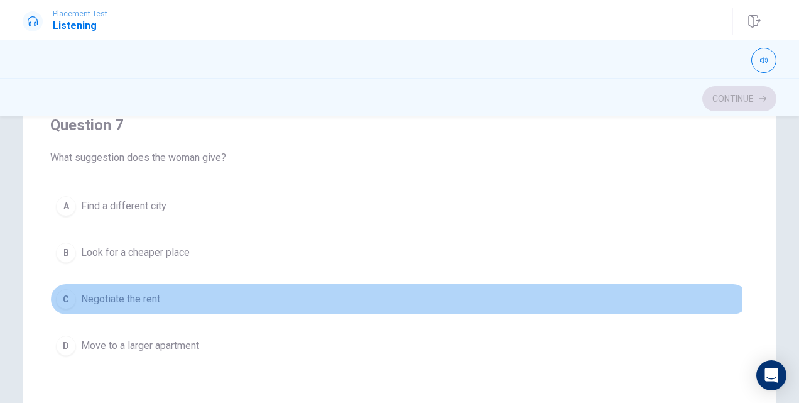
click at [69, 289] on div "C" at bounding box center [66, 299] width 20 height 20
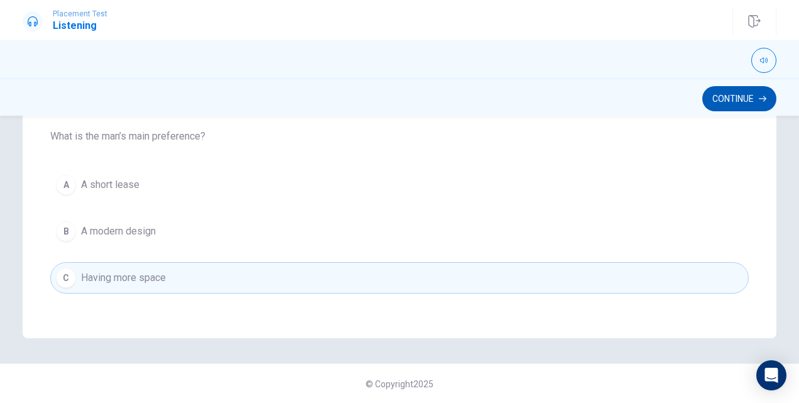
scroll to position [392, 0]
click at [745, 92] on button "Continue" at bounding box center [739, 98] width 74 height 25
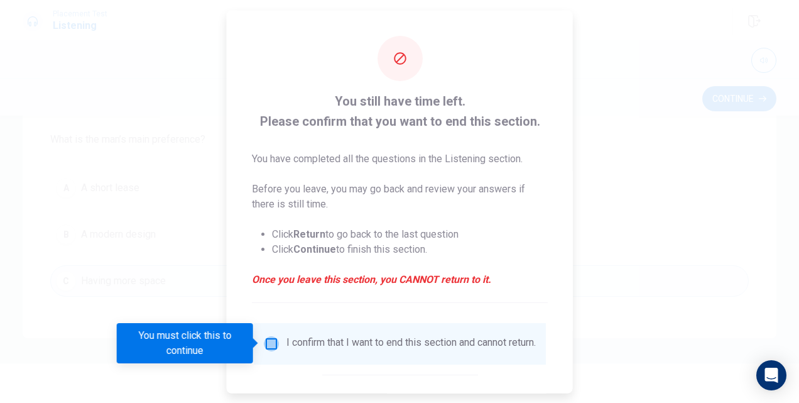
click at [273, 341] on input "You must click this to continue" at bounding box center [271, 342] width 15 height 15
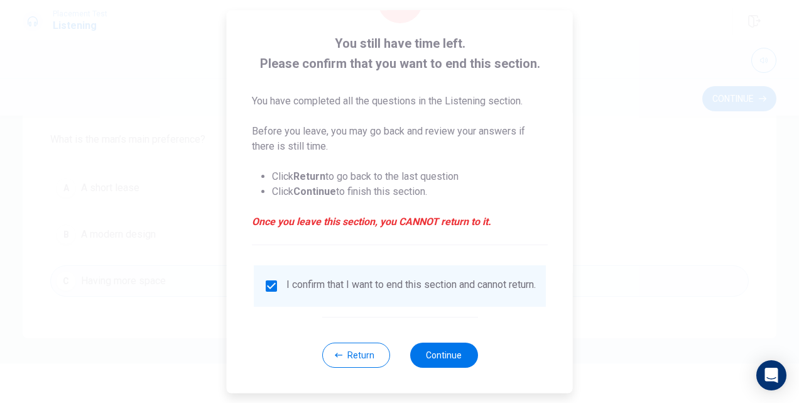
scroll to position [65, 0]
click at [445, 346] on button "Continue" at bounding box center [444, 354] width 68 height 25
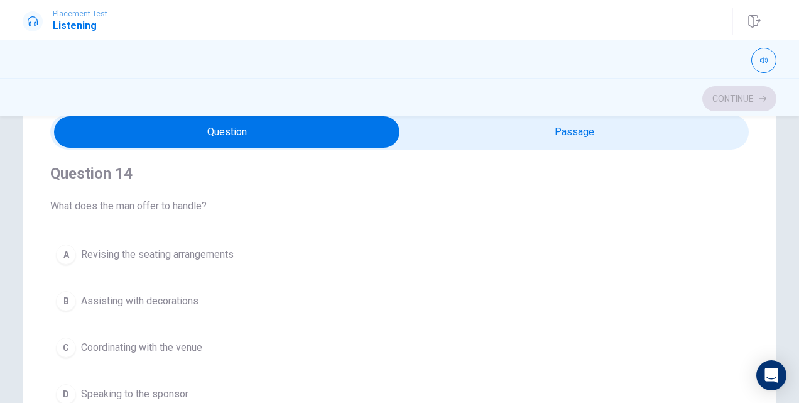
scroll to position [53, 0]
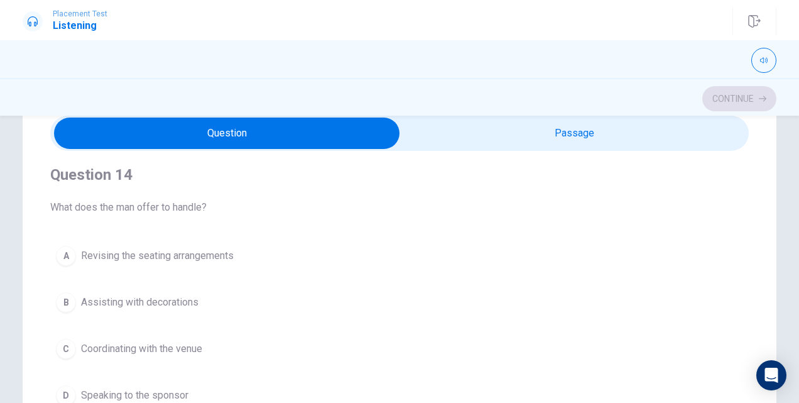
click at [738, 180] on div "Question 14 What does the man offer to handle?" at bounding box center [399, 190] width 699 height 50
click at [741, 181] on div "Question 11 What part of the venue setup is still incomplete? A Decorations B T…" at bounding box center [399, 358] width 699 height 415
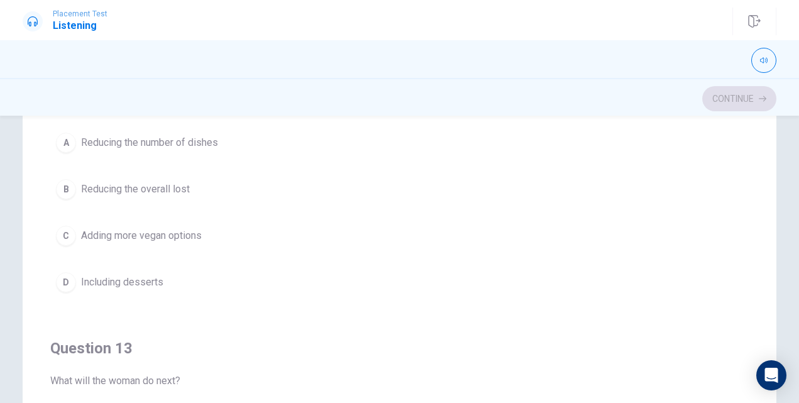
scroll to position [313, 0]
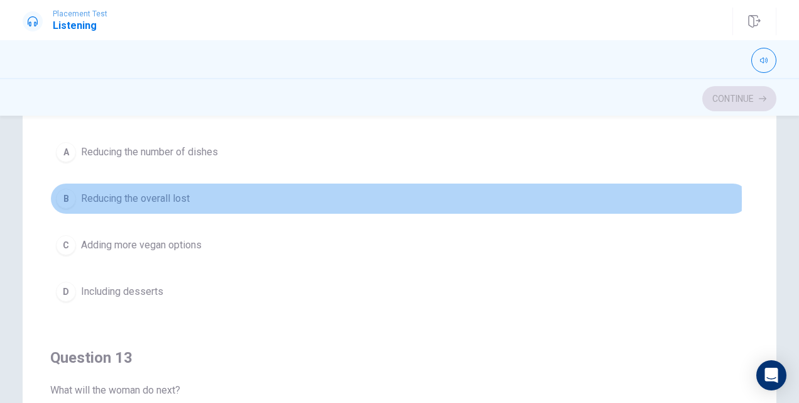
click at [67, 196] on div "B" at bounding box center [66, 198] width 20 height 20
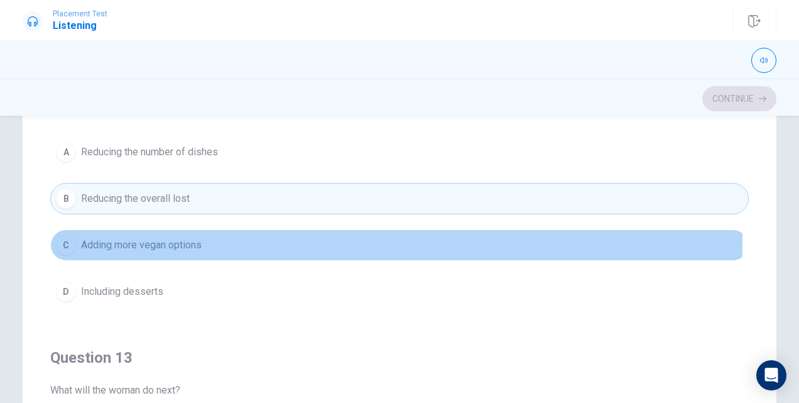
click at [63, 236] on div "C" at bounding box center [66, 245] width 20 height 20
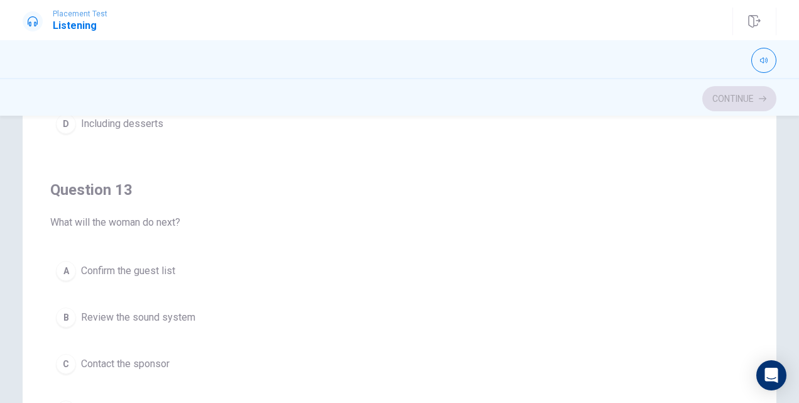
scroll to position [0, 0]
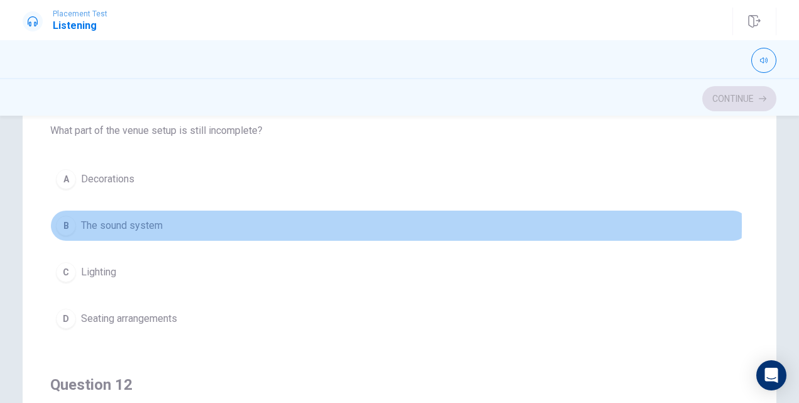
click at [65, 222] on div "B" at bounding box center [66, 225] width 20 height 20
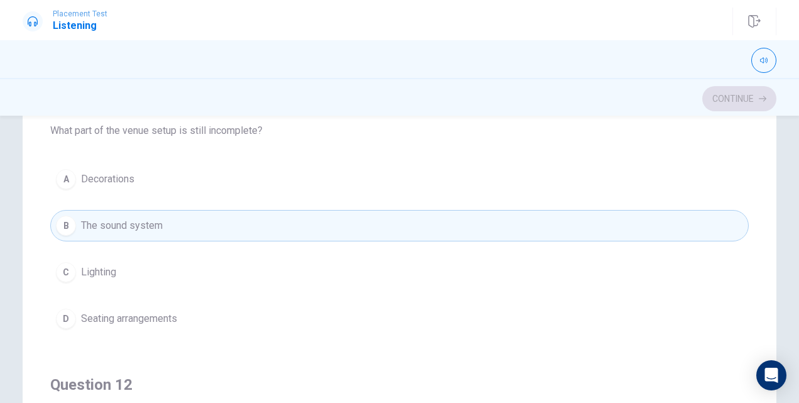
drag, startPoint x: 745, startPoint y: 150, endPoint x: 744, endPoint y: 165, distance: 15.1
click at [744, 165] on div "Question 11 What part of the venue setup is still incomplete? A Decorations B T…" at bounding box center [400, 257] width 754 height 505
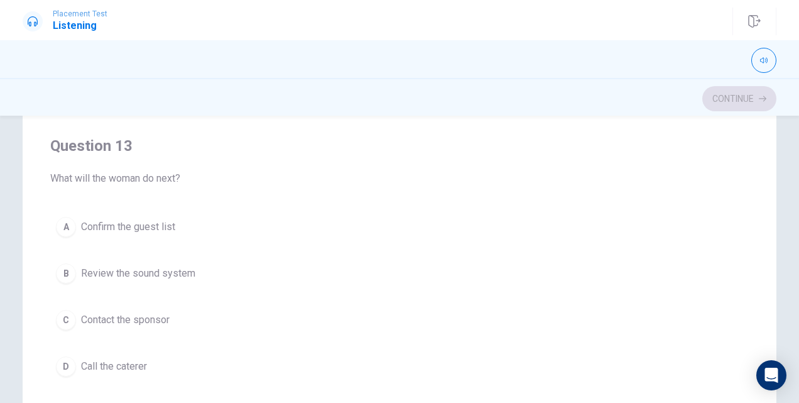
scroll to position [531, 0]
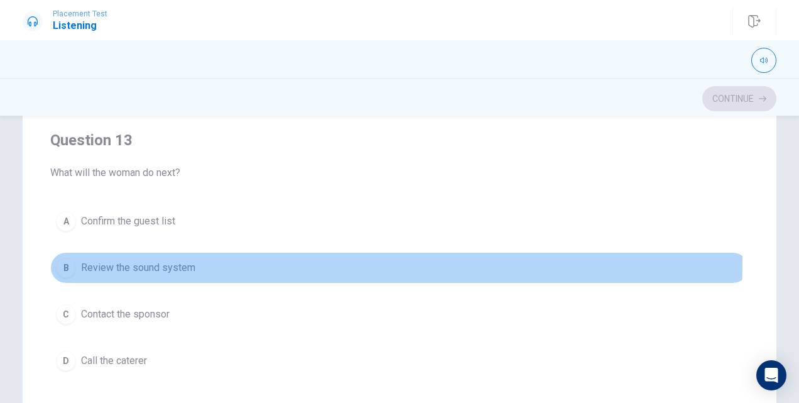
click at [59, 258] on div "B" at bounding box center [66, 268] width 20 height 20
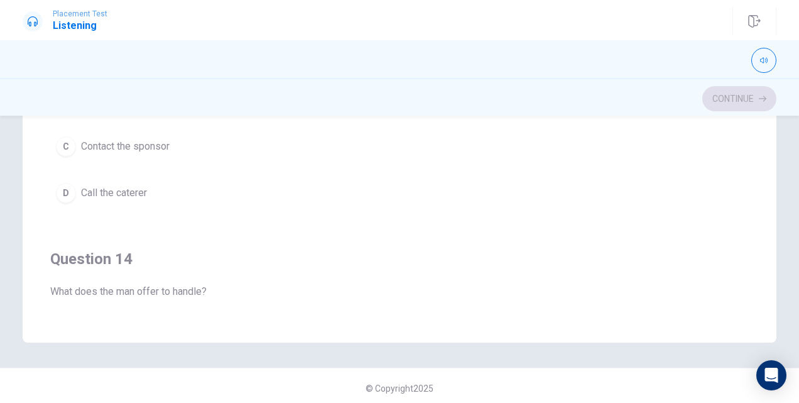
scroll to position [305, 0]
drag, startPoint x: 737, startPoint y: 149, endPoint x: 727, endPoint y: 168, distance: 21.9
click at [727, 168] on div "A Confirm the guest list B Review the sound system C Contact the sponsor D Call…" at bounding box center [399, 121] width 699 height 171
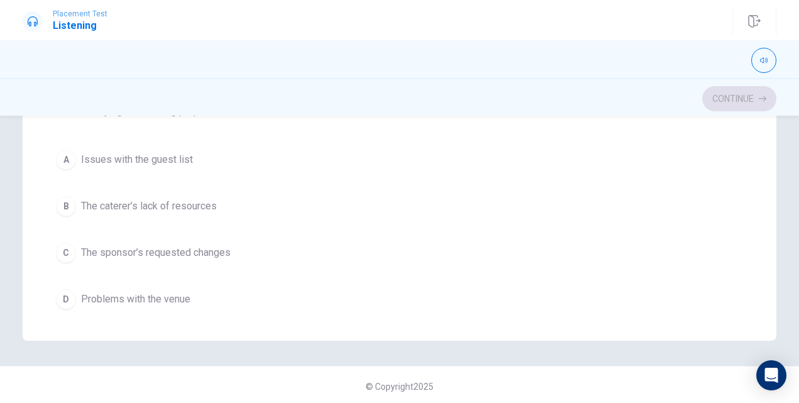
scroll to position [997, 0]
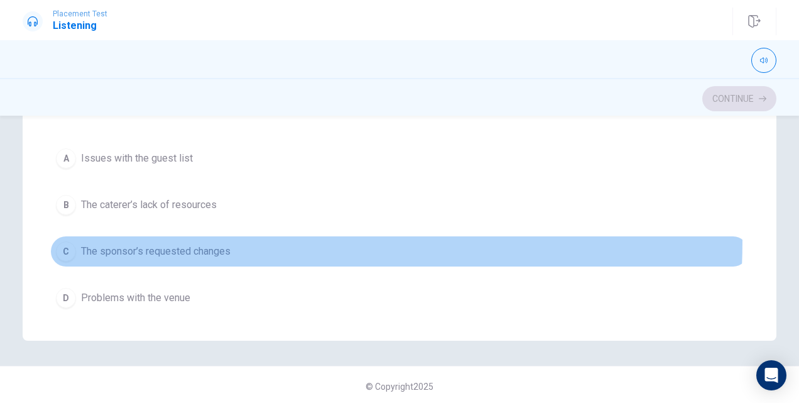
click at [62, 236] on button "C The sponsor’s requested changes" at bounding box center [399, 251] width 699 height 31
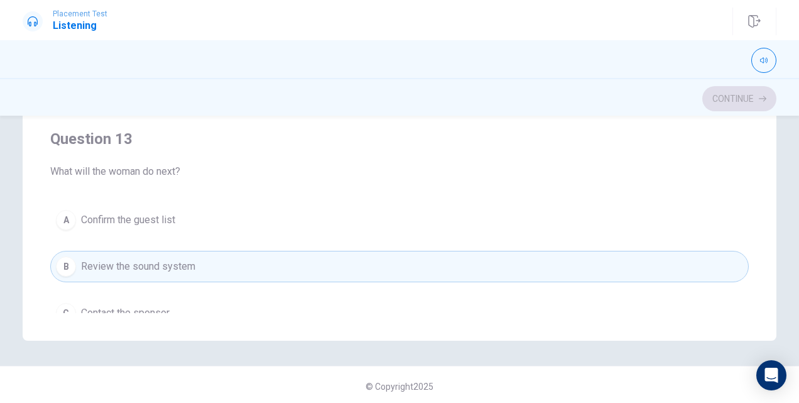
scroll to position [725, 0]
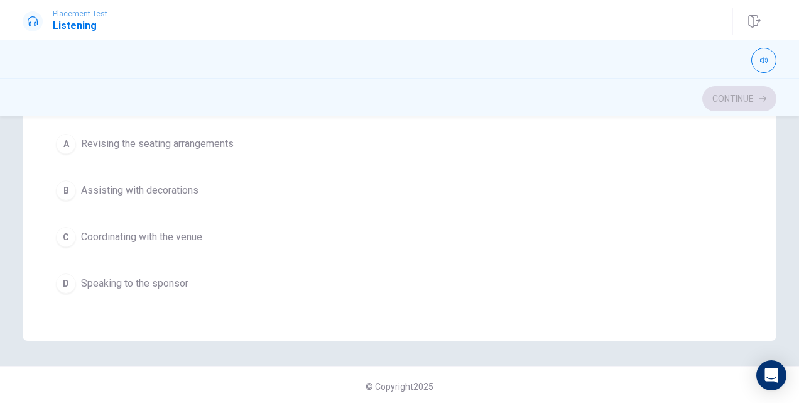
click at [738, 189] on div "A Revising the seating arrangements B Assisting with decorations C Coordinating…" at bounding box center [399, 213] width 699 height 171
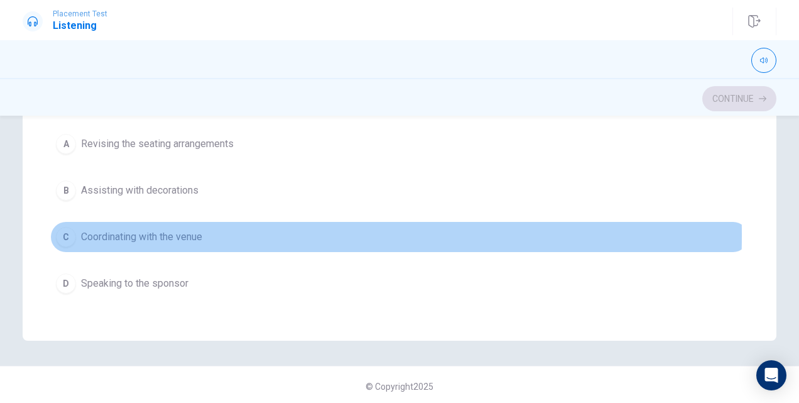
click at [60, 229] on div "C" at bounding box center [66, 237] width 20 height 20
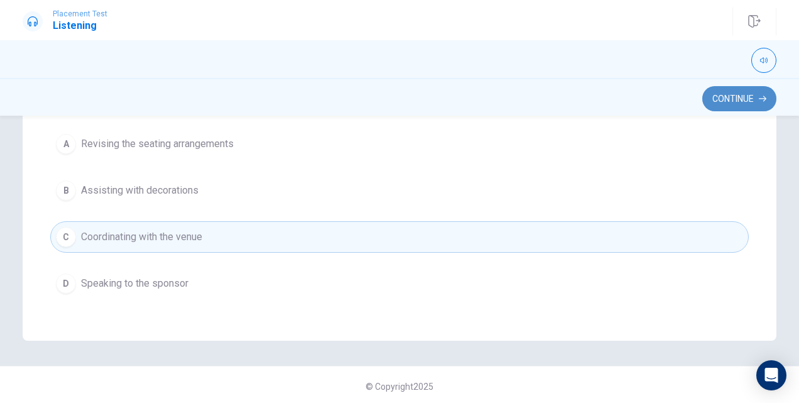
click at [741, 95] on button "Continue" at bounding box center [739, 98] width 74 height 25
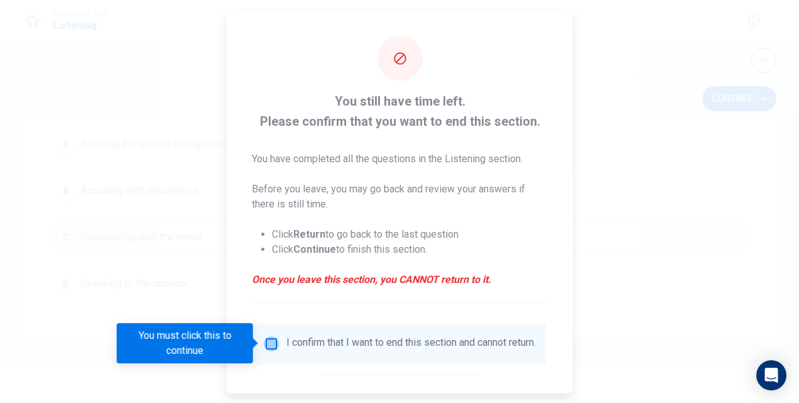
click at [266, 345] on input "You must click this to continue" at bounding box center [271, 342] width 15 height 15
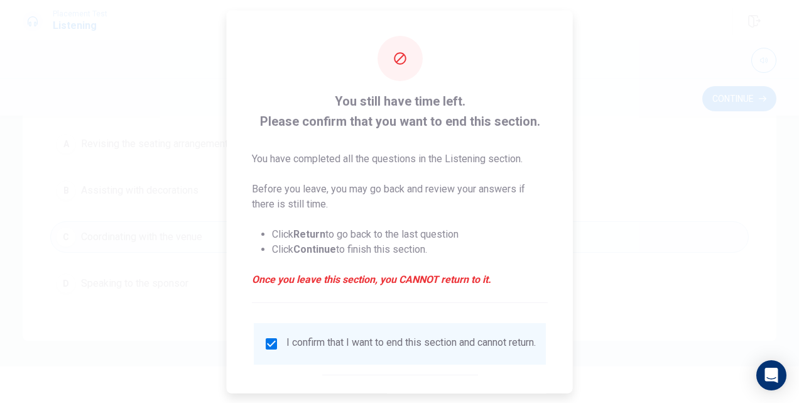
scroll to position [65, 0]
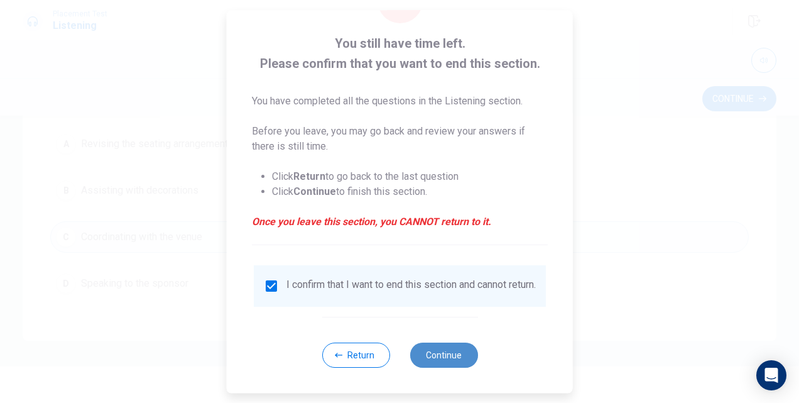
click at [437, 347] on button "Continue" at bounding box center [444, 354] width 68 height 25
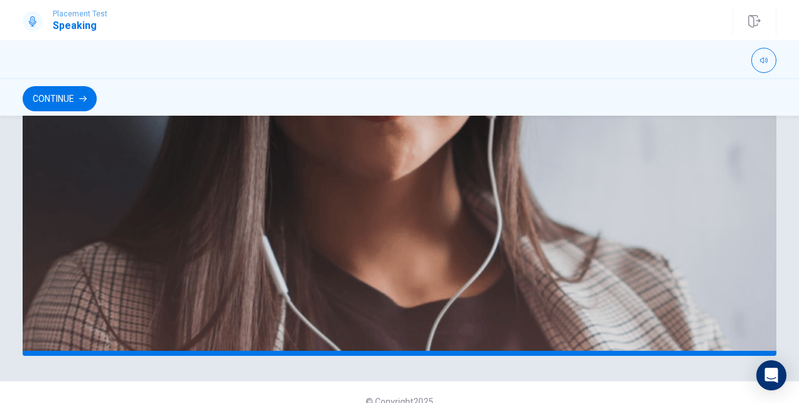
scroll to position [351, 0]
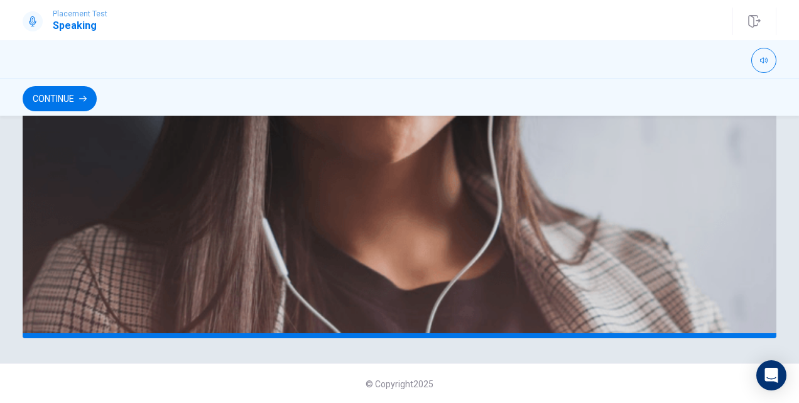
click at [798, 113] on html "Placement Test Speaking Continue Continue The Speaking Section will begin soon.…" at bounding box center [399, 201] width 799 height 403
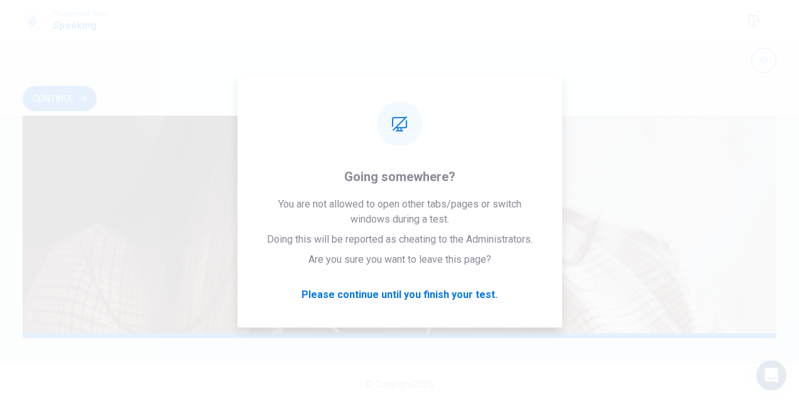
click at [798, 113] on html "Placement Test Speaking Continue Continue The Speaking Section will begin soon.…" at bounding box center [399, 201] width 799 height 403
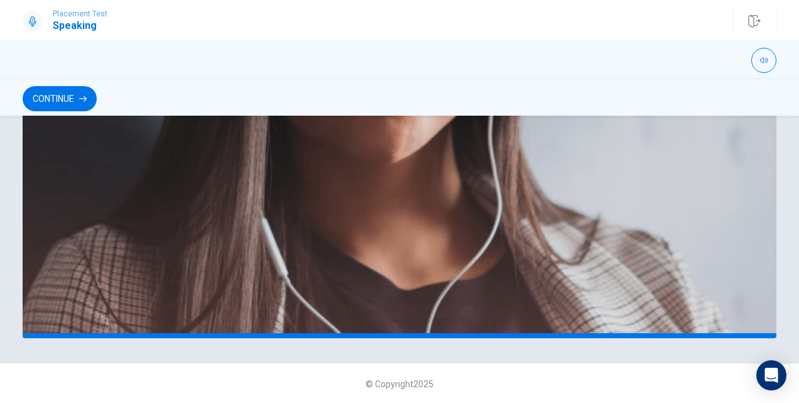
click at [798, 113] on html "Placement Test Speaking Continue Continue The Speaking Section will begin soon.…" at bounding box center [399, 201] width 799 height 403
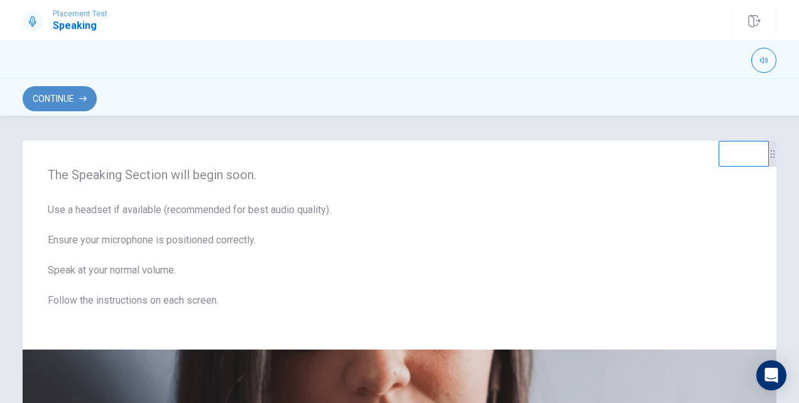
click at [67, 99] on button "Continue" at bounding box center [60, 98] width 74 height 25
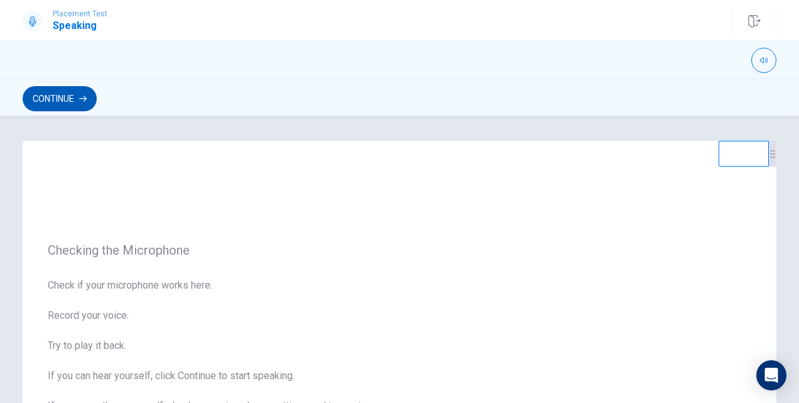
click at [67, 99] on button "Continue" at bounding box center [60, 98] width 74 height 25
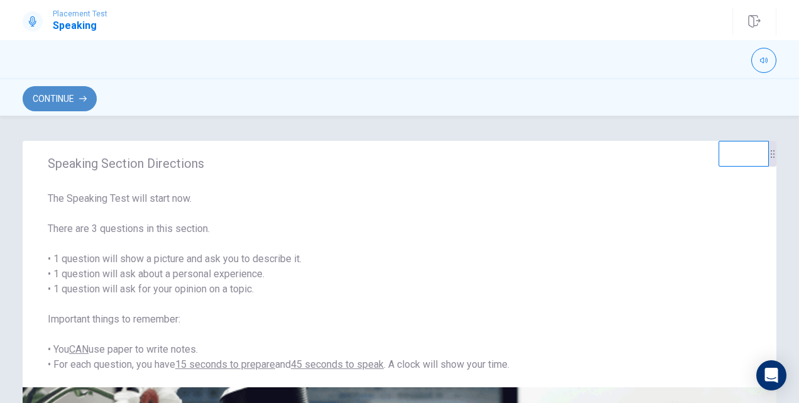
click at [43, 108] on button "Continue" at bounding box center [60, 98] width 74 height 25
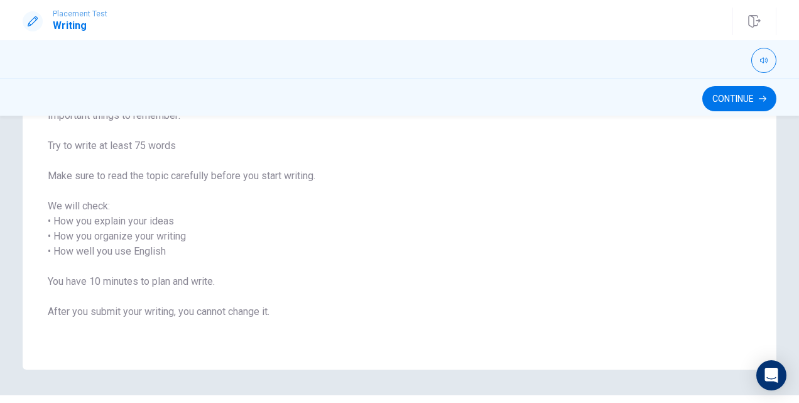
scroll to position [136, 0]
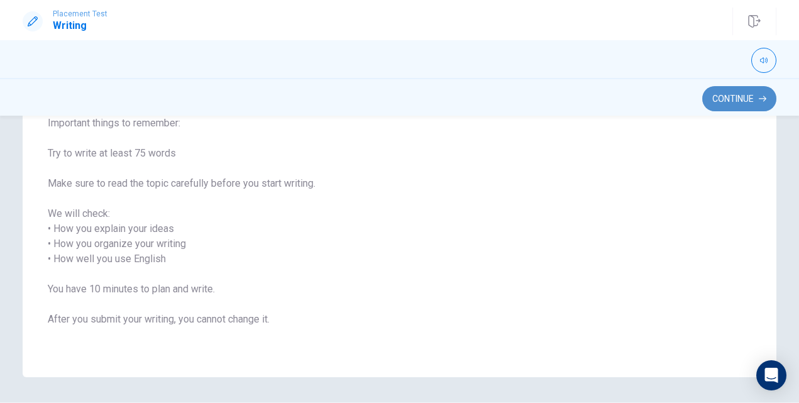
click at [731, 91] on button "Continue" at bounding box center [739, 98] width 74 height 25
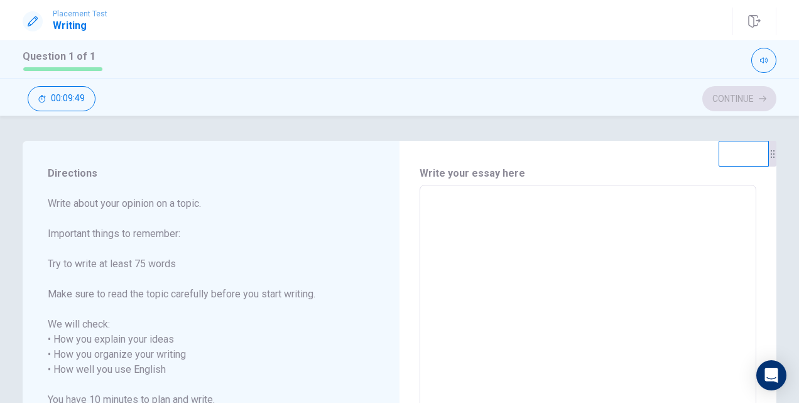
scroll to position [9, 0]
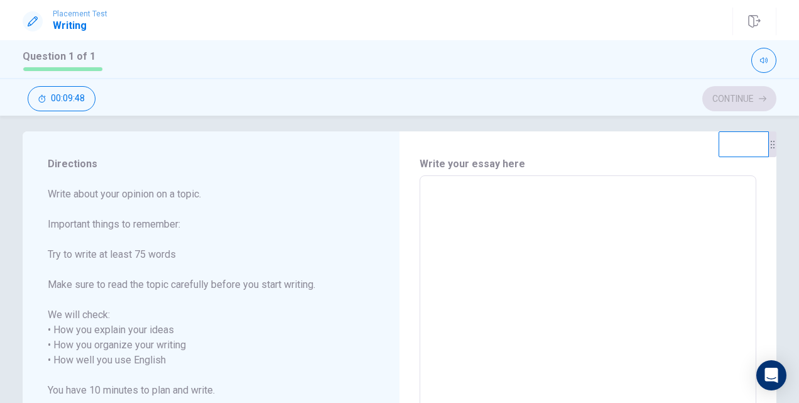
click at [521, 202] on textarea at bounding box center [587, 360] width 319 height 349
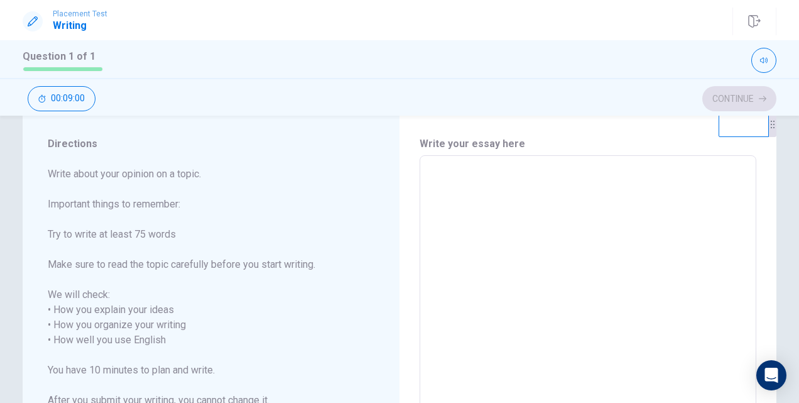
scroll to position [26, 0]
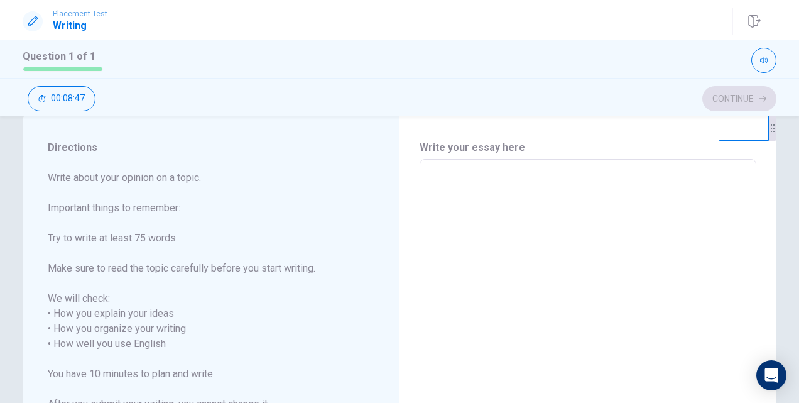
type textarea "I"
type textarea "x"
type textarea "I"
type textarea "x"
type textarea "I x"
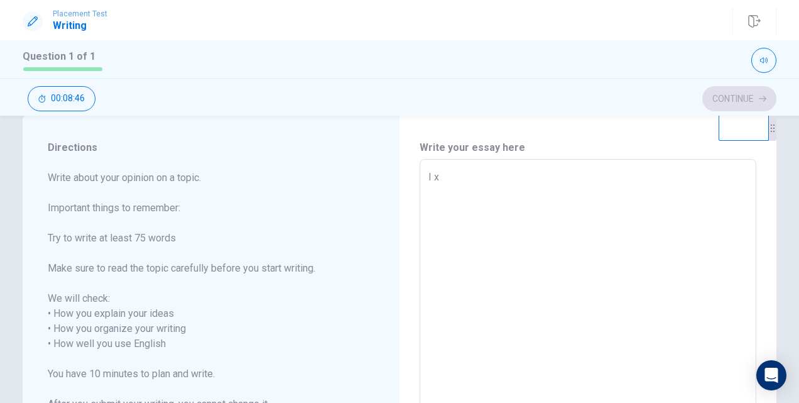
type textarea "x"
type textarea "I"
type textarea "x"
type textarea "I w"
type textarea "x"
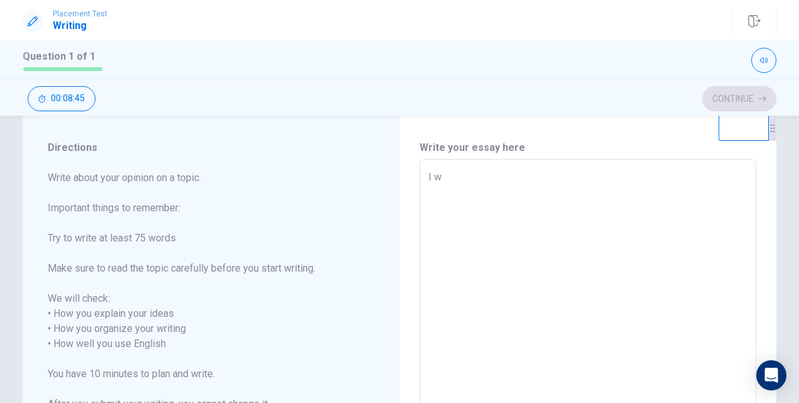
type textarea "I wa"
type textarea "x"
type textarea "I wan"
type textarea "x"
type textarea "I want"
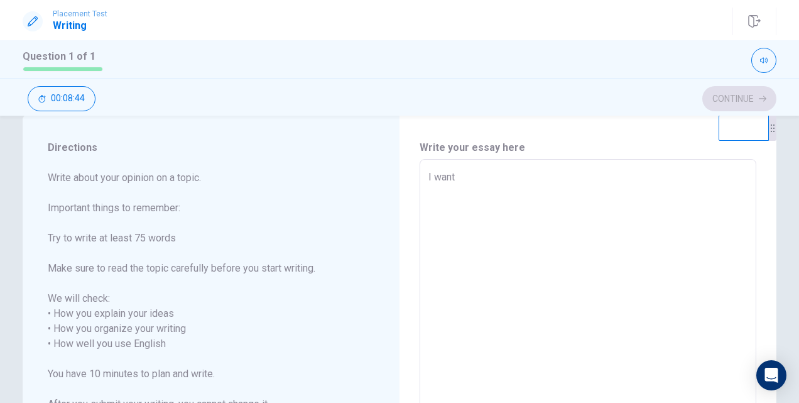
type textarea "x"
type textarea "I want"
type textarea "x"
type textarea "I want t"
type textarea "x"
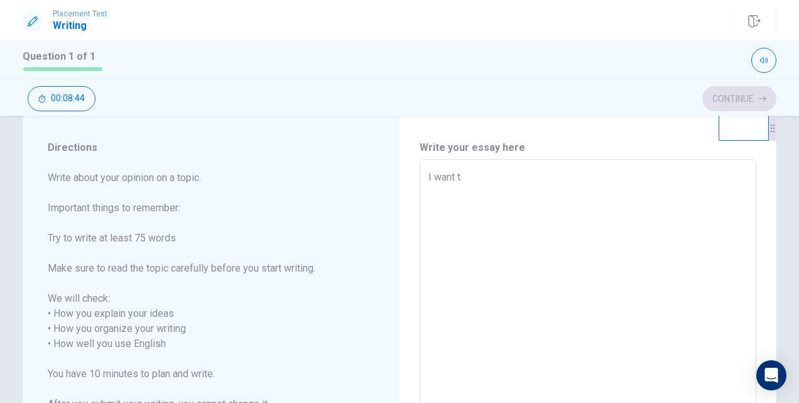
type textarea "I want to"
type textarea "x"
type textarea "I want to"
type textarea "x"
type textarea "I want to l"
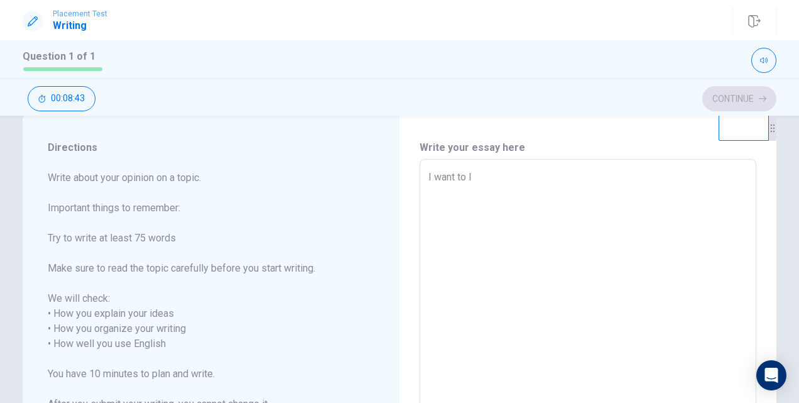
type textarea "x"
type textarea "I want to le"
type textarea "x"
type textarea "I want to lea"
type textarea "x"
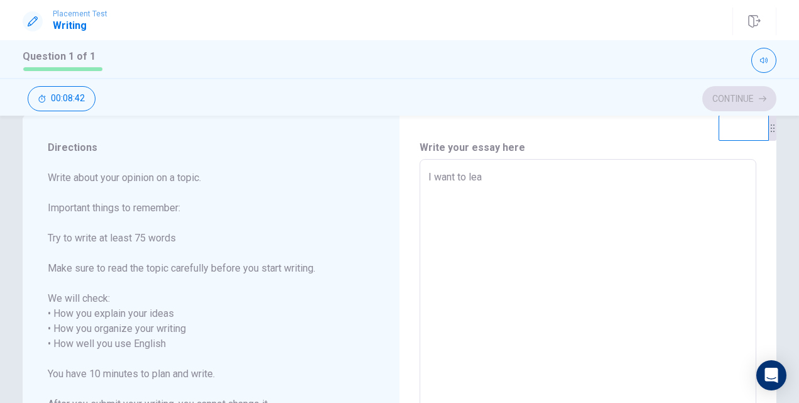
type textarea "I want to [PERSON_NAME]"
type textarea "x"
type textarea "I want to learn"
type textarea "x"
type textarea "I want to learn"
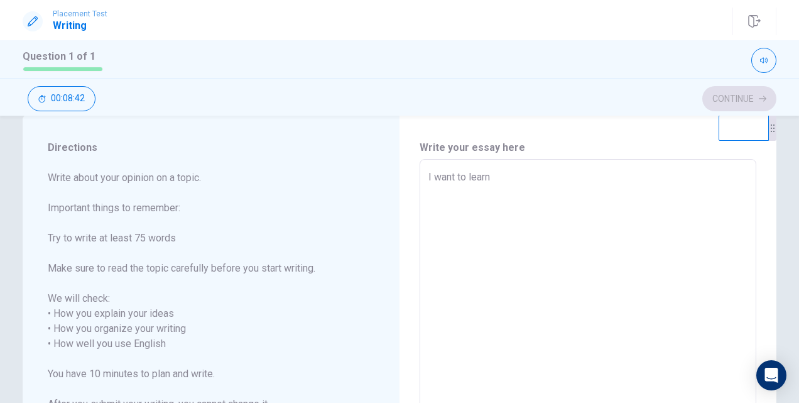
type textarea "x"
type textarea "I want to learn m"
type textarea "x"
type textarea "I want to learn mo"
type textarea "x"
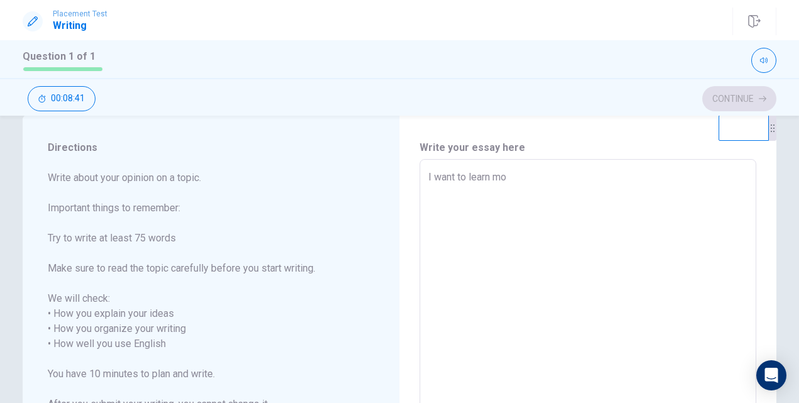
type textarea "I want to learn mor"
type textarea "x"
type textarea "I want to learn more"
type textarea "x"
type textarea "I want to learn more"
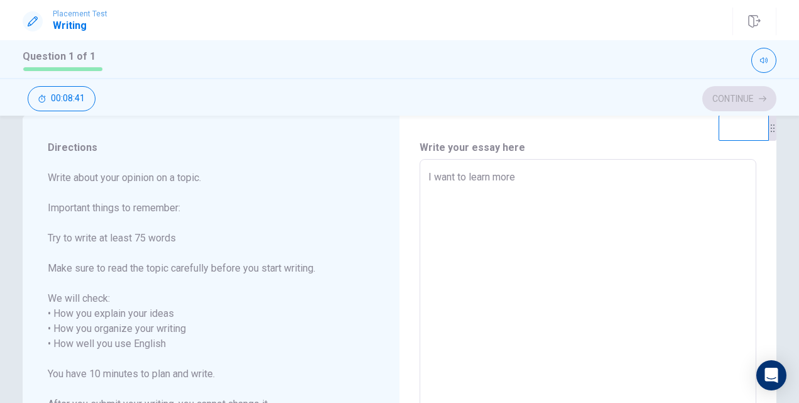
type textarea "x"
type textarea "I want to learn more a"
type textarea "x"
type textarea "I want to learn more ab"
type textarea "x"
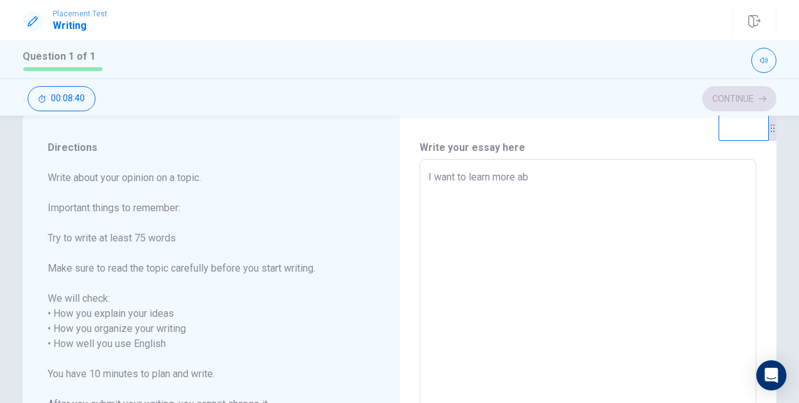
type textarea "I want to learn more abo"
type textarea "x"
type textarea "I want to learn more abou"
type textarea "x"
type textarea "I want to learn more about"
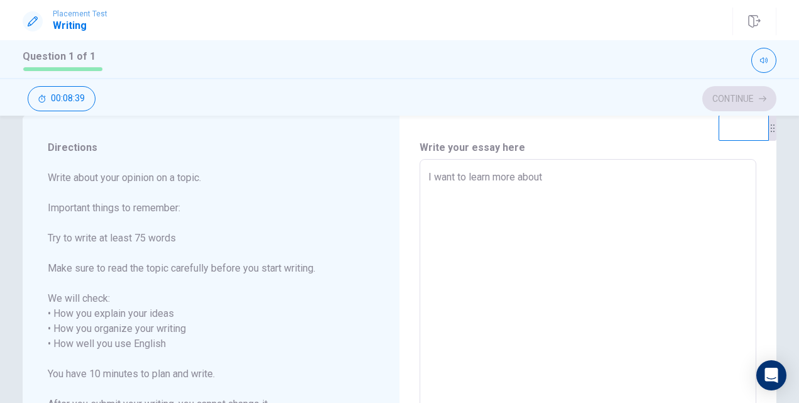
type textarea "x"
type textarea "I want to learn more about"
type textarea "x"
type textarea "I want to learn more about m"
type textarea "x"
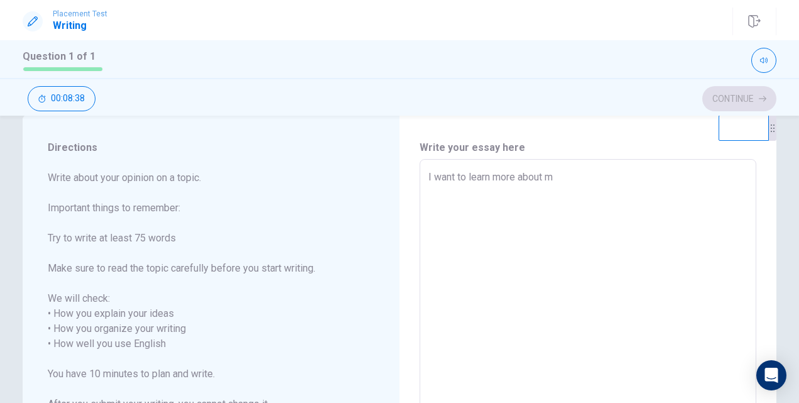
type textarea "I want to learn more about ma"
type textarea "x"
type textarea "I want to learn more about mar"
type textarea "x"
type textarea "I want to learn more about [PERSON_NAME]"
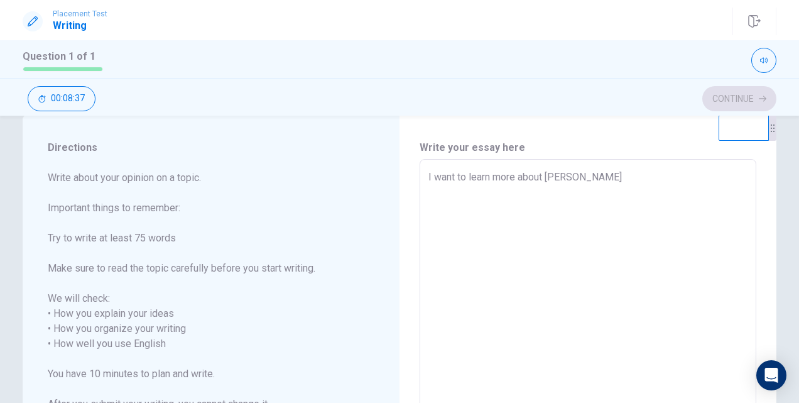
type textarea "x"
type textarea "I want to learn more about marke"
type textarea "x"
type textarea "I want to learn more about market"
type textarea "x"
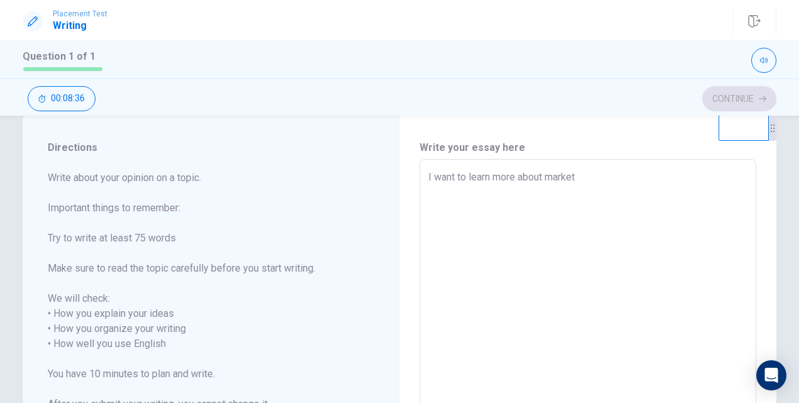
type textarea "I want to learn more about marketi"
type textarea "x"
type textarea "I want to learn more about marketin"
type textarea "x"
type textarea "I want to learn more about marketing"
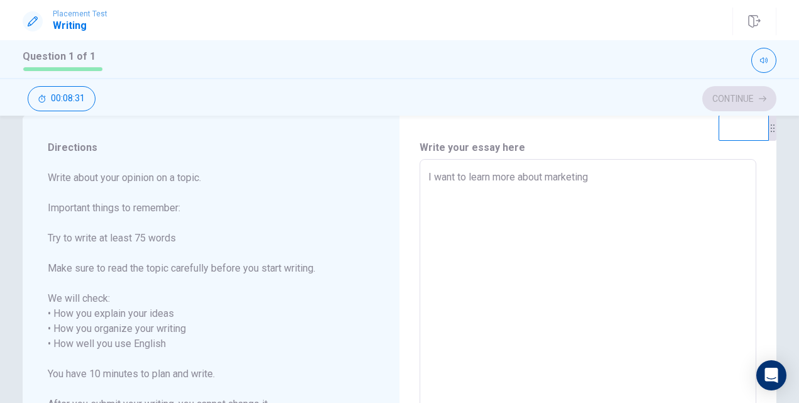
type textarea "x"
type textarea "I want to learn more about marketing"
type textarea "x"
type textarea "I want to learn more about marketing a"
type textarea "x"
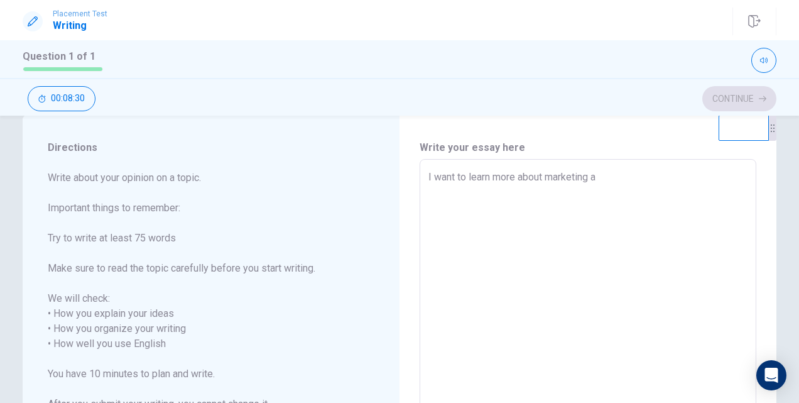
type textarea "I want to learn more about marketing an"
type textarea "x"
type textarea "I want to learn more about marketing and"
type textarea "x"
type textarea "I want to learn more about marketing and"
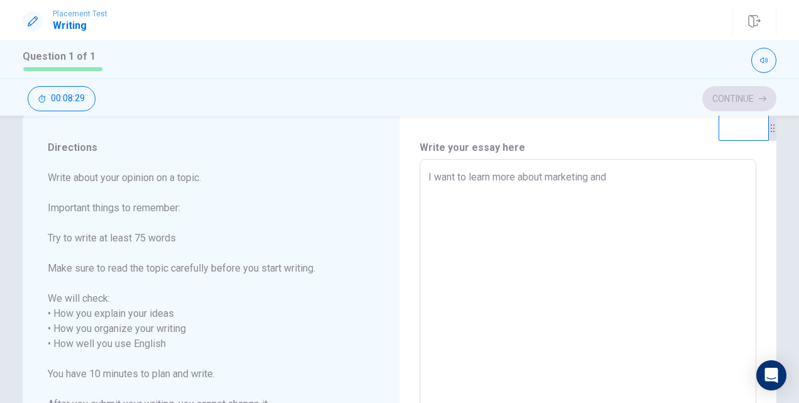
type textarea "x"
type textarea "I want to learn more about marketing and h"
type textarea "x"
type textarea "I want to learn more about marketing and ho"
type textarea "x"
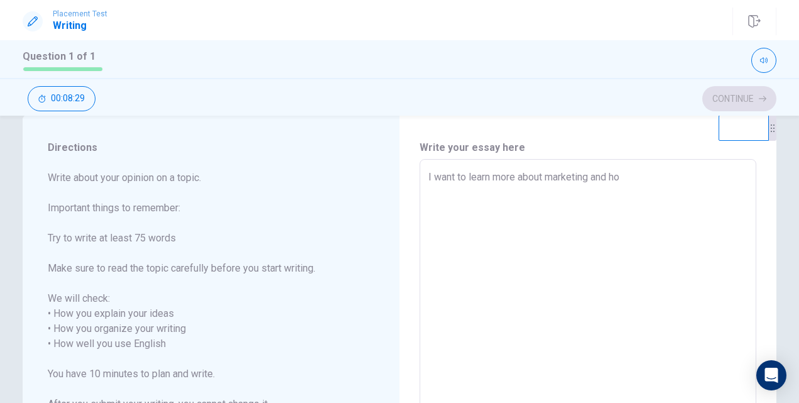
type textarea "I want to learn more about marketing and hox"
type textarea "x"
type textarea "I want to learn more about marketing and ho"
type textarea "x"
type textarea "I want to learn more about marketing and hox"
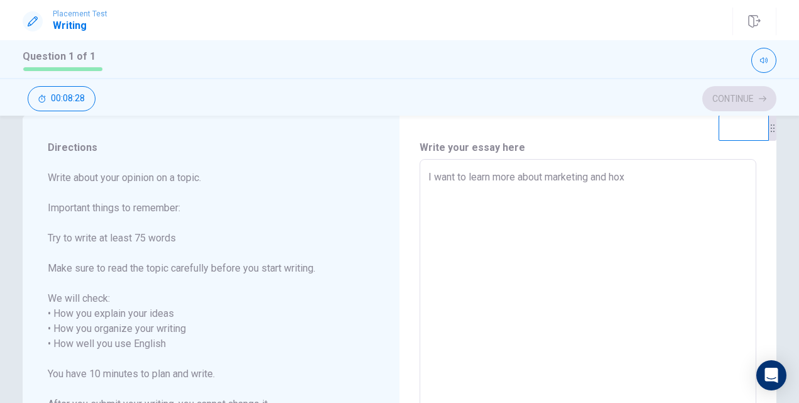
type textarea "x"
type textarea "I want to learn more about marketing and ho"
type textarea "x"
type textarea "I want to learn more about marketing and how"
type textarea "x"
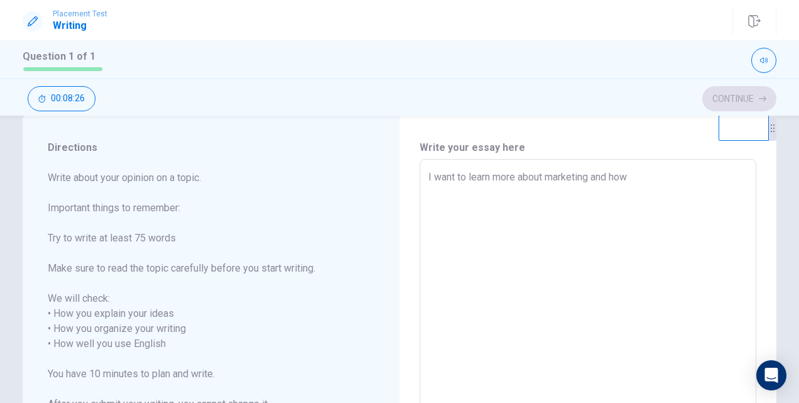
type textarea "I want to learn more about marketing and how"
type textarea "x"
type textarea "I want to learn more about marketing and how p"
type textarea "x"
type textarea "I want to learn more about marketing and how pe"
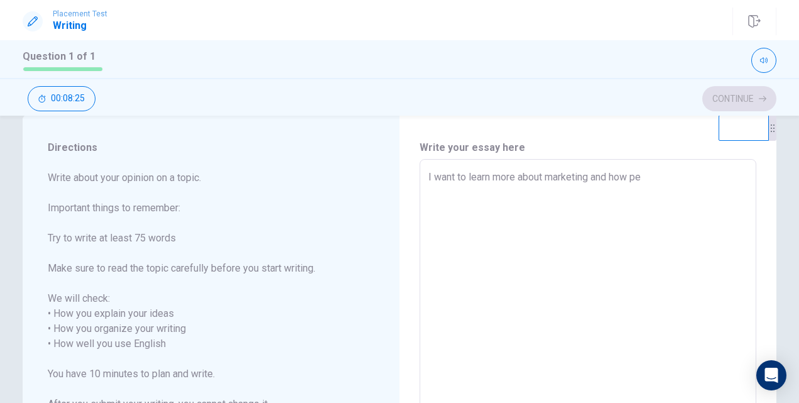
type textarea "x"
type textarea "I want to learn more about marketing and how peo"
type textarea "x"
type textarea "I want to learn more about marketing and how peop"
type textarea "x"
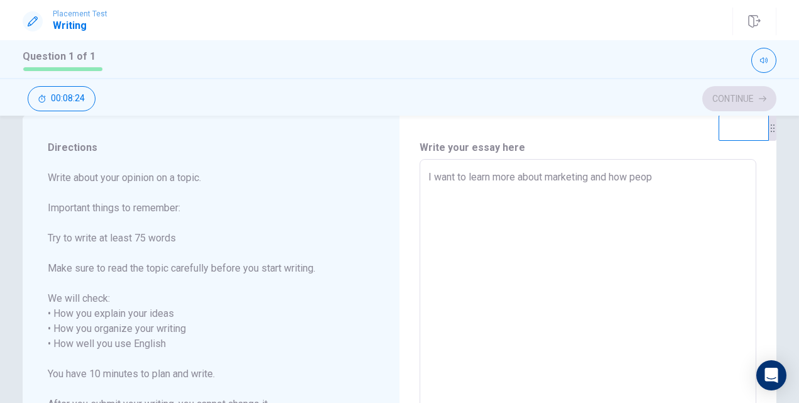
type textarea "I want to learn more about marketing and how peopl"
type textarea "x"
type textarea "I want to learn more about marketing and how people"
type textarea "x"
type textarea "I want to learn more about marketing and how people"
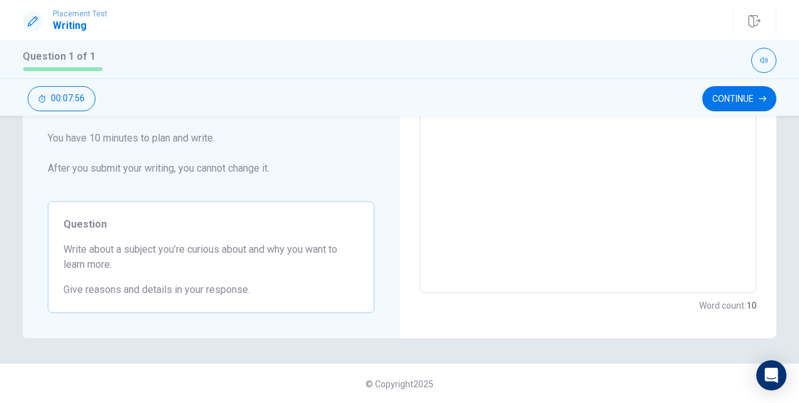
scroll to position [0, 0]
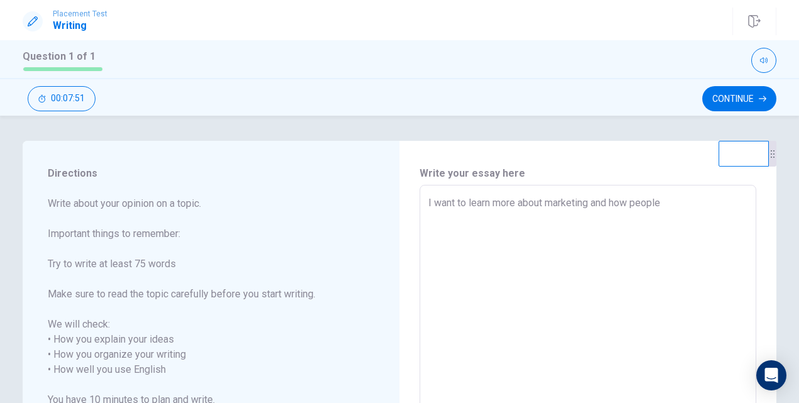
type textarea "x"
type textarea "I want to learn more about marketing and how people"
type textarea "x"
type textarea "I want to learn more about marketing and how peopl"
type textarea "x"
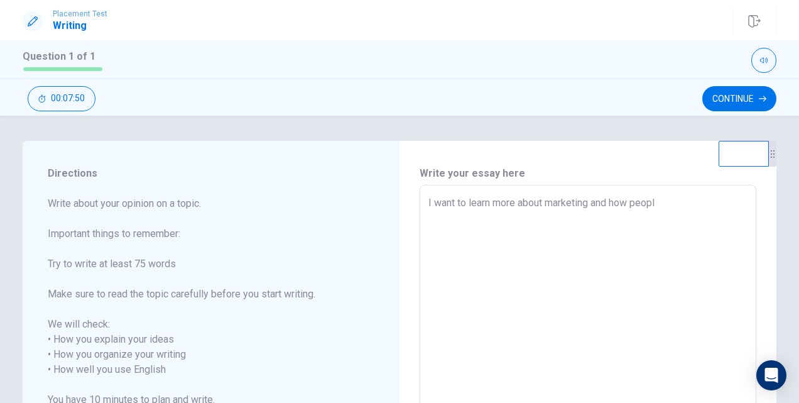
type textarea "I want to learn more about marketing and how peop"
type textarea "x"
type textarea "I want to learn more about marketing and how peo"
type textarea "x"
type textarea "I want to learn more about marketing and how pe"
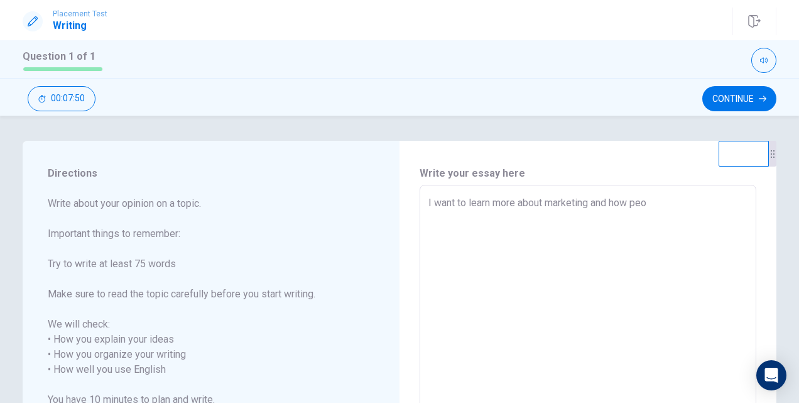
type textarea "x"
type textarea "I want to learn more about marketing and how p"
type textarea "x"
type textarea "I want to learn more about marketing and how"
type textarea "x"
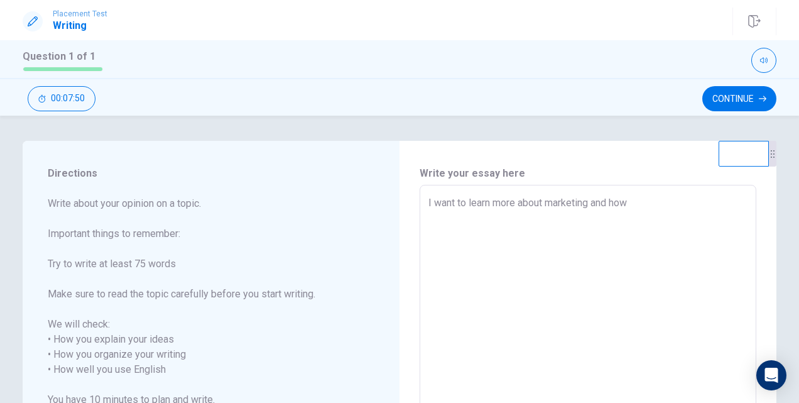
type textarea "I want to learn more about marketing and ho"
type textarea "x"
type textarea "I want to learn more about marketing and h"
type textarea "x"
type textarea "I want to learn more about marketing and"
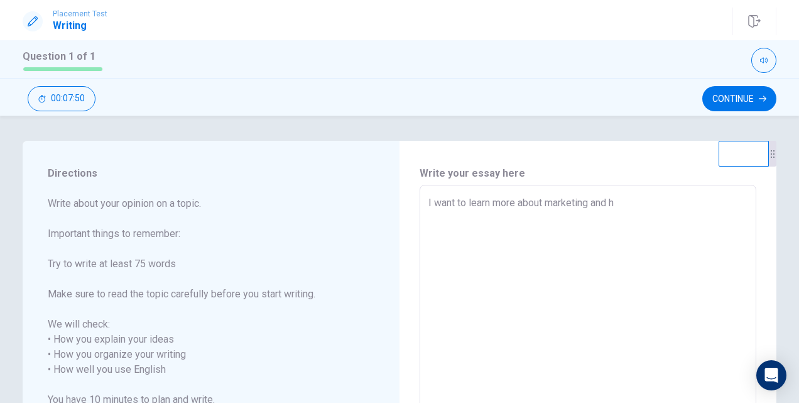
type textarea "x"
type textarea "I want to learn more about marketing and"
type textarea "x"
type textarea "I want to learn more about marketing an"
type textarea "x"
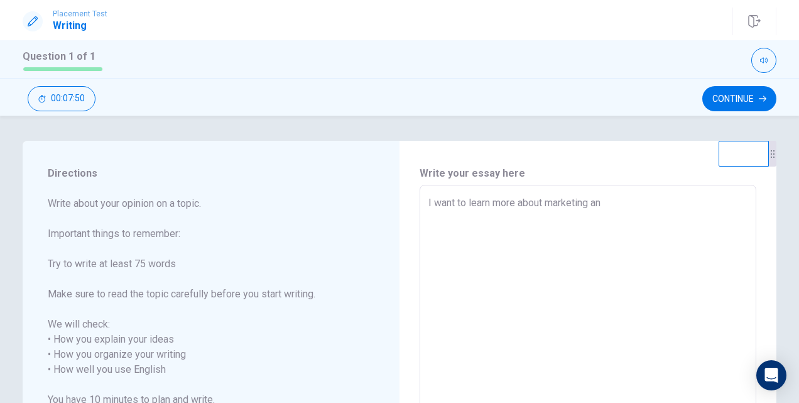
type textarea "I want to learn more about marketing a"
type textarea "x"
type textarea "I want to learn more about marketing"
type textarea "x"
type textarea "I want to learn more about marketing"
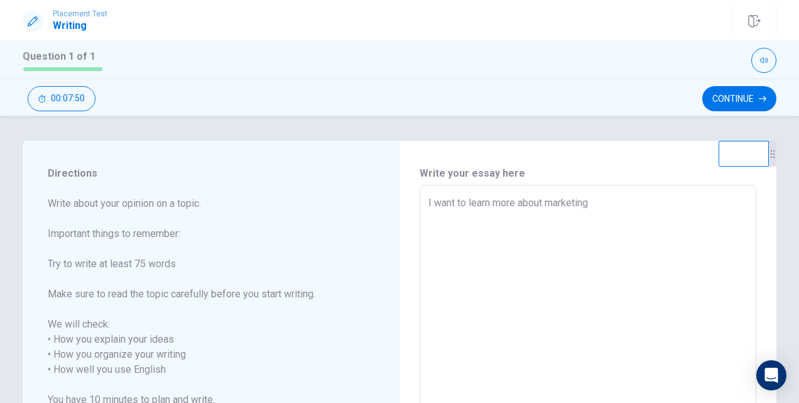
type textarea "x"
type textarea "I want to learn more about marketin"
type textarea "x"
type textarea "I want to learn more about marketing"
type textarea "x"
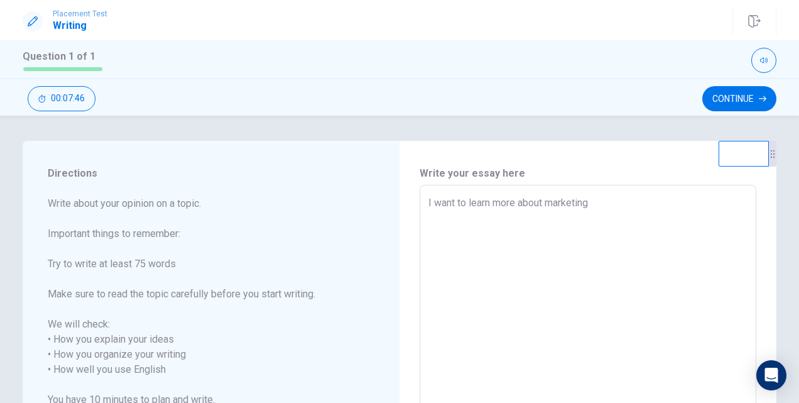
type textarea "I want to learn more about marketing."
type textarea "x"
type textarea "I want to learn more about marketing."
type textarea "x"
type textarea "I want to learn more about marketing."
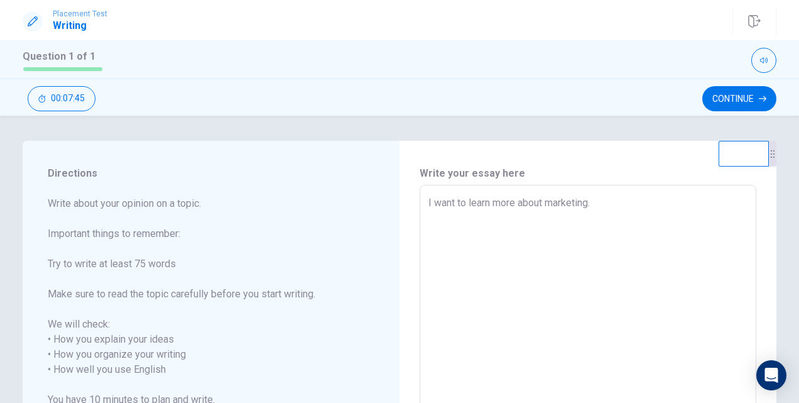
type textarea "x"
type textarea "I want to learn more about marketing. I"
type textarea "x"
type textarea "I want to learn more about marketing. In"
type textarea "x"
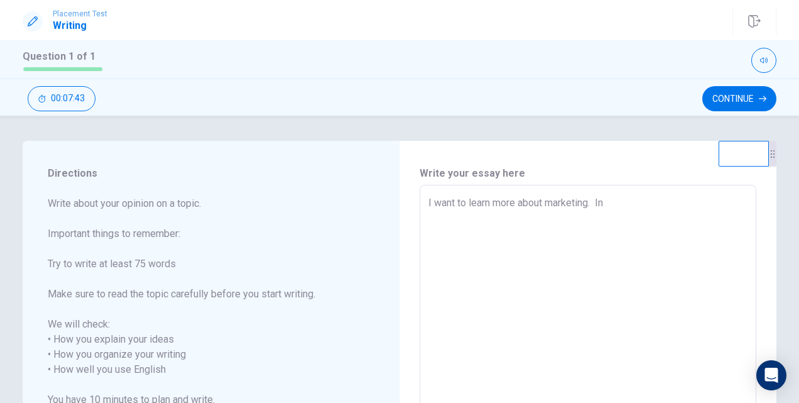
type textarea "I want to learn more about marketing. Ind"
type textarea "x"
type textarea "I want to learn more about marketing. [GEOGRAPHIC_DATA]"
type textarea "x"
type textarea "I want to learn more about marketing. [GEOGRAPHIC_DATA]"
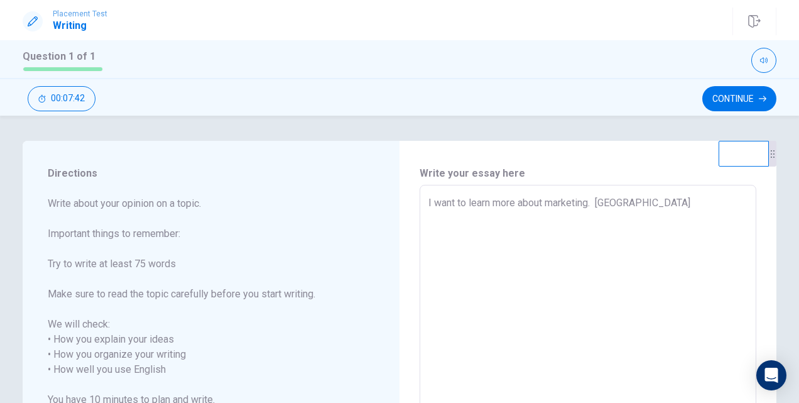
type textarea "x"
type textarea "I want to learn more about marketing. Indeed"
type textarea "x"
type textarea "I want to learn more about marketing. Indeed"
type textarea "x"
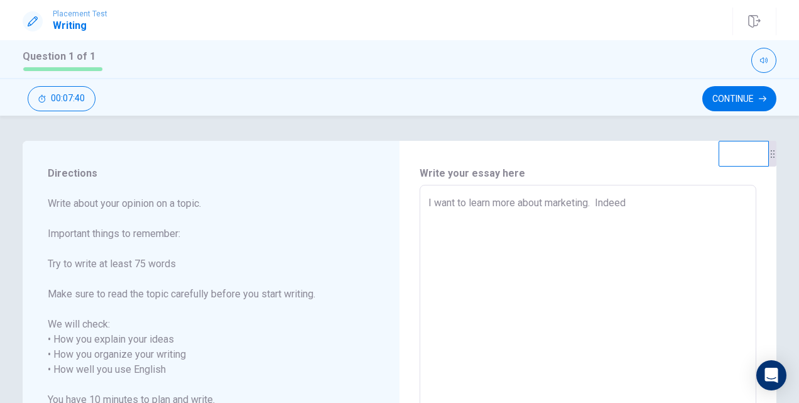
type textarea "I want to learn more about marketing. Indeed"
type textarea "x"
type textarea "I want to learn more about marketing. Indeed"
type textarea "x"
type textarea "I want to learn more about marketing. Indeed i"
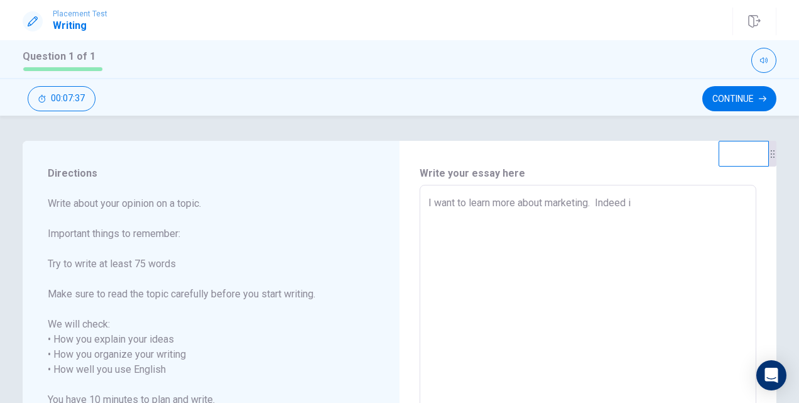
type textarea "x"
type textarea "I want to learn more about marketing. Indeed in"
type textarea "x"
type textarea "I want to learn more about marketing. Indeed in"
type textarea "x"
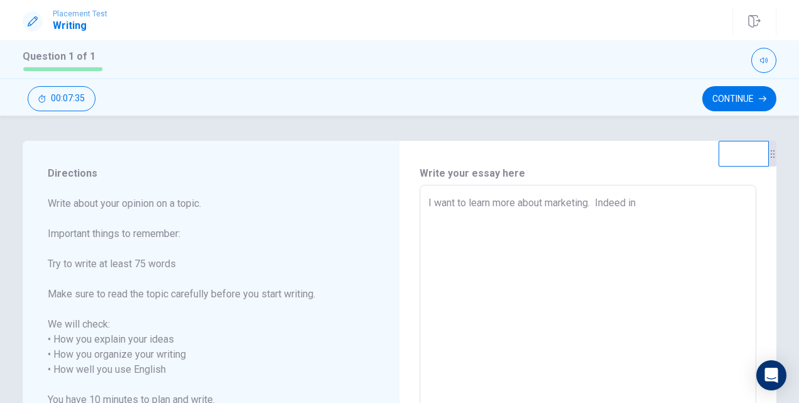
type textarea "I want to learn more about marketing. Indeed in"
type textarea "x"
type textarea "I want to learn more about marketing. Indeed i"
type textarea "x"
type textarea "I want to learn more about marketing. Indeed"
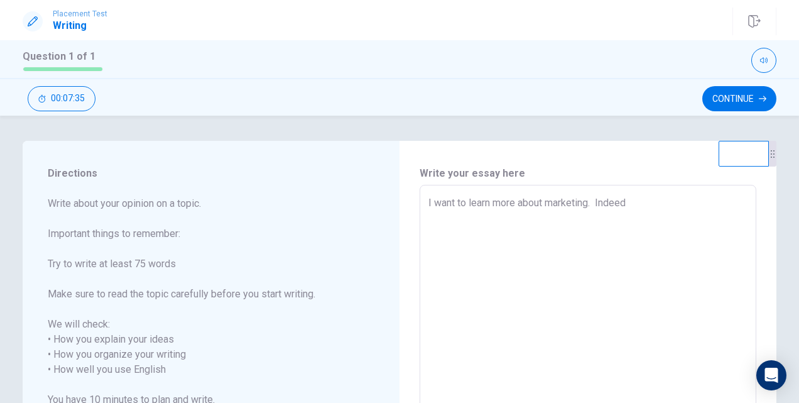
type textarea "x"
type textarea "I want to learn more about marketing. Indeed"
type textarea "x"
type textarea "I want to learn more about marketing. Indeed,"
type textarea "x"
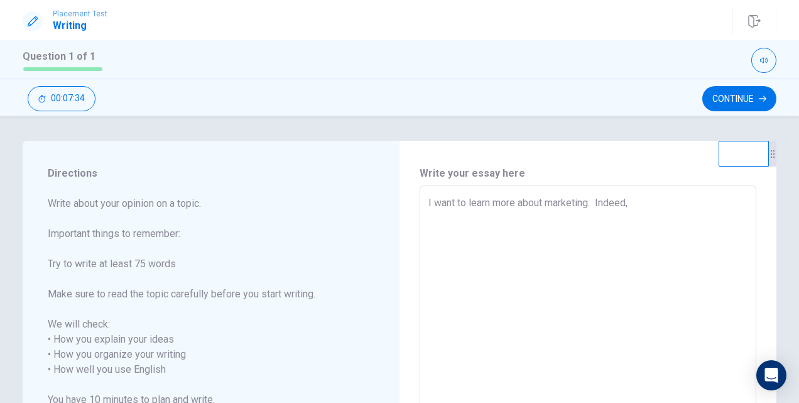
type textarea "I want to learn more about marketing. Indeed,"
type textarea "x"
type textarea "I want to learn more about marketing. Indeed, a"
type textarea "x"
type textarea "I want to learn more about marketing. Indeed, al"
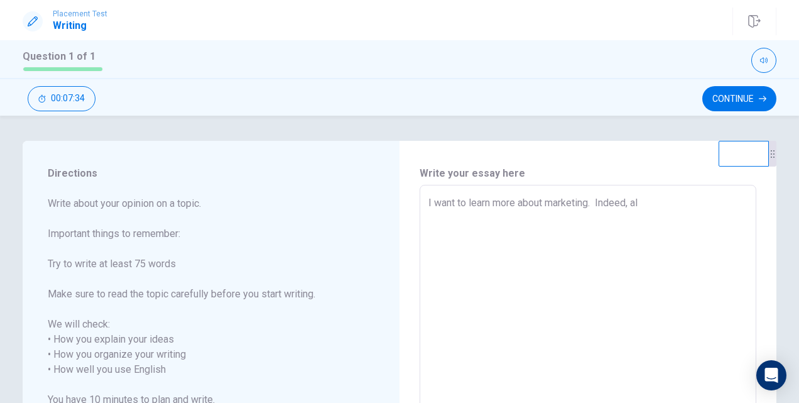
type textarea "x"
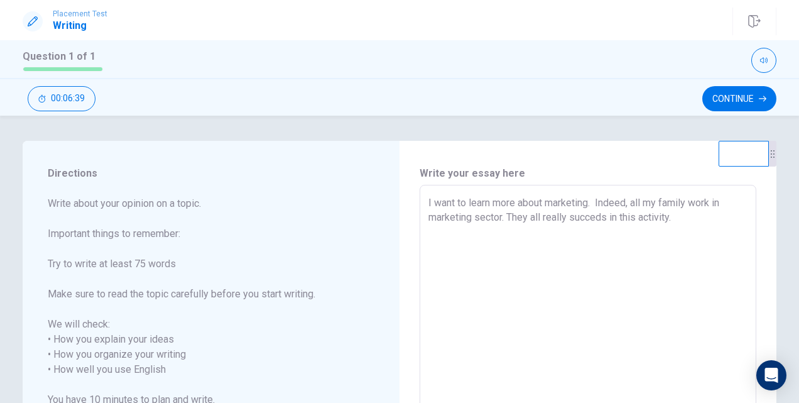
click at [606, 215] on textarea "I want to learn more about marketing. Indeed, all my family work in marketing s…" at bounding box center [587, 369] width 319 height 349
click at [687, 220] on textarea "I want to learn more about marketing. Indeed, all my family work in marketing s…" at bounding box center [587, 369] width 319 height 349
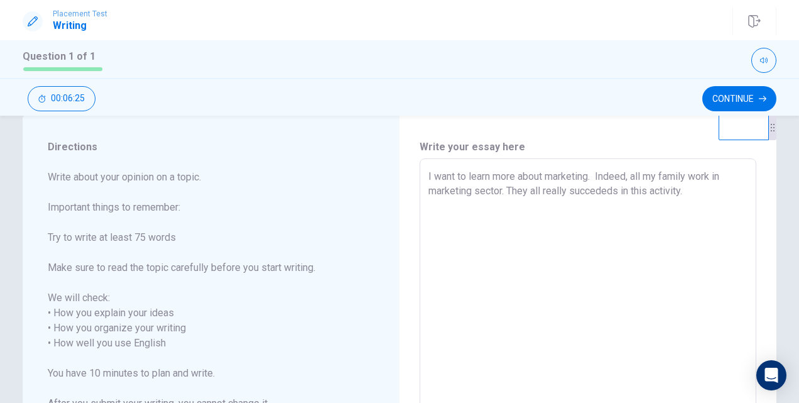
scroll to position [34, 0]
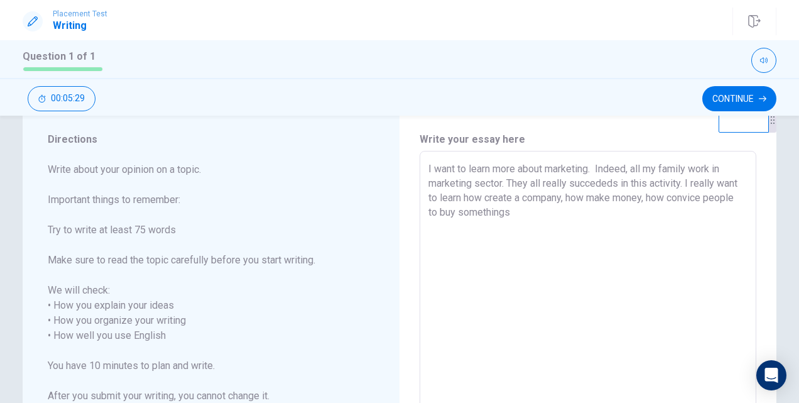
click at [692, 195] on textarea "I want to learn more about marketing. Indeed, all my family work in marketing s…" at bounding box center [587, 335] width 319 height 349
click at [695, 193] on textarea "I want to learn more about marketing. Indeed, all my family work in marketing s…" at bounding box center [587, 335] width 319 height 349
click at [656, 226] on textarea "I want to learn more about marketing. Indeed, all my family work in marketing s…" at bounding box center [587, 335] width 319 height 349
drag, startPoint x: 665, startPoint y: 217, endPoint x: 670, endPoint y: 198, distance: 18.9
click at [670, 198] on textarea "I want to learn more about marketing. Indeed, all my family work in marketing s…" at bounding box center [587, 335] width 319 height 349
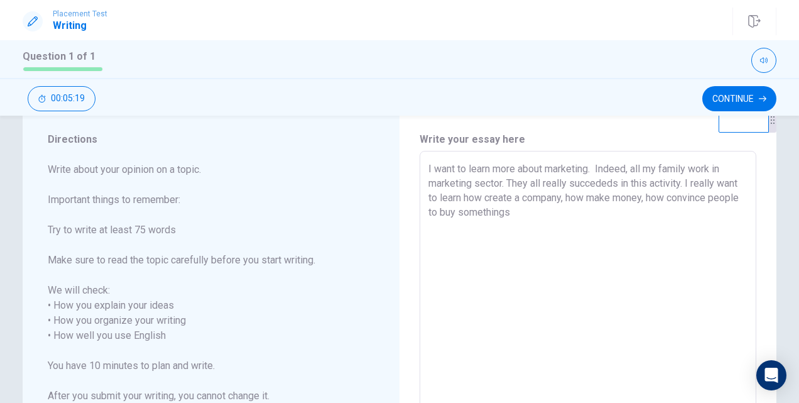
click at [670, 198] on textarea "I want to learn more about marketing. Indeed, all my family work in marketing s…" at bounding box center [587, 335] width 319 height 349
drag, startPoint x: 670, startPoint y: 198, endPoint x: 731, endPoint y: 204, distance: 61.8
click at [731, 204] on textarea "I want to learn more about marketing. Indeed, all my family work in marketing s…" at bounding box center [587, 335] width 319 height 349
click at [700, 193] on textarea "I want to learn more about marketing. Indeed, all my family work in marketing s…" at bounding box center [587, 335] width 319 height 349
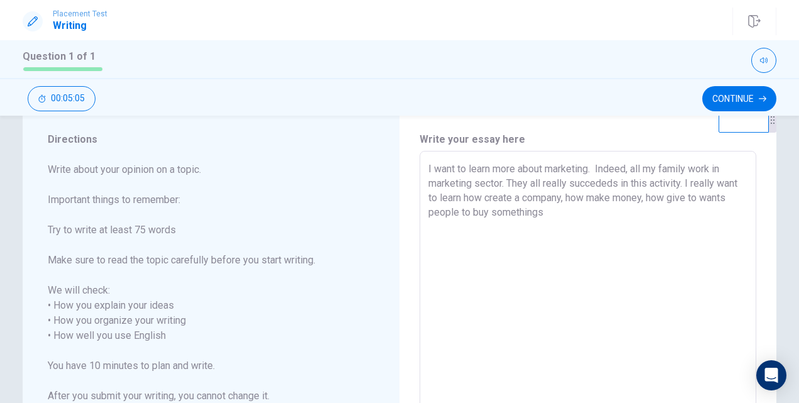
click at [741, 195] on textarea "I want to learn more about marketing. Indeed, all my family work in marketing s…" at bounding box center [587, 335] width 319 height 349
click at [591, 220] on textarea "I want to learn more about marketing. Indeed, all my family work in marketing s…" at bounding box center [587, 335] width 319 height 349
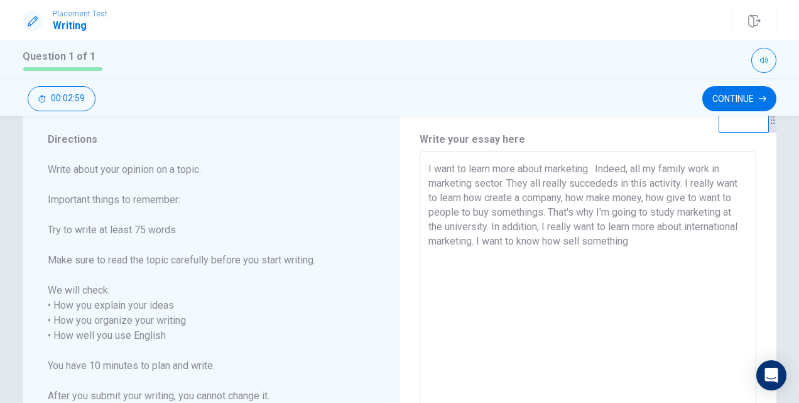
click at [627, 236] on textarea "I want to learn more about marketing. Indeed, all my family work in marketing s…" at bounding box center [587, 335] width 319 height 349
click at [573, 266] on textarea "I want to learn more about marketing. Indeed, all my family work in marketing s…" at bounding box center [587, 335] width 319 height 349
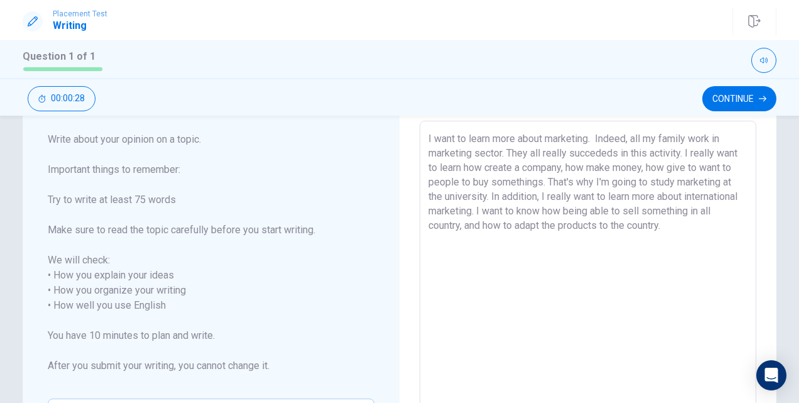
scroll to position [66, 0]
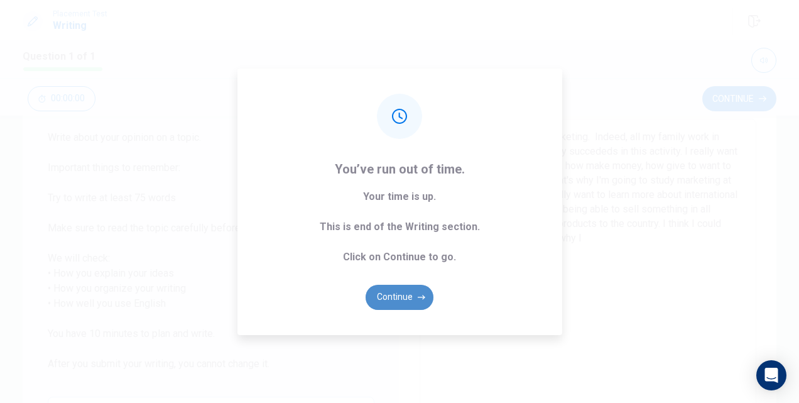
click at [404, 296] on button "Continue" at bounding box center [400, 297] width 68 height 25
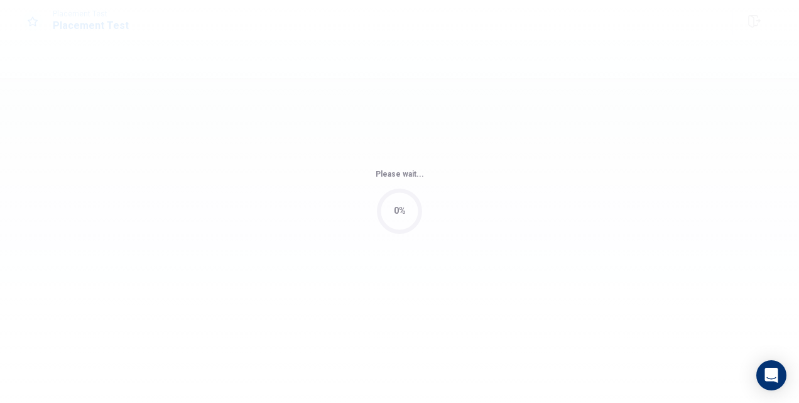
scroll to position [0, 0]
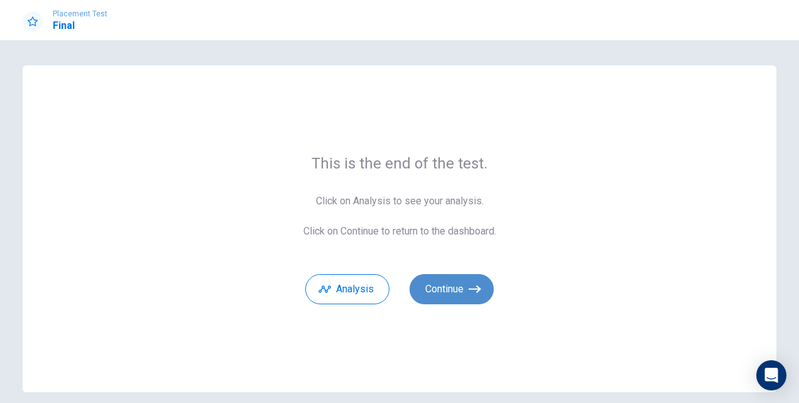
click at [477, 284] on icon "button" at bounding box center [475, 289] width 13 height 13
